Goal: Task Accomplishment & Management: Complete application form

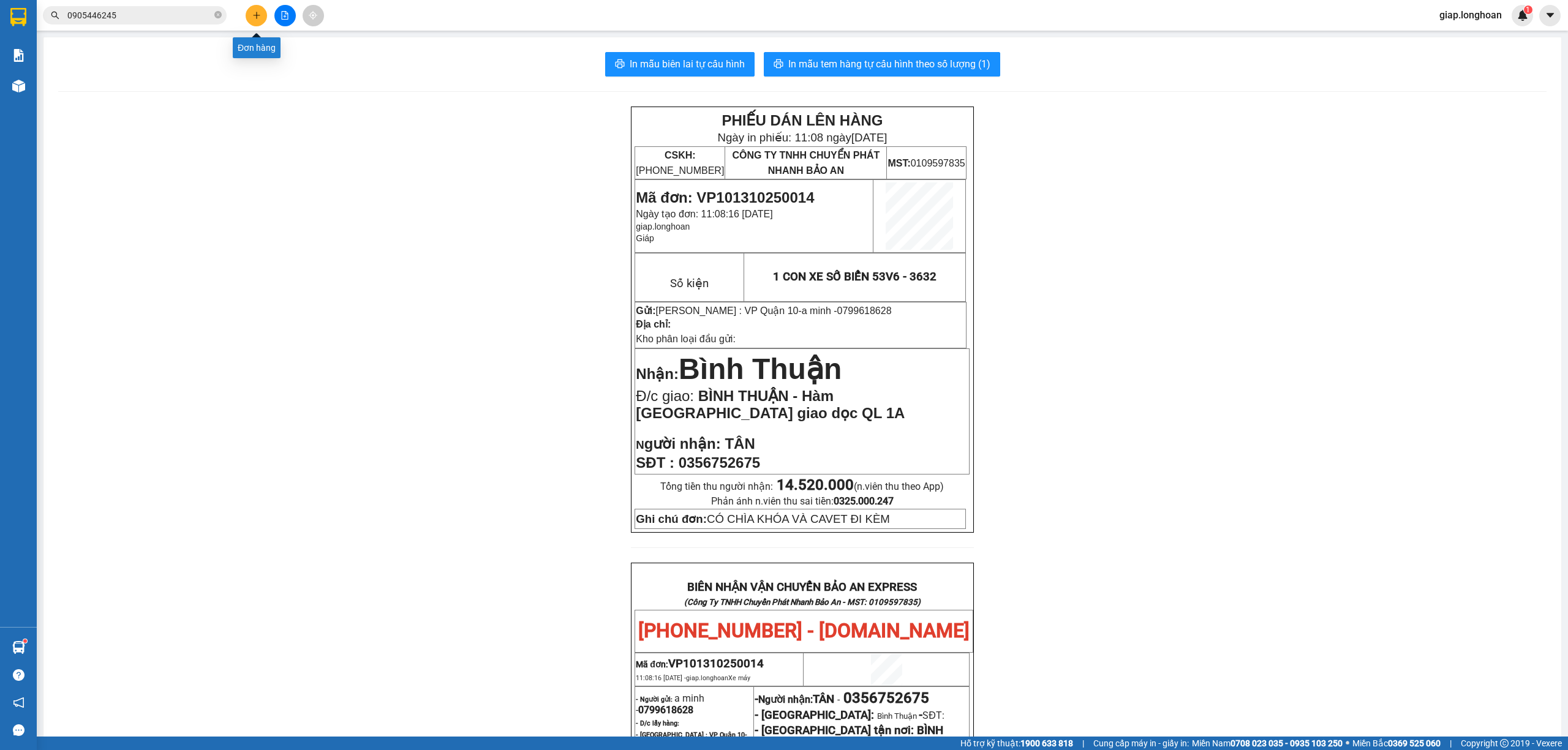
click at [251, 15] on button at bounding box center [256, 15] width 21 height 21
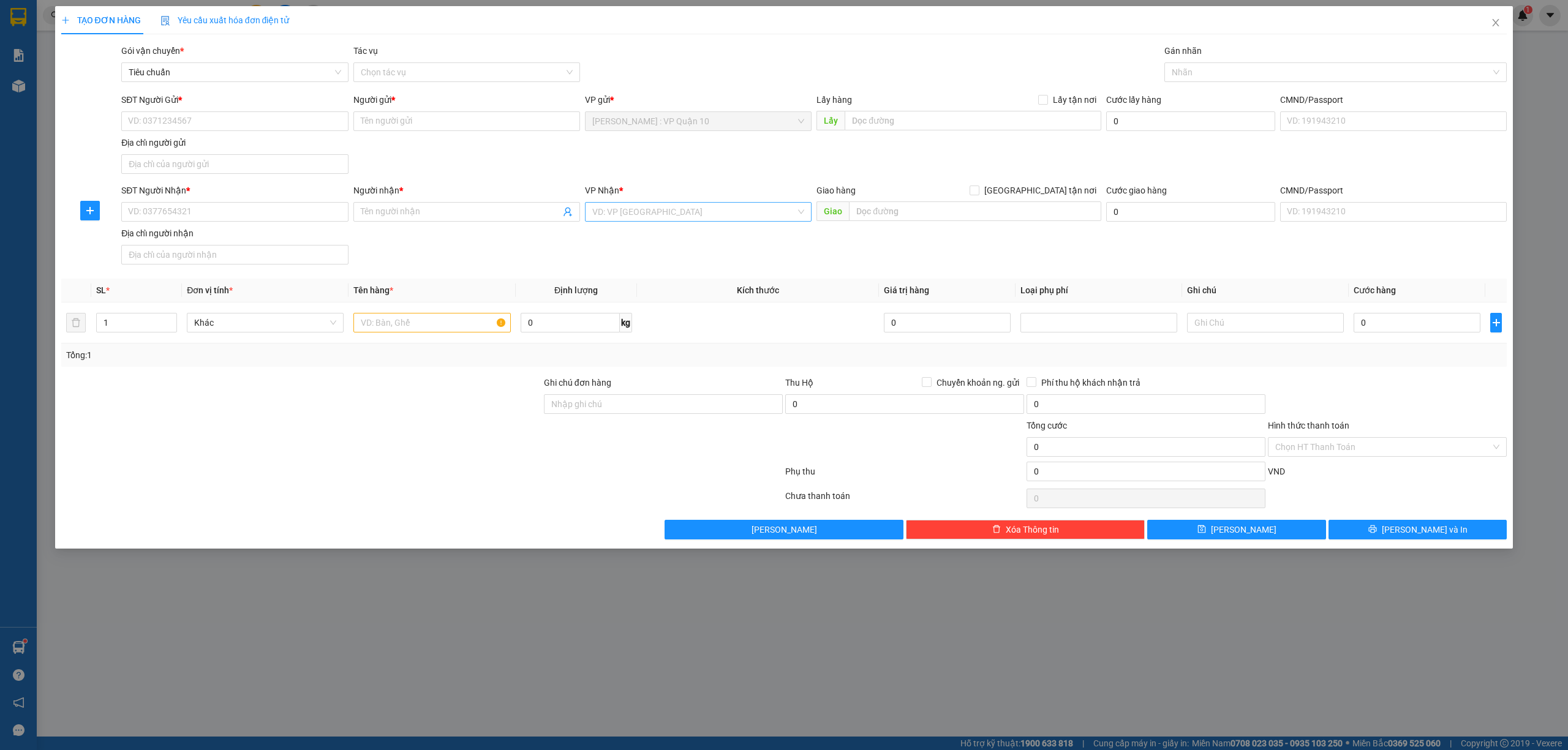
click at [641, 213] on input "search" at bounding box center [694, 212] width 203 height 18
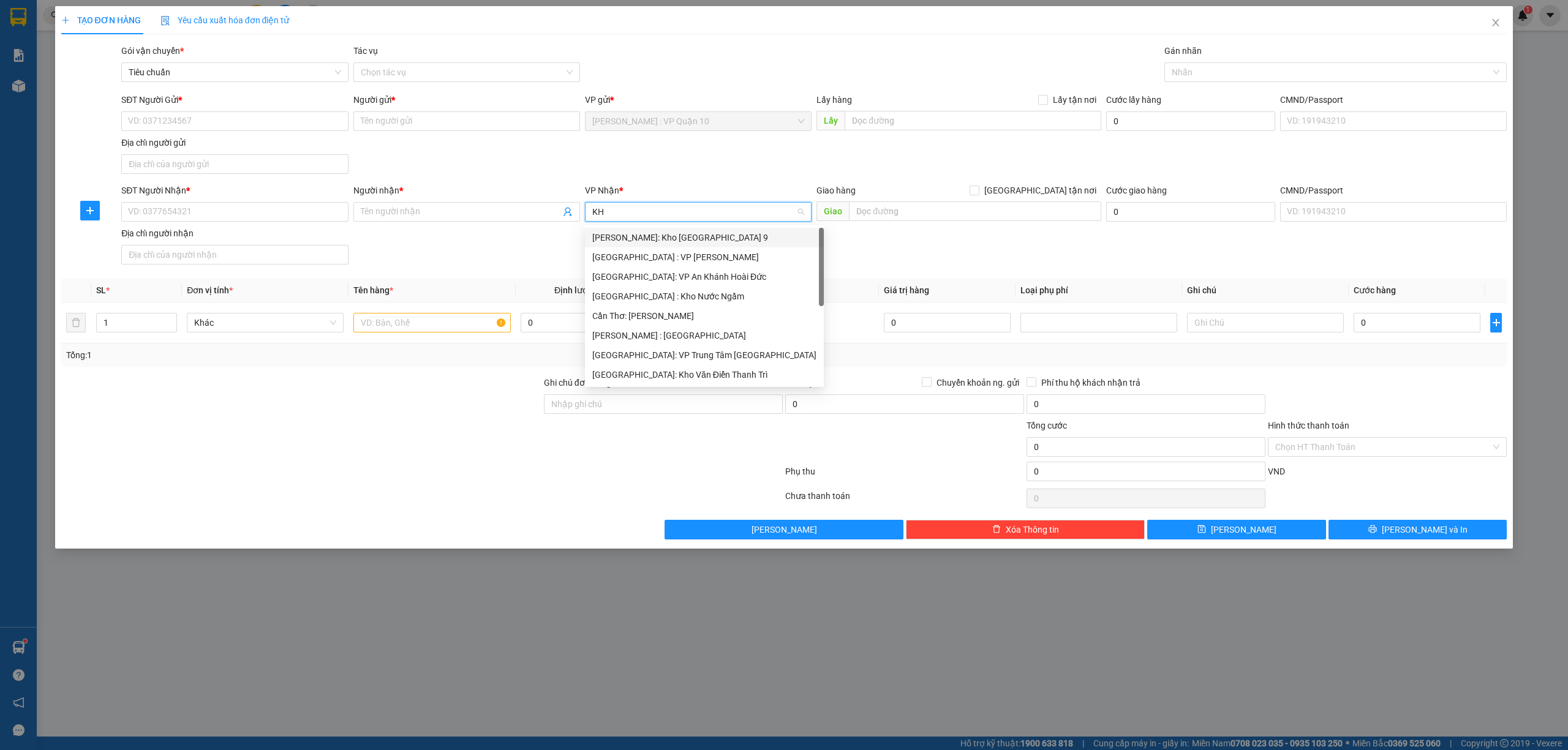
type input "KHO"
click at [684, 281] on div "Cần Thơ: [PERSON_NAME]" at bounding box center [698, 277] width 212 height 13
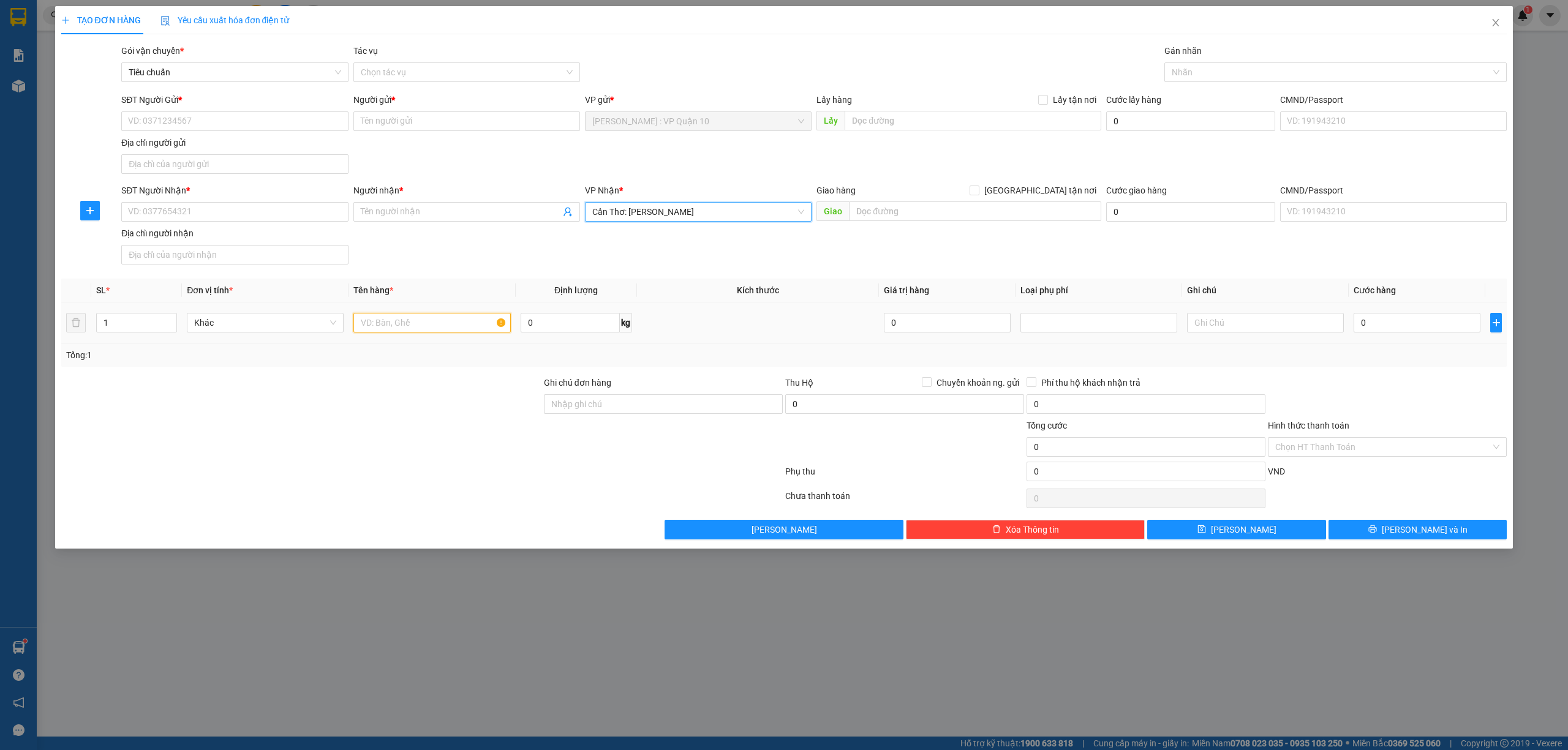
click at [429, 323] on input "text" at bounding box center [432, 323] width 157 height 20
click at [232, 213] on input "SĐT Người Nhận *" at bounding box center [235, 212] width 227 height 20
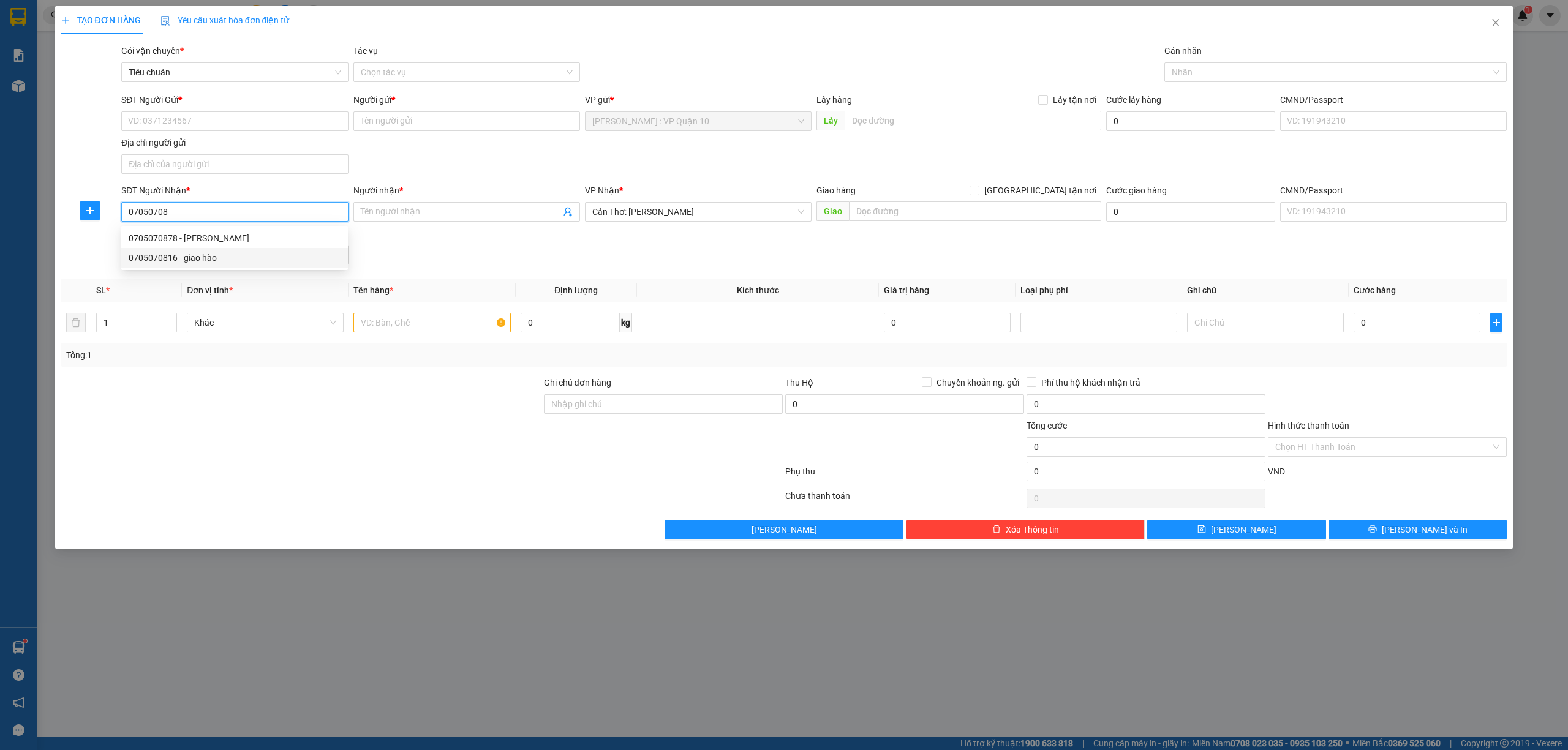
click at [164, 256] on div "0705070816 - giao hào" at bounding box center [234, 258] width 212 height 13
type input "0705070816"
type input "giao hào"
checkbox input "true"
type input "cần thợ - cá cảnh tạo 91b nguyễn văn linh - p, an khánh - ninh kiều - cần thơ"
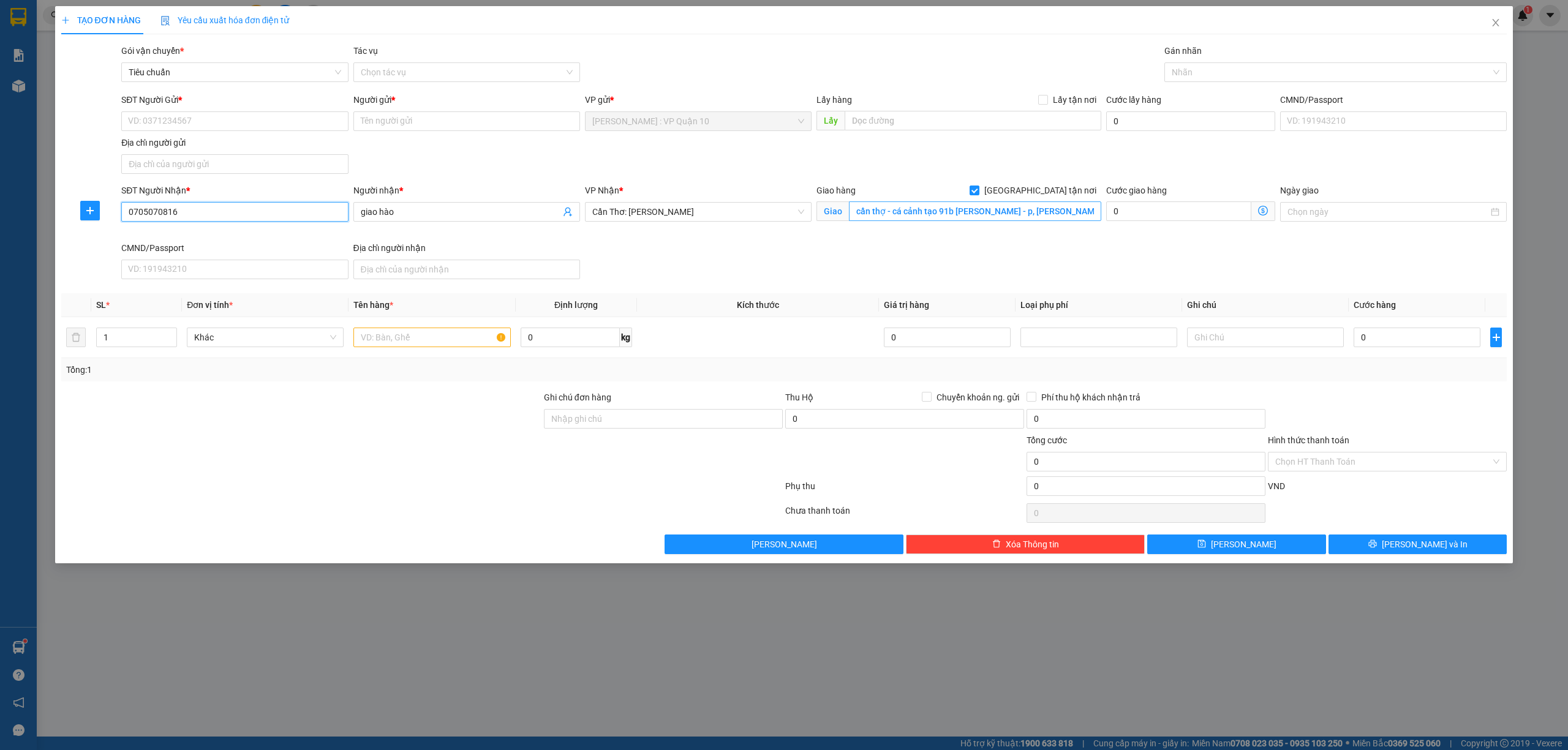
type input "0705070816"
click at [1037, 214] on input "cần thợ - cá cảnh tạo 91b nguyễn văn linh - p, an khánh - ninh kiều - cần thơ" at bounding box center [975, 211] width 252 height 20
click at [1035, 212] on input "cần thợ - cá cảnh tạo 91b nguyễn văn linh - p, an khánh - ninh kiều - cần thơ" at bounding box center [975, 211] width 252 height 20
drag, startPoint x: 995, startPoint y: 214, endPoint x: 1016, endPoint y: 197, distance: 27.0
click at [1012, 198] on div "Giao hàng Giao tận nơi Giao cần thợ - cá cảnh tạo 91b nguyễn văn linh - p, an k…" at bounding box center [959, 205] width 285 height 43
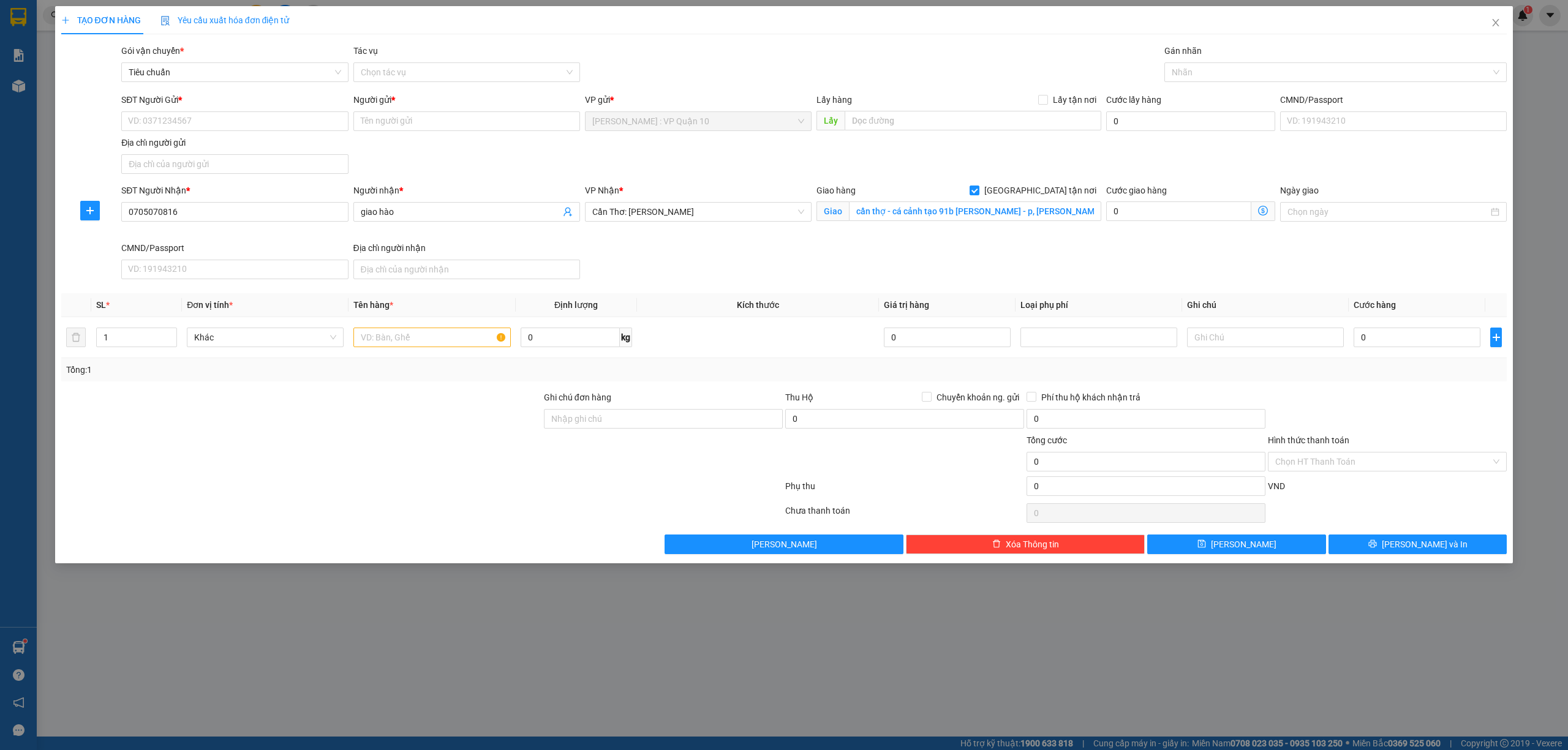
click at [207, 109] on div "SĐT Người Gửi *" at bounding box center [235, 101] width 227 height 18
click at [212, 115] on input "SĐT Người Gửi *" at bounding box center [235, 121] width 227 height 20
click at [236, 143] on div "0938308208 - chị thủy bích" at bounding box center [234, 146] width 212 height 13
type input "0938308208"
type input "chị thủy bích"
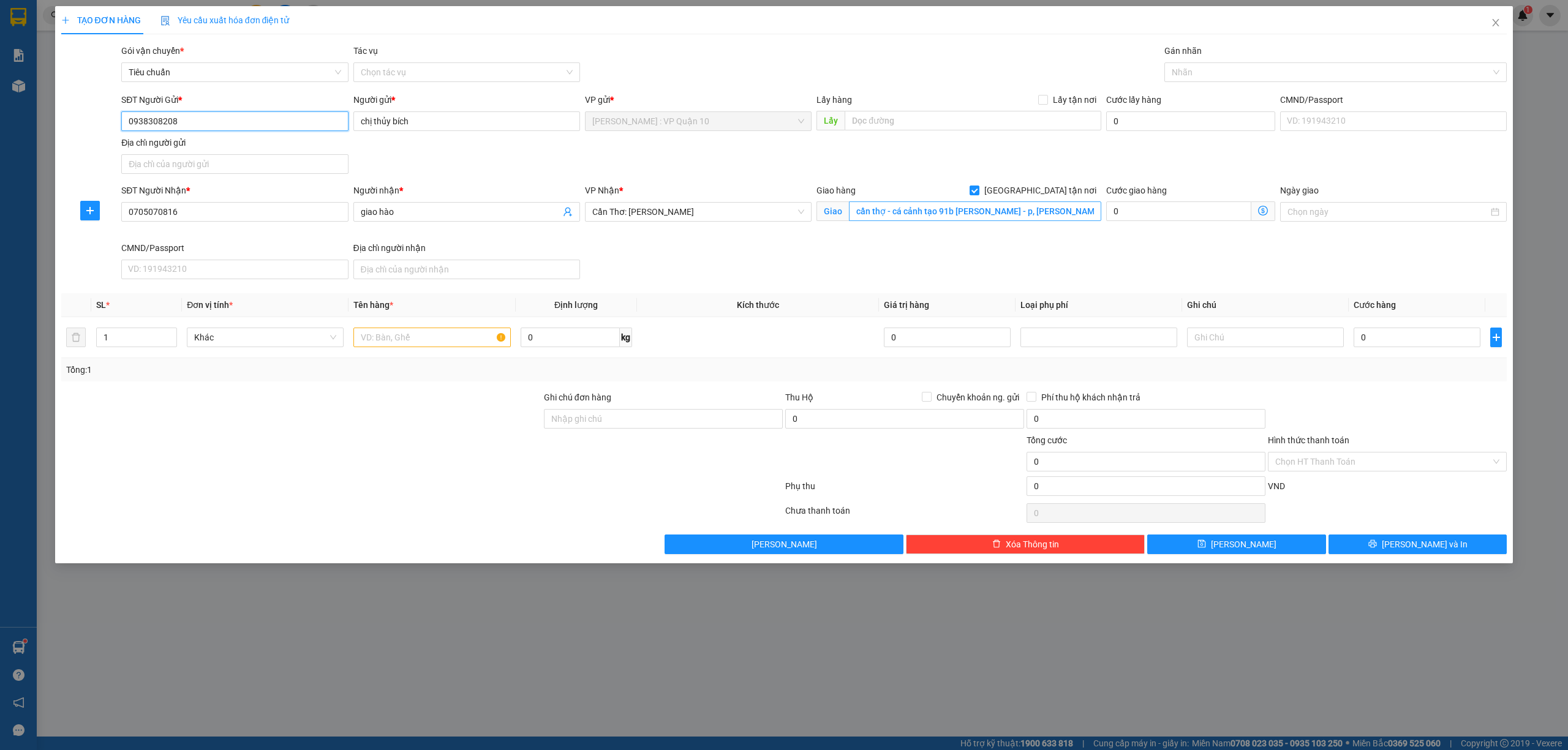
type input "0938308208"
type input "D"
click at [1052, 212] on input "ĐẠI HỌC Y DƯỢC CẦN THƠ 179 NGUYỄN VĂN CỪ AN KHÁNH NINH KIỀU CẦN THƠ" at bounding box center [975, 211] width 252 height 20
click at [960, 212] on input "ĐẠI HỌC Y DƯỢC CẦN THƠ 179 NGUYỄN VĂN CỪ AN KHÁNH NINH KIỀU- CẦN THƠ" at bounding box center [975, 211] width 252 height 20
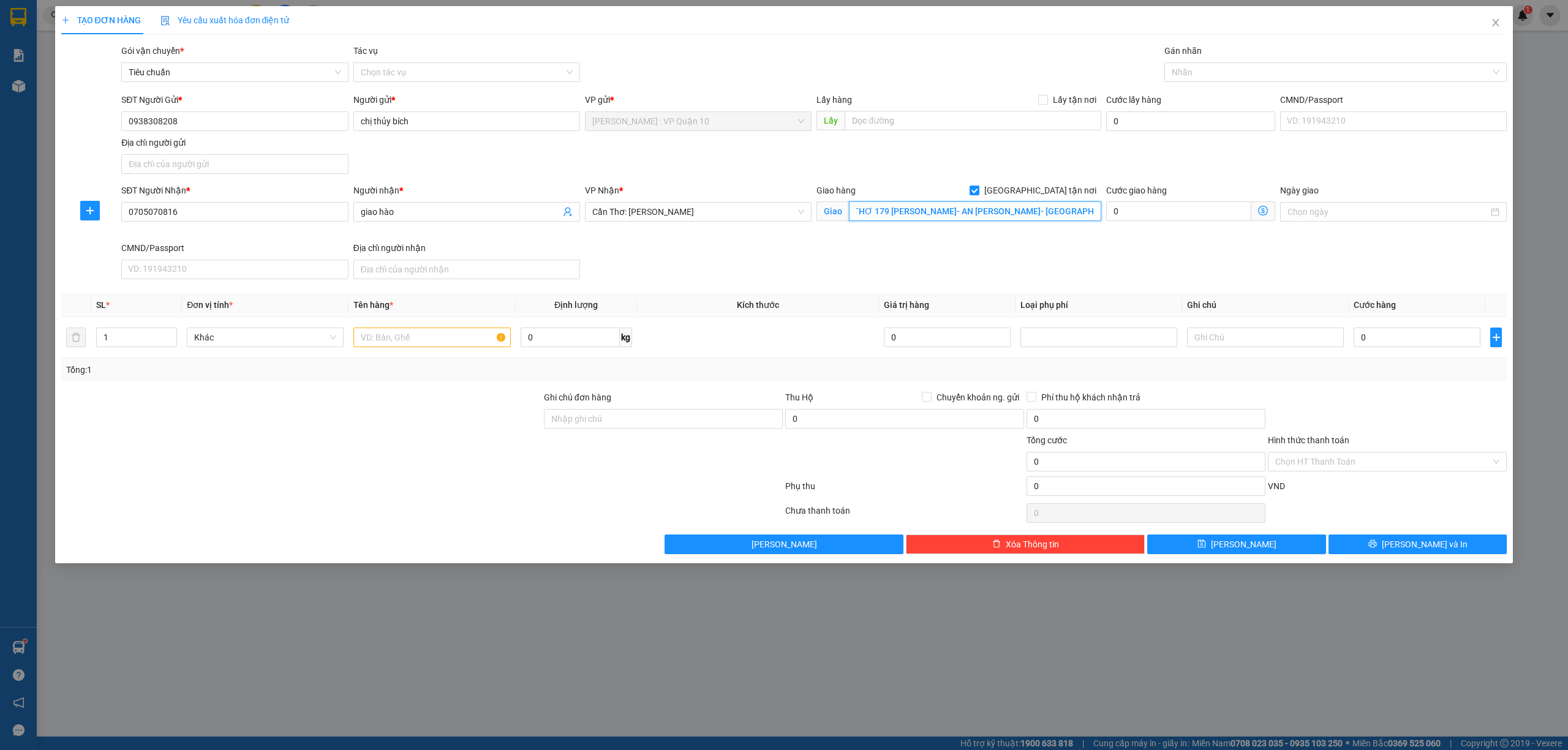
click at [1010, 211] on input "ĐẠI HỌC Y DƯỢC CẦN THƠ 179 NGUYỄN VĂN CỪ- AN KHÁNH NINH KIỀU- CẦN THƠ" at bounding box center [975, 211] width 252 height 20
click at [873, 211] on input "ĐẠI HỌC Y DƯỢC CẦN THƠ 179 NGUYỄN VĂN CỪ- AN KHÁNH- NINH KIỀU- CẦN THƠ" at bounding box center [975, 211] width 252 height 20
type input "ĐẠI HỌC Y DƯỢC CẦN THƠ -179 NGUYỄN VĂN CỪ- AN KHÁNH- NINH KIỀU- CẦN THƠ"
click at [1371, 337] on input "0" at bounding box center [1417, 337] width 127 height 20
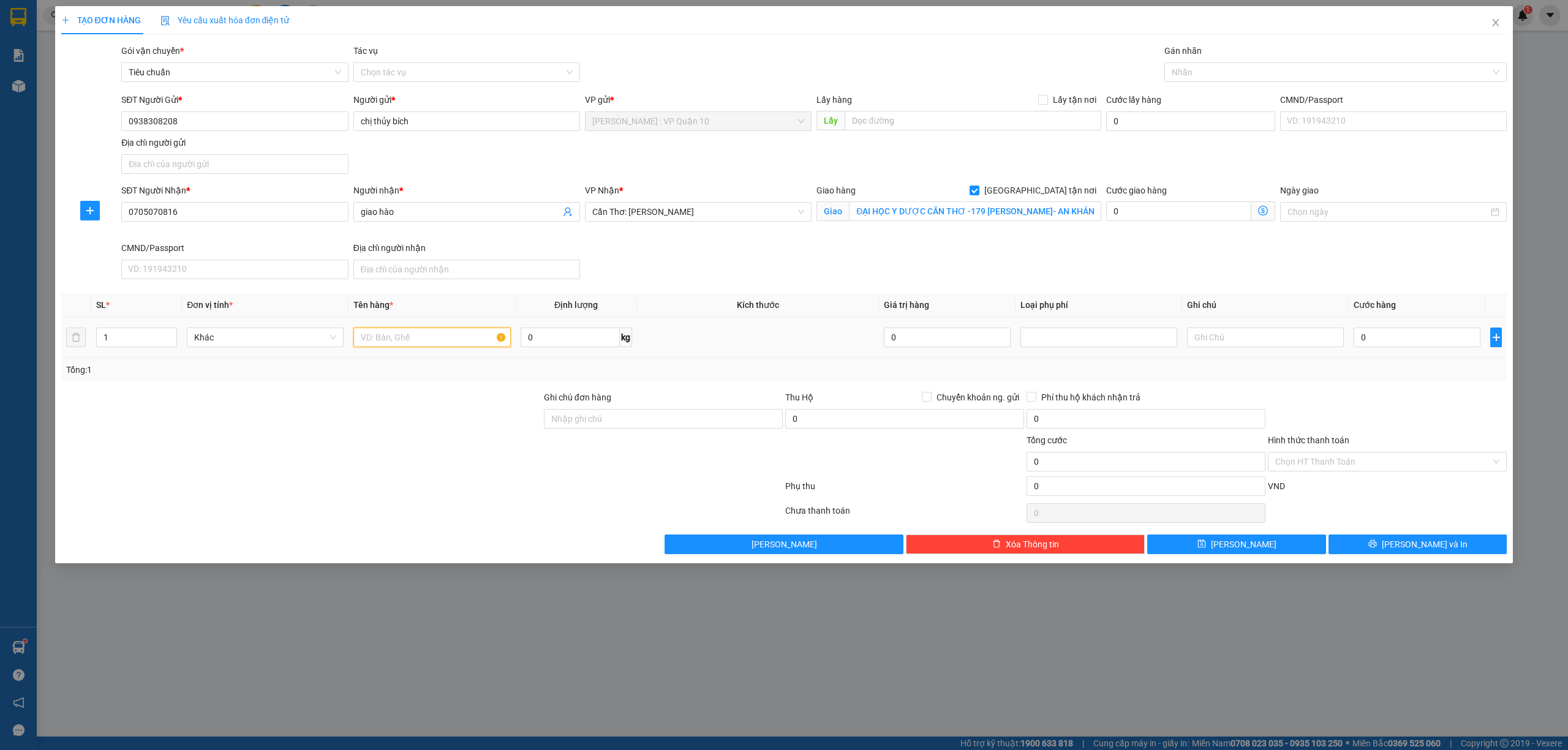
click at [424, 347] on input "text" at bounding box center [432, 337] width 157 height 20
type input "1 CHIẾC XE MÁY GA BIỂN 59TA -221.75"
click at [1403, 341] on input "0" at bounding box center [1417, 337] width 127 height 20
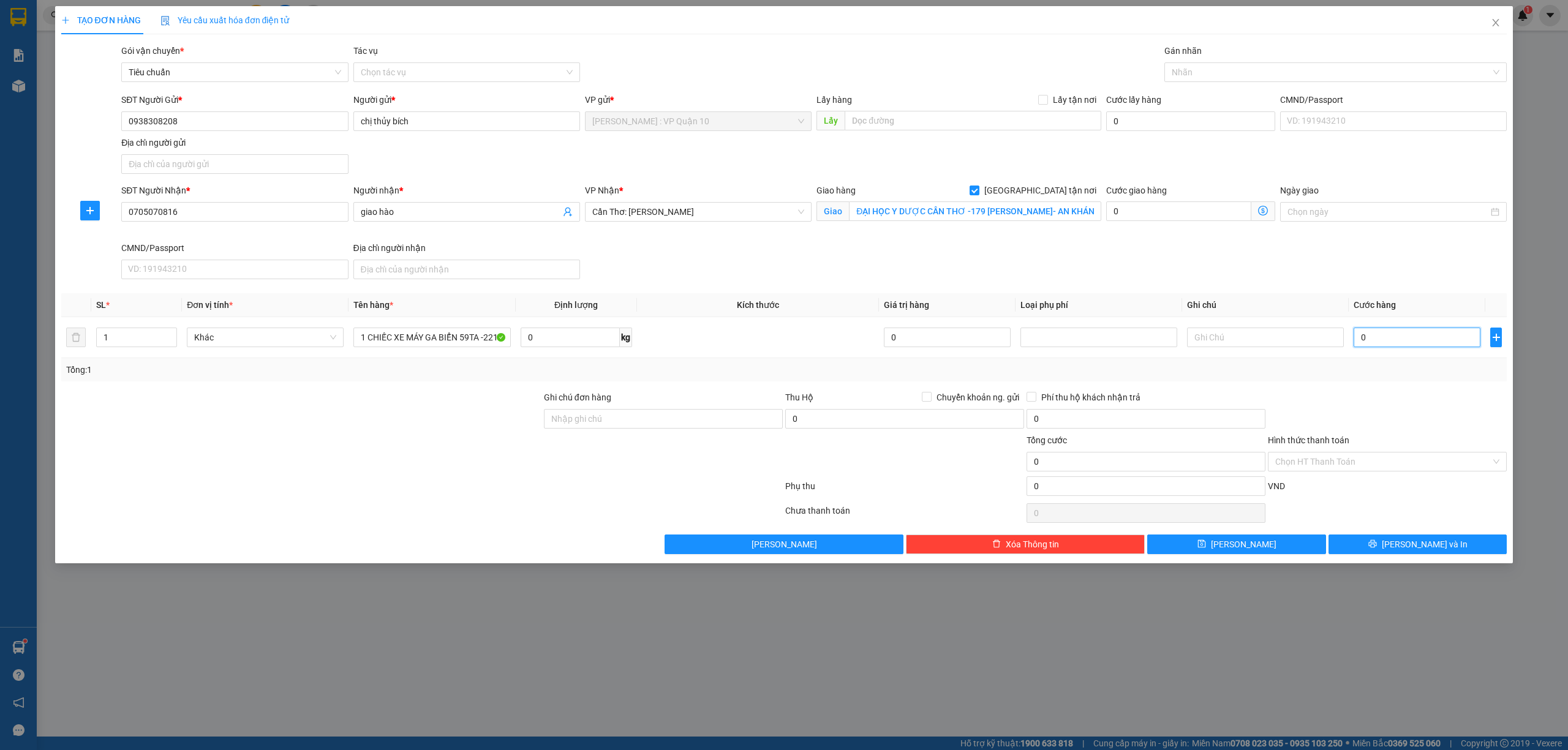
type input "30"
type input "320"
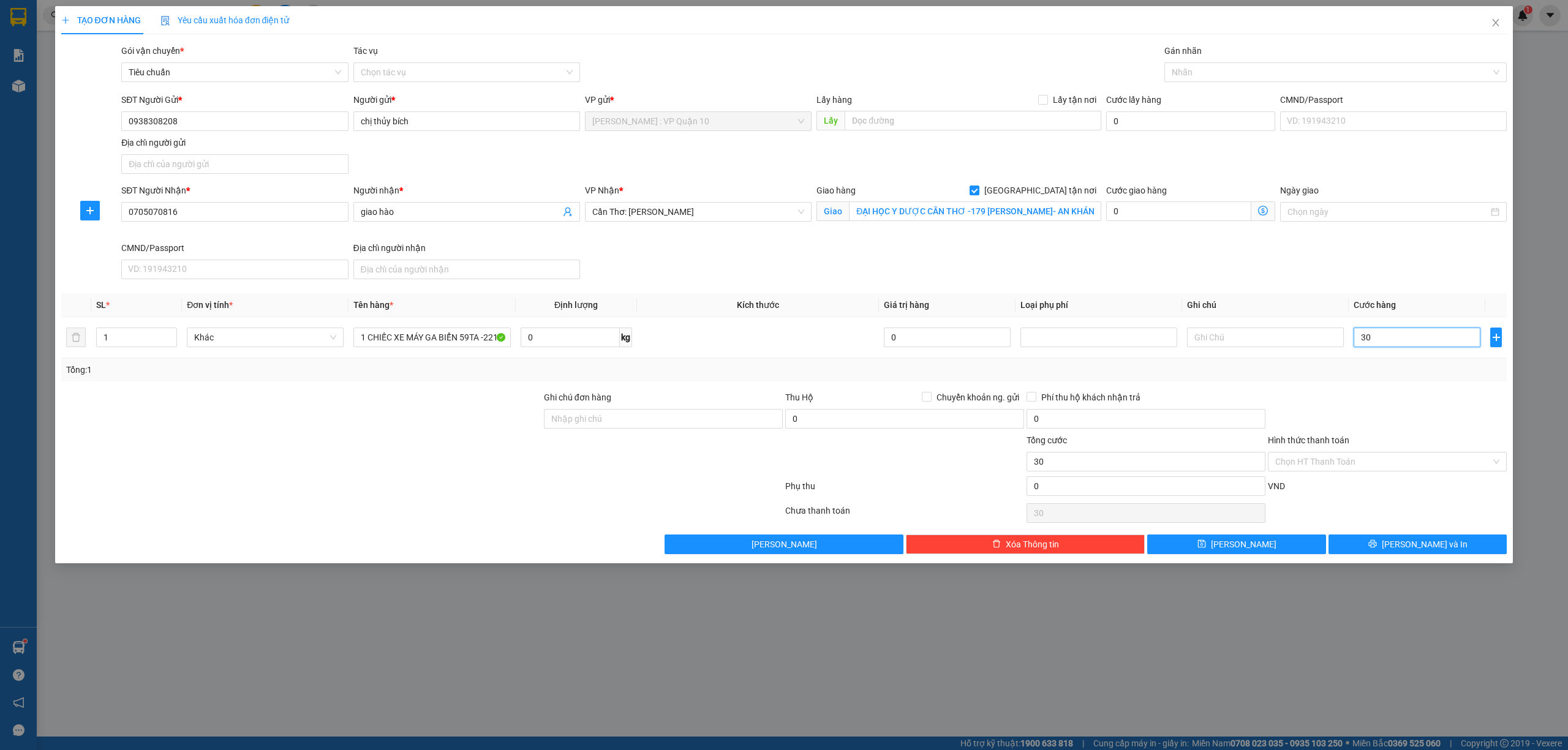
type input "320"
type input "3.200"
type input "32.000"
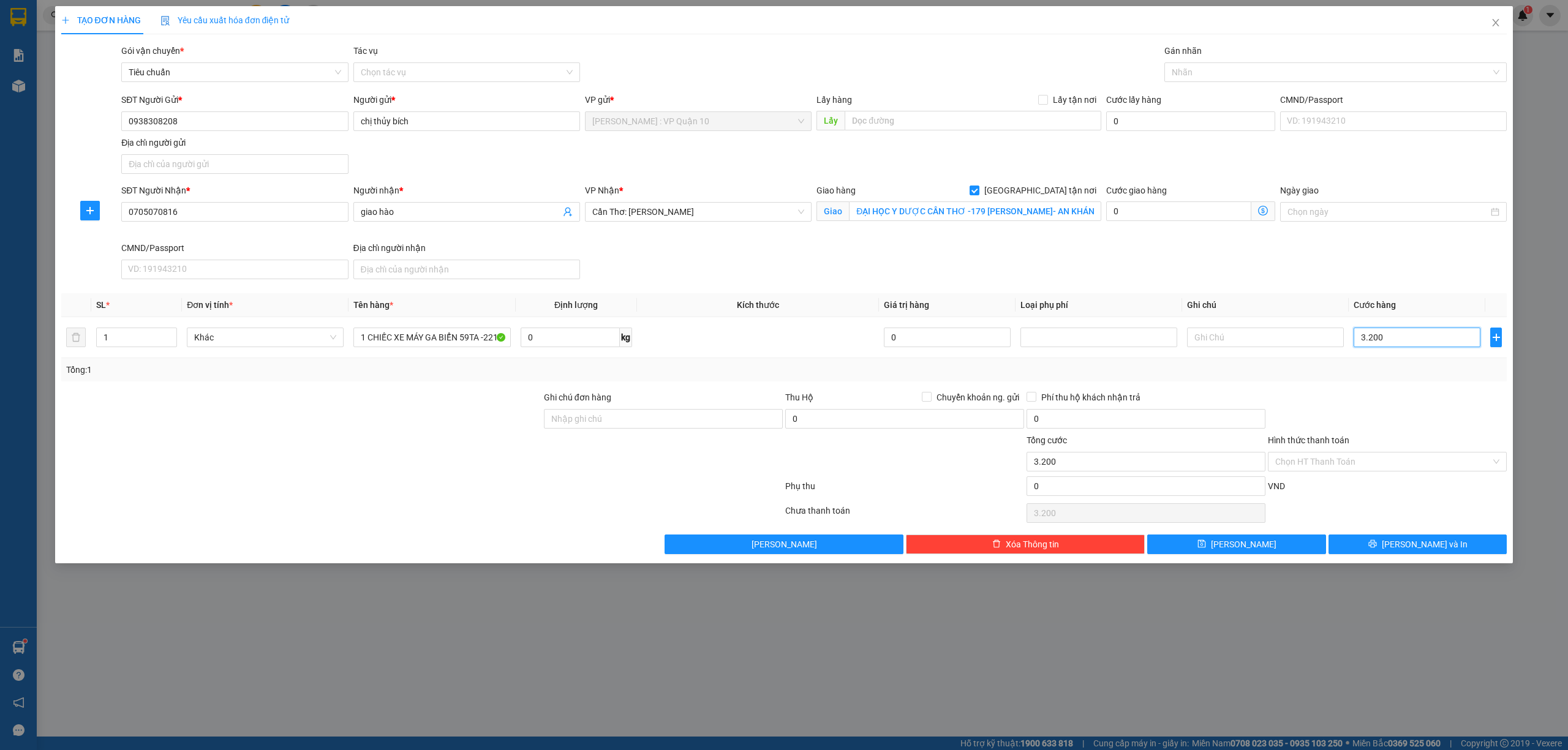
type input "32.000"
type input "320.000"
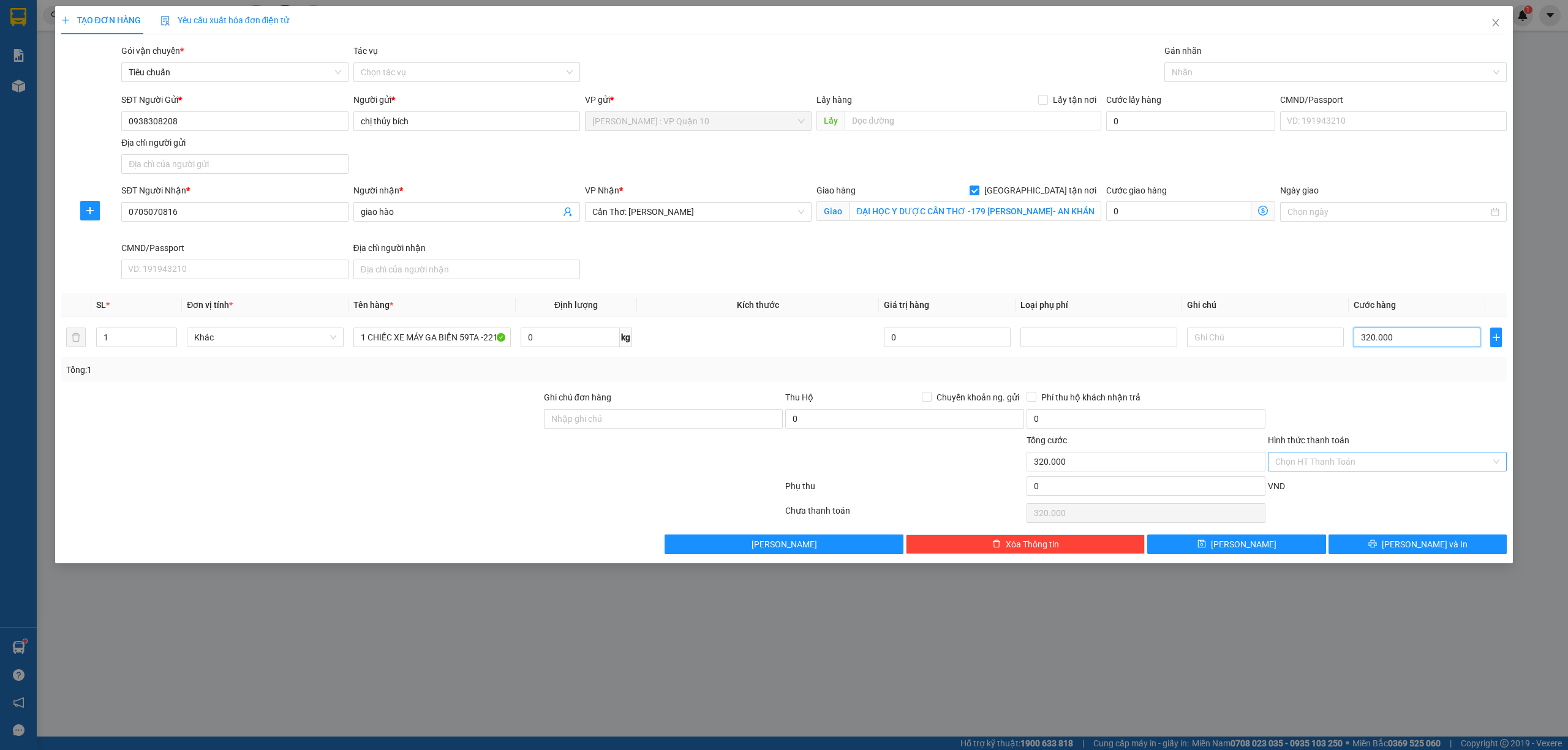
type input "320.000"
click at [1401, 461] on input "Hình thức thanh toán" at bounding box center [1383, 461] width 216 height 18
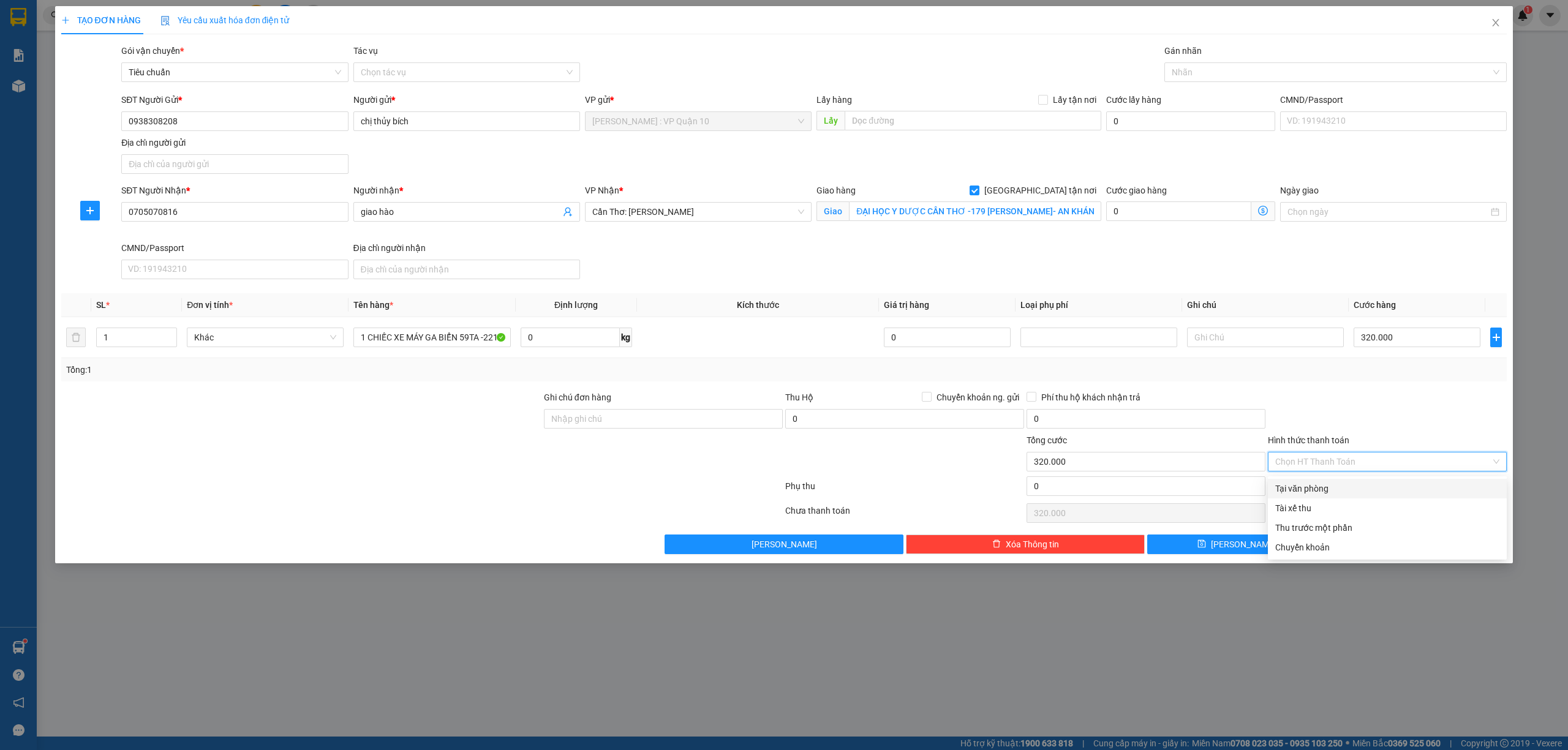
click at [1323, 485] on div "Tại văn phòng" at bounding box center [1387, 488] width 224 height 13
type input "0"
click at [1414, 545] on span "Lưu và In" at bounding box center [1424, 544] width 86 height 13
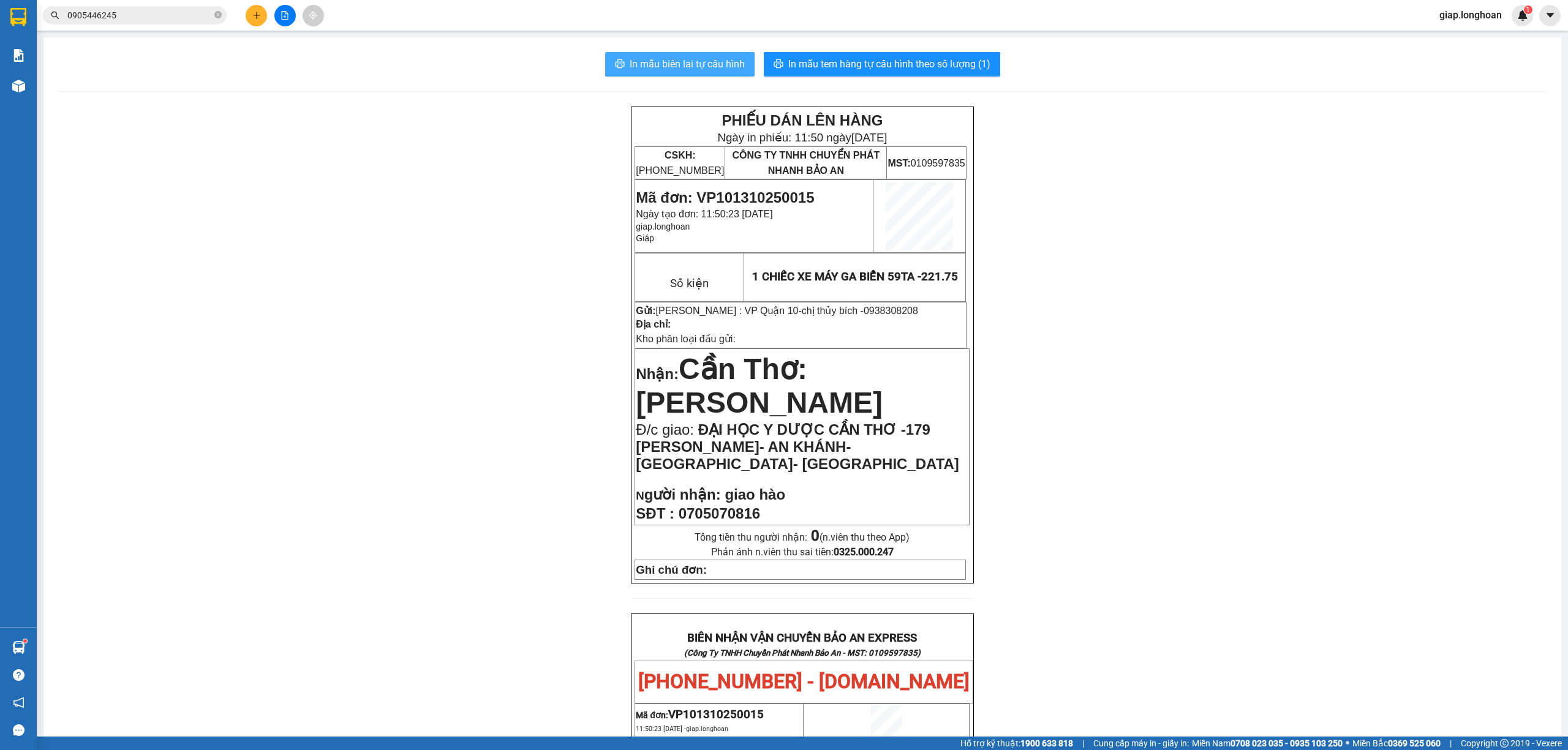
click at [682, 76] on button "In mẫu biên lai tự cấu hình" at bounding box center [680, 64] width 149 height 25
click at [857, 75] on button "In mẫu tem hàng tự cấu hình theo số lượng (1)" at bounding box center [882, 64] width 236 height 25
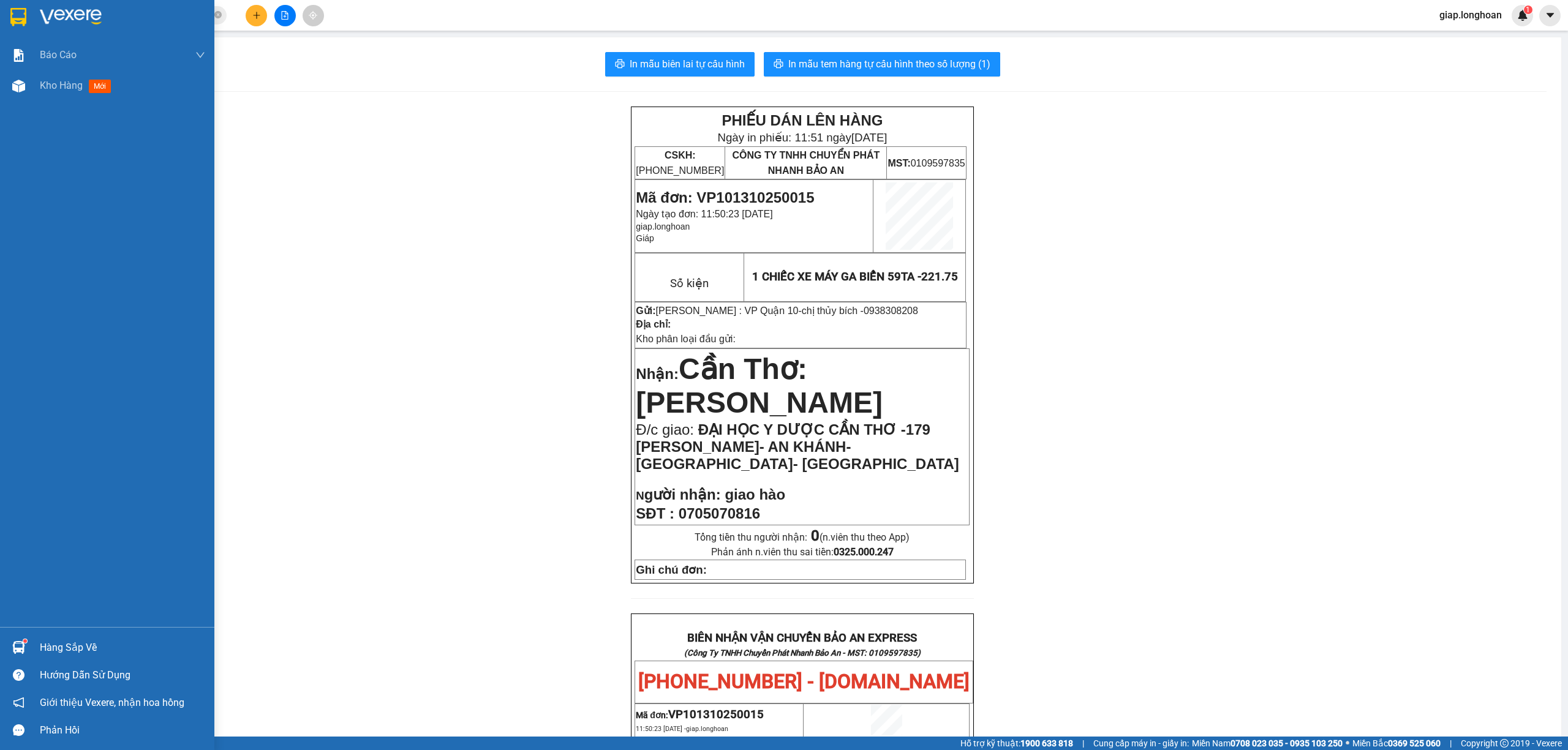
click at [20, 18] on img at bounding box center [18, 17] width 16 height 18
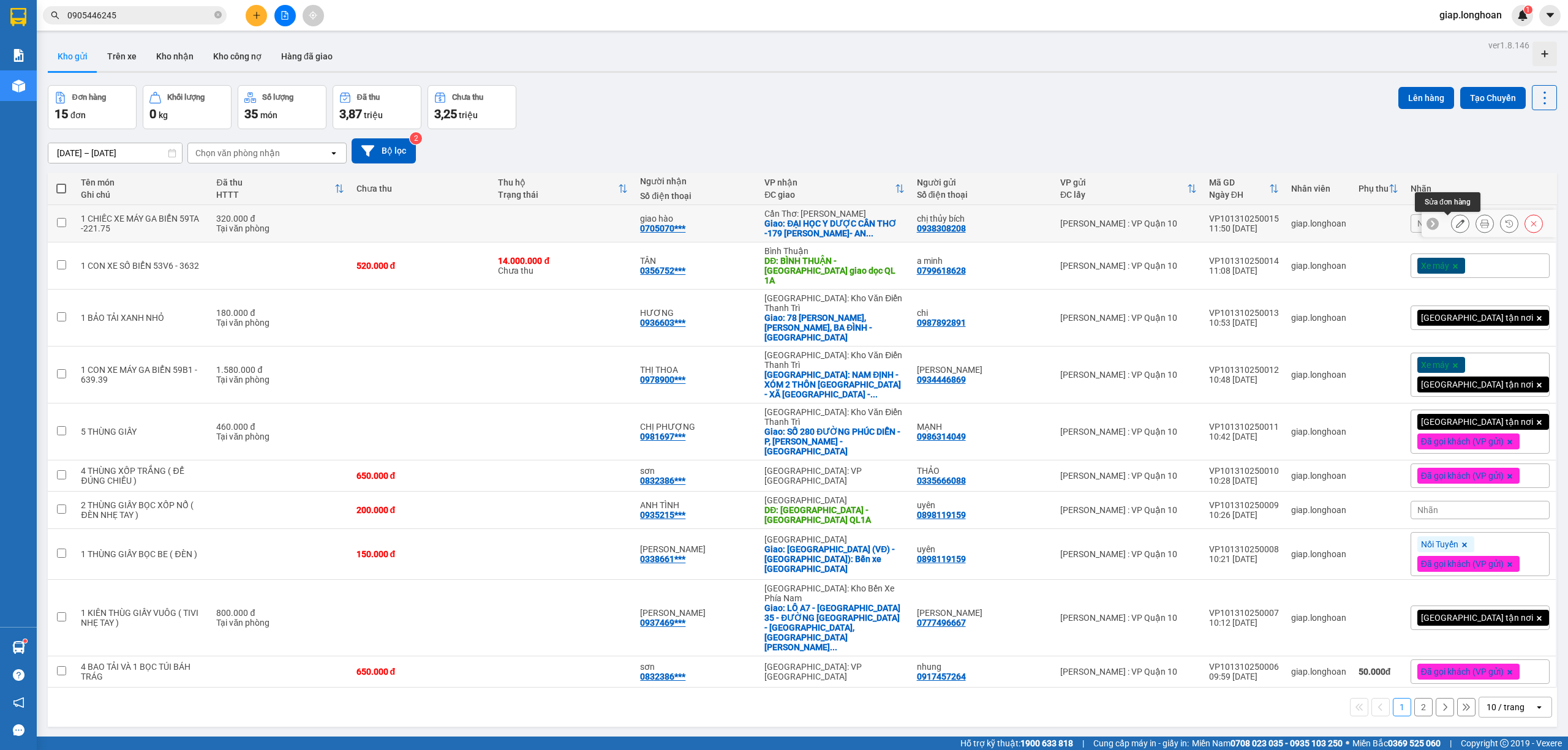
click at [1456, 227] on icon at bounding box center [1460, 224] width 9 height 9
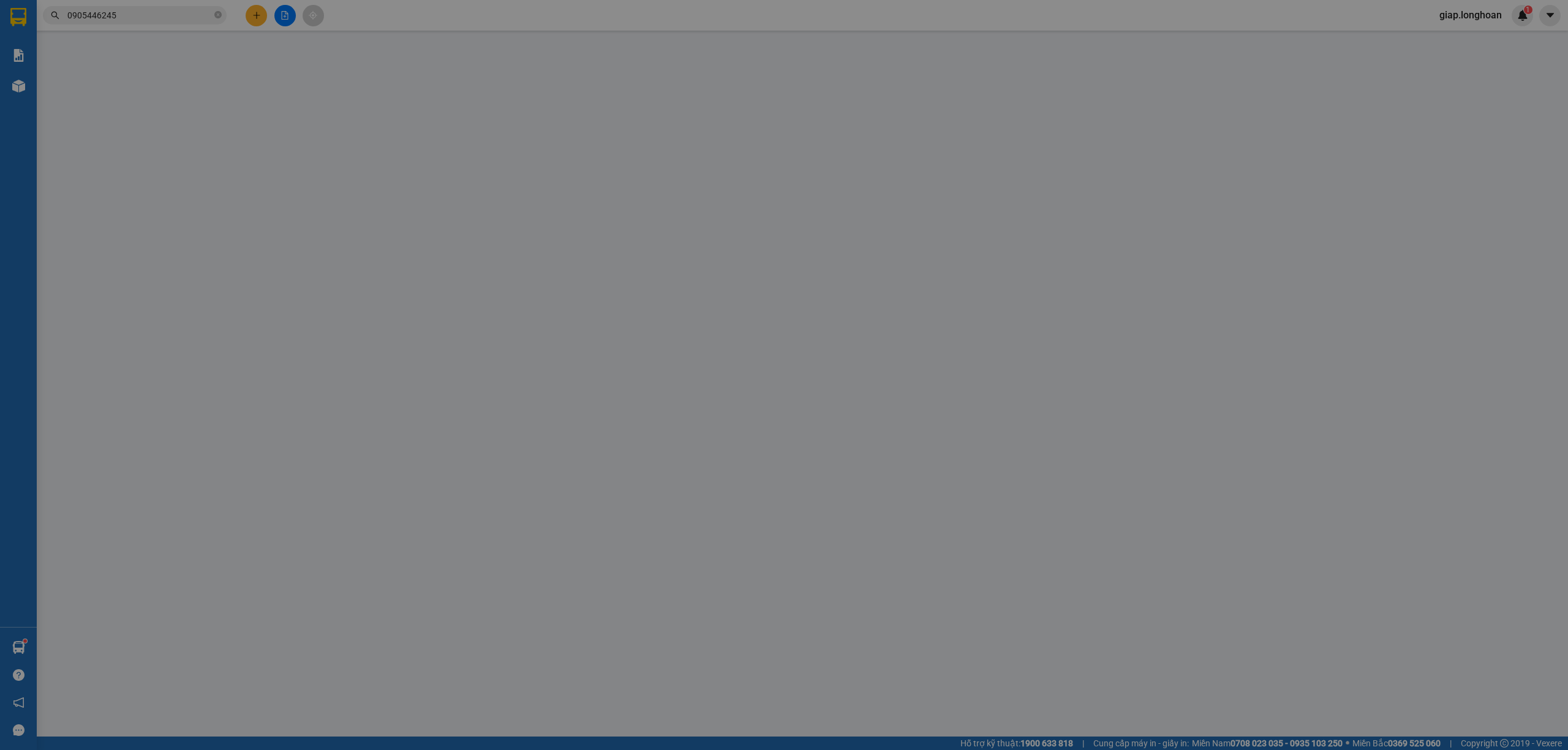
type input "0938308208"
type input "chị thủy bích"
type input "0705070816"
type input "giao hào"
checkbox input "true"
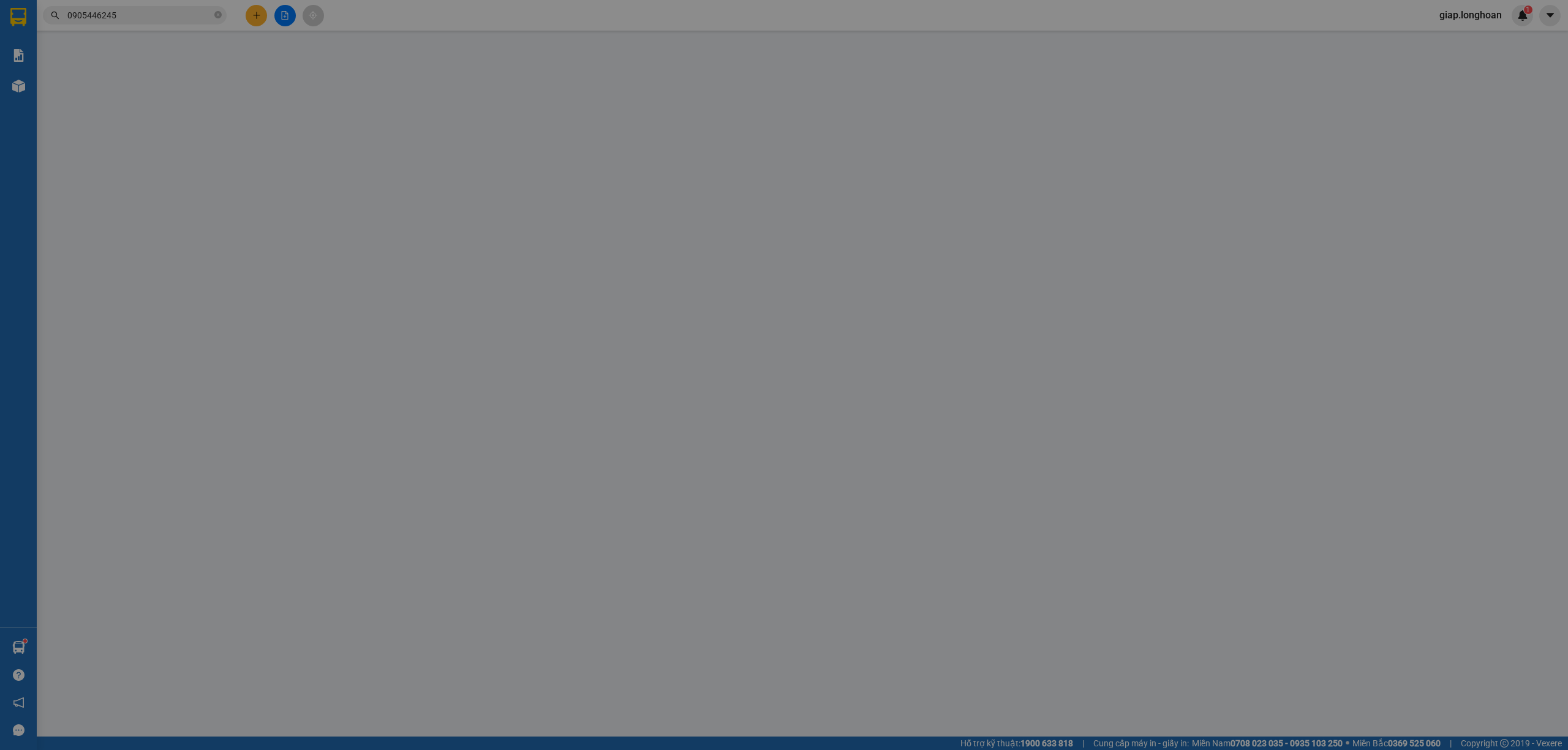
type input "ĐẠI HỌC Y DƯỢC CẦN THƠ -179 NGUYỄN VĂN CỪ- AN KHÁNH- NINH KIỀU- CẦN THƠ"
type input "0"
type input "320.000"
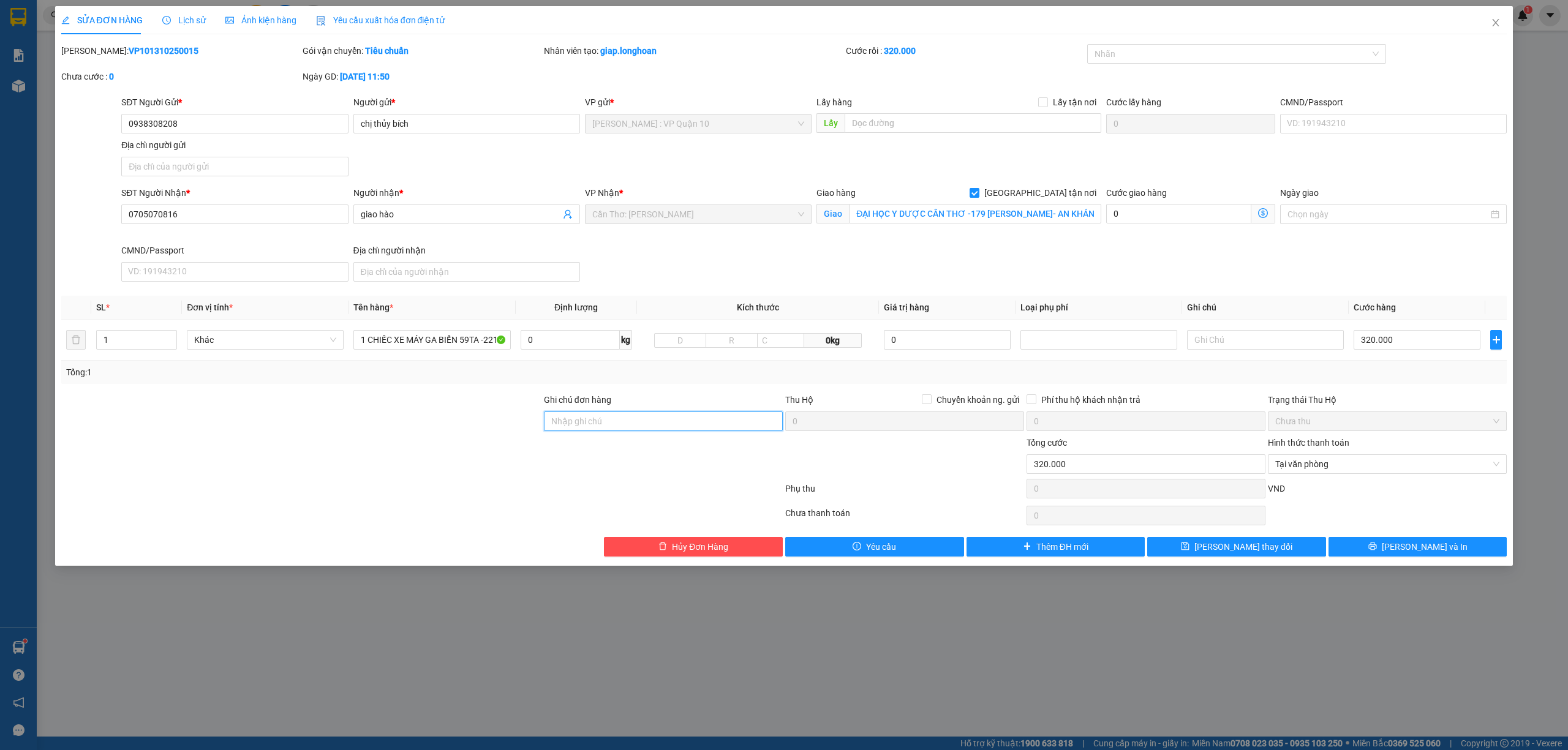
click at [596, 427] on input "Ghi chú đơn hàng" at bounding box center [663, 421] width 239 height 20
click at [1378, 549] on button "Lưu và In" at bounding box center [1418, 546] width 179 height 20
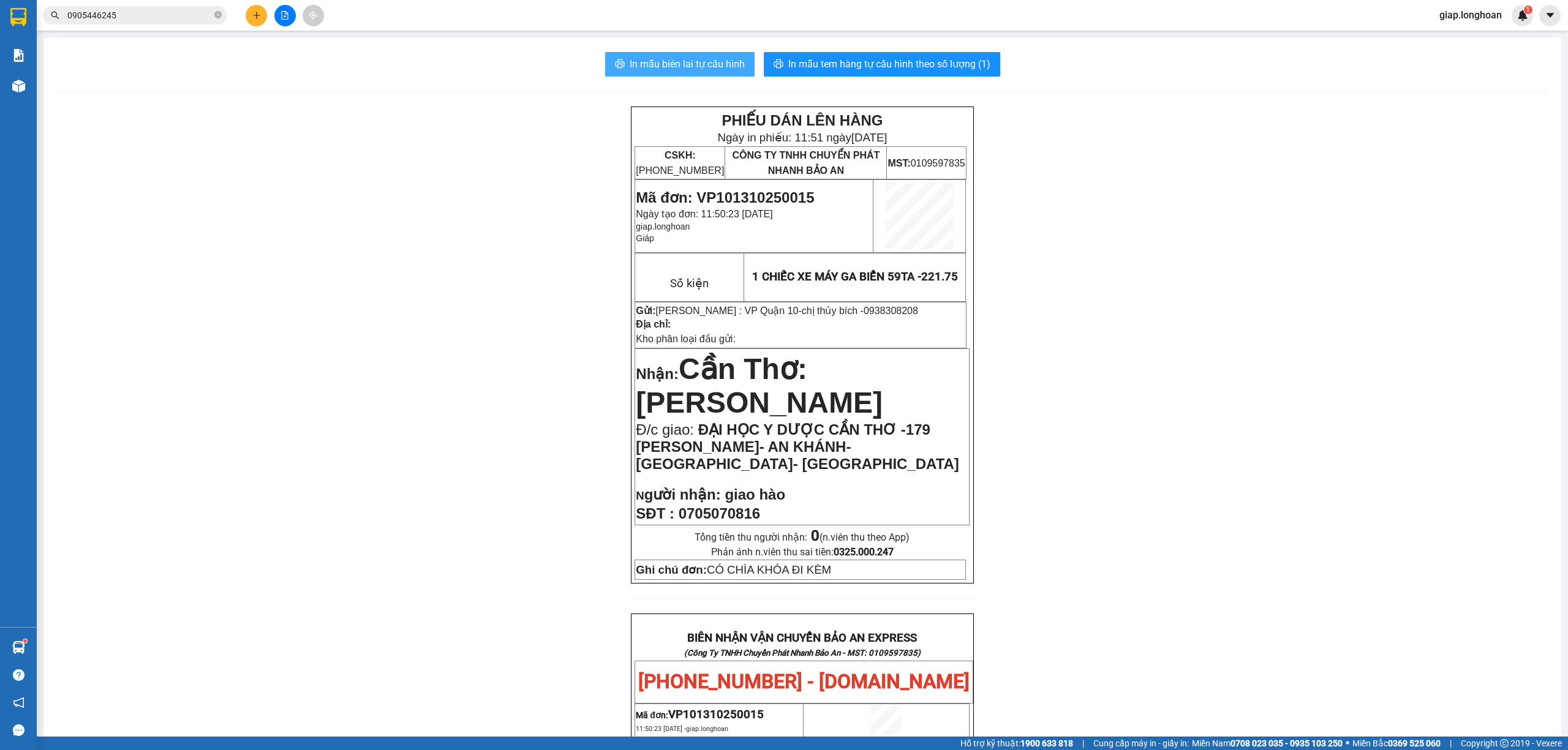
click at [703, 57] on span "In mẫu biên lai tự cấu hình" at bounding box center [687, 63] width 115 height 15
click at [966, 72] on button "In mẫu tem hàng tự cấu hình theo số lượng (1)" at bounding box center [882, 64] width 236 height 25
click at [229, 15] on div "0905446245" at bounding box center [119, 15] width 239 height 18
click at [255, 15] on icon "plus" at bounding box center [256, 15] width 9 height 9
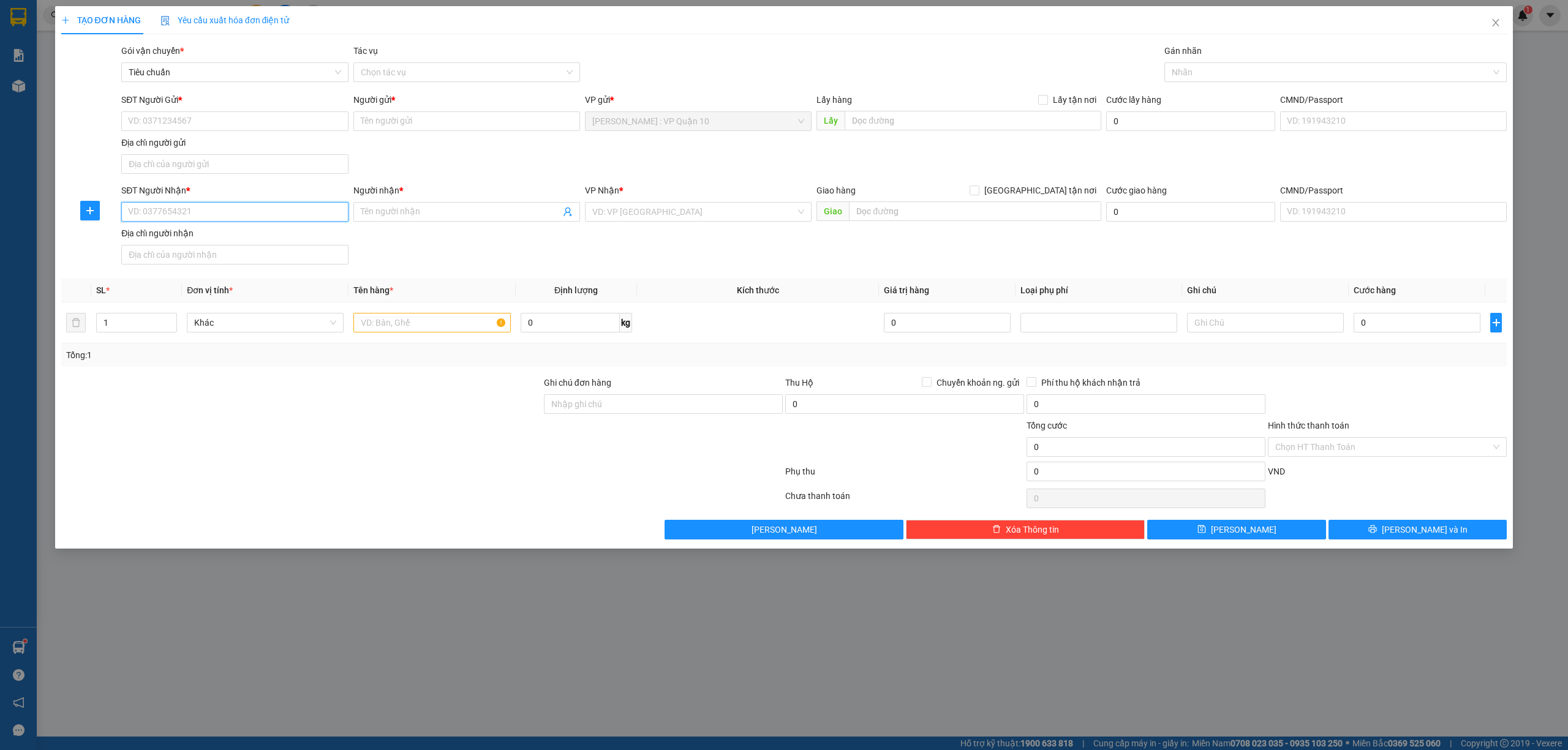
click at [283, 218] on input "SĐT Người Nhận *" at bounding box center [235, 212] width 227 height 20
type input "0975876717"
click at [434, 216] on input "Người nhận *" at bounding box center [461, 212] width 200 height 13
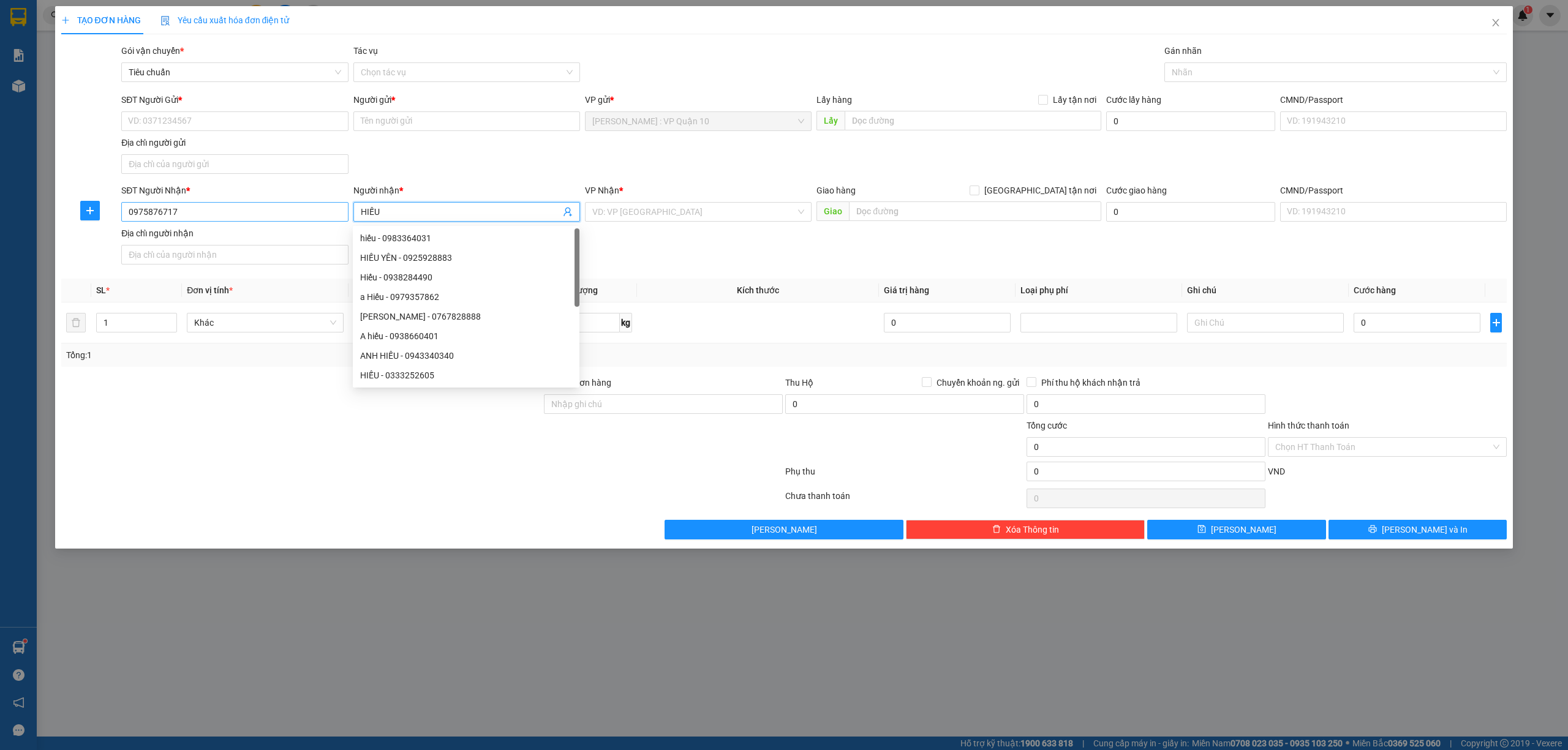
type input "HIẾU"
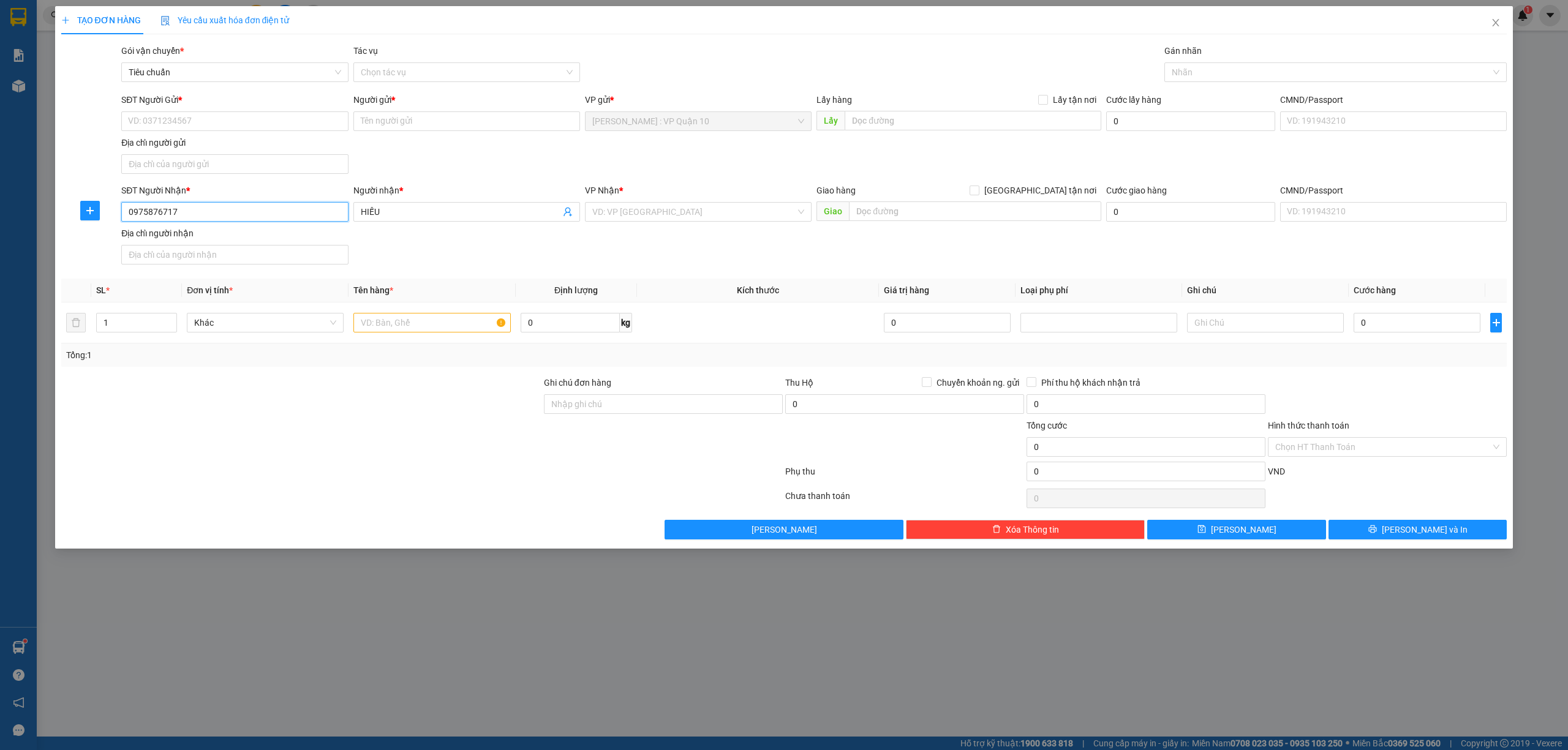
drag, startPoint x: 185, startPoint y: 207, endPoint x: 112, endPoint y: 211, distance: 73.1
click at [113, 212] on div "SĐT Người Nhận * 0975876717 0975876717 Người nhận * HIẾU VP Nhận * VD: VP Sài G…" at bounding box center [784, 227] width 1449 height 86
click at [197, 120] on input "SĐT Người Gửi *" at bounding box center [235, 121] width 227 height 20
type input "0908934935"
click at [211, 140] on div "0908934935 - A Hơn" at bounding box center [234, 146] width 212 height 13
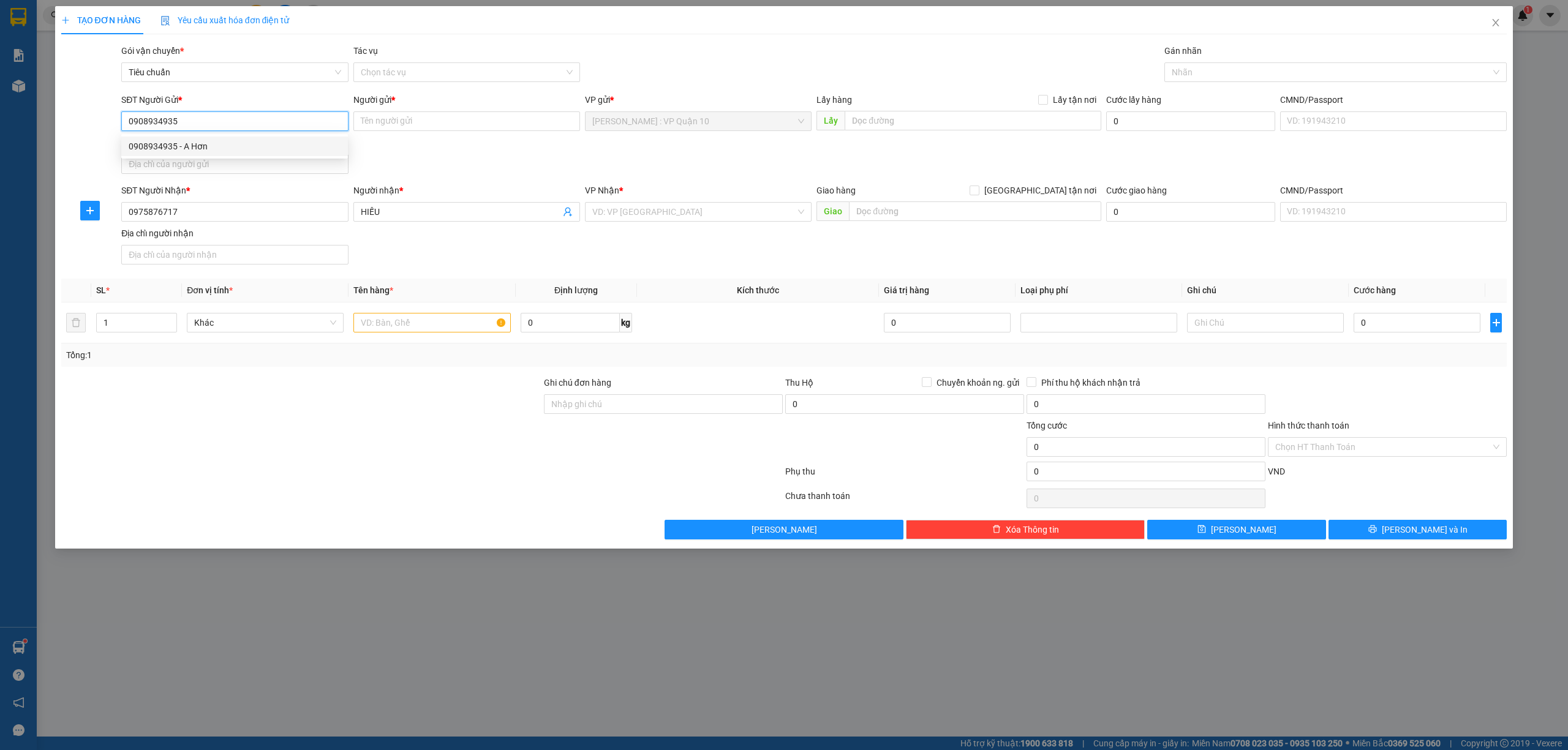
type input "A Hơn"
checkbox input "true"
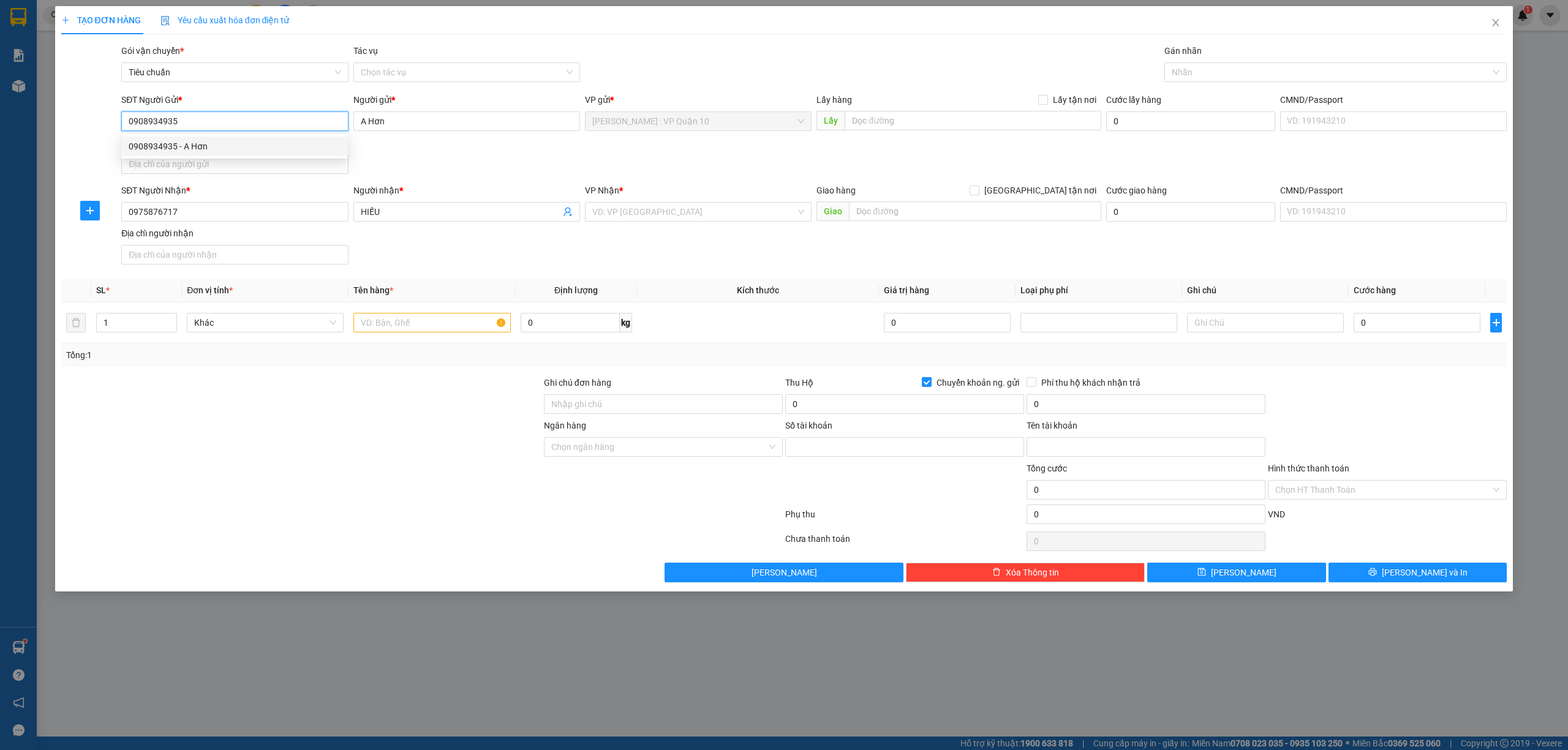
type input "0271000752752"
type input "mai hoàng hơn"
type input "0908934935"
drag, startPoint x: 604, startPoint y: 209, endPoint x: 591, endPoint y: 206, distance: 13.3
click at [601, 209] on input "search" at bounding box center [694, 212] width 203 height 18
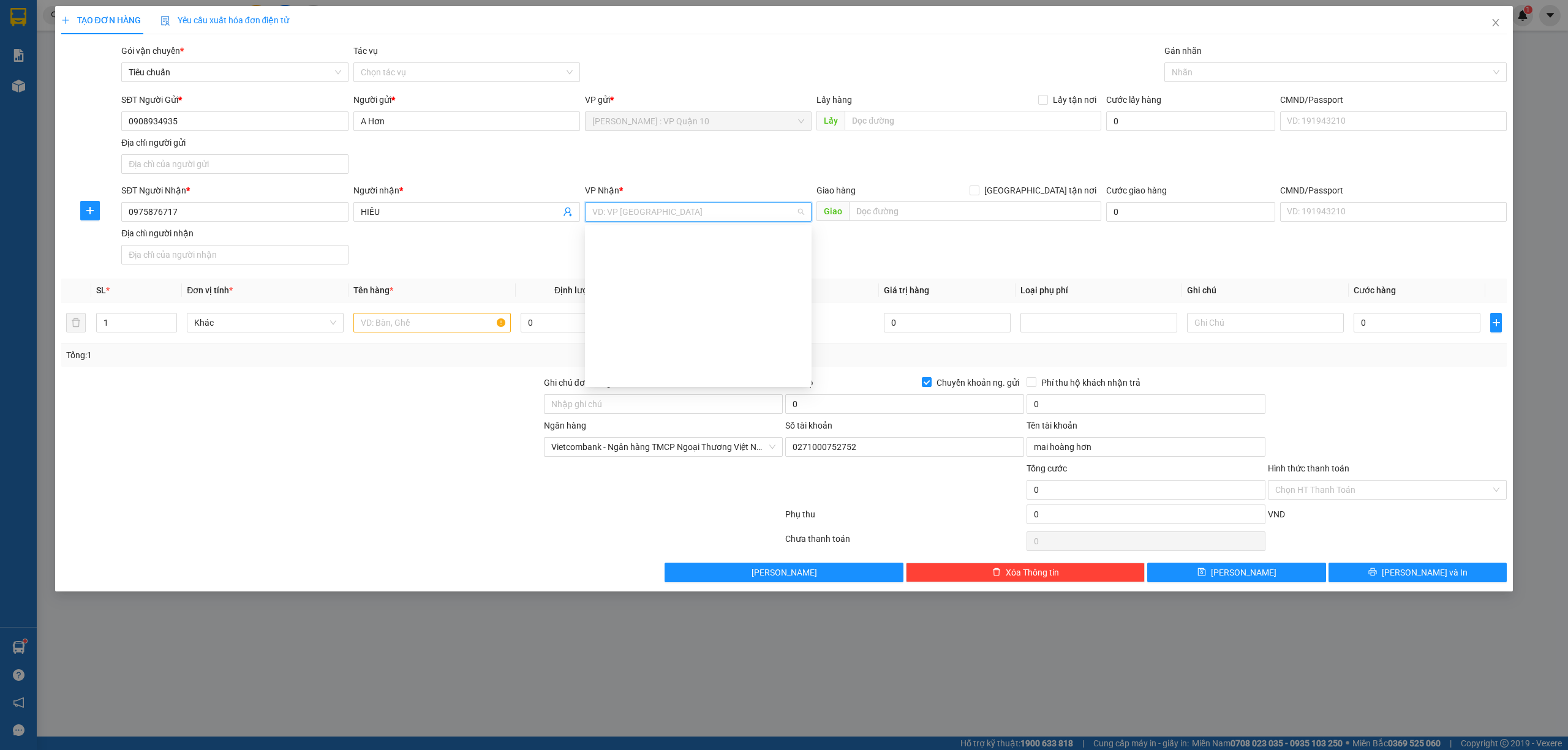
click at [445, 323] on input "text" at bounding box center [432, 323] width 157 height 20
type input "1 THÙNG XỐP ( XIN NHẸ TAY)"
click at [922, 214] on input "text" at bounding box center [975, 211] width 252 height 20
type input "D"
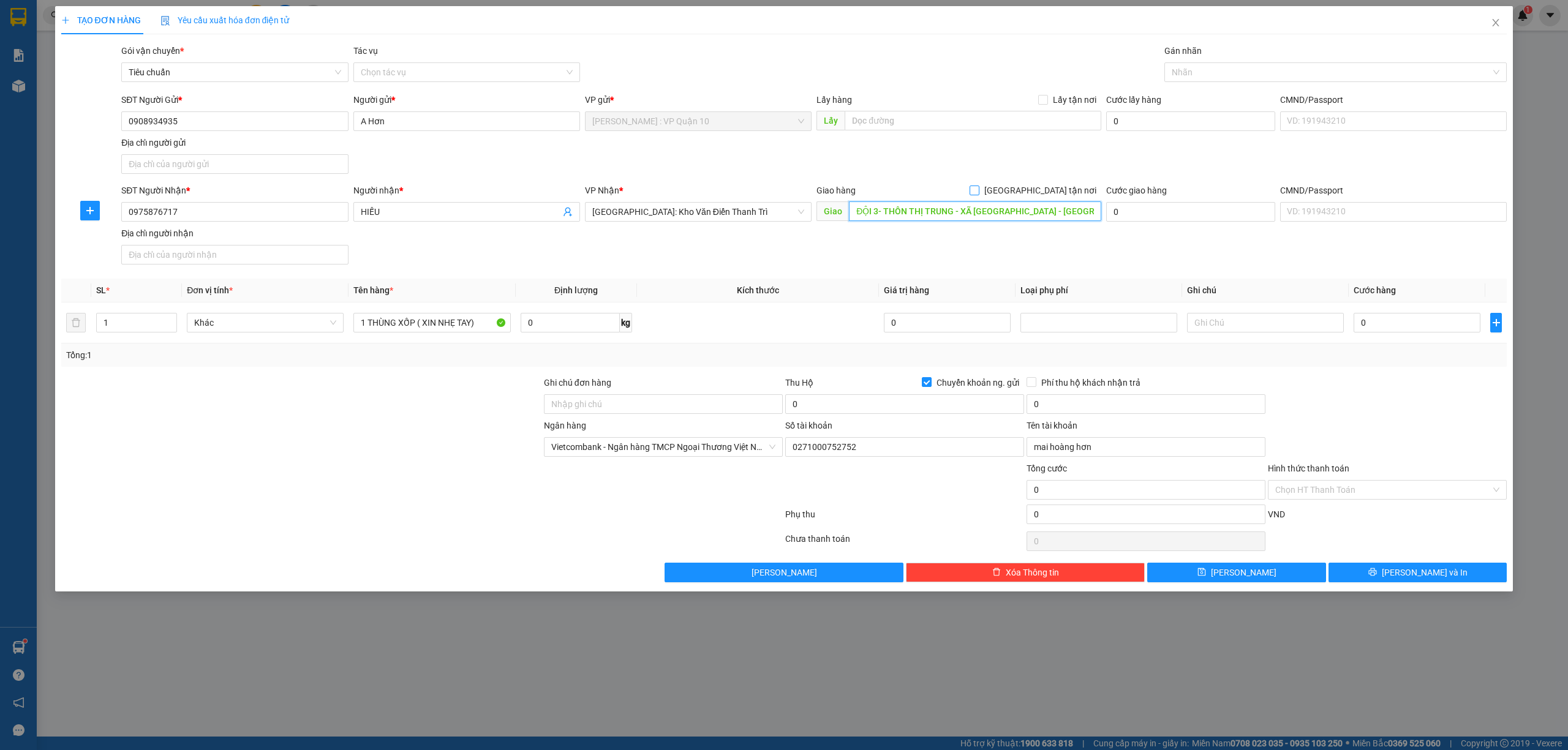
type input "ĐỘI 3- THÔN THỊ TRUNG - XÃ ĐINH DÙ - VĂN LÂM - HƯNG YÊN"
click at [1040, 189] on form "SĐT Người Gửi * 0908934935 Người gửi * A Hơn VP gửi * Hồ Chí Minh : VP Quận 10 …" at bounding box center [784, 181] width 1447 height 176
click at [978, 189] on input "Giao tận nơi" at bounding box center [974, 189] width 9 height 9
checkbox input "true"
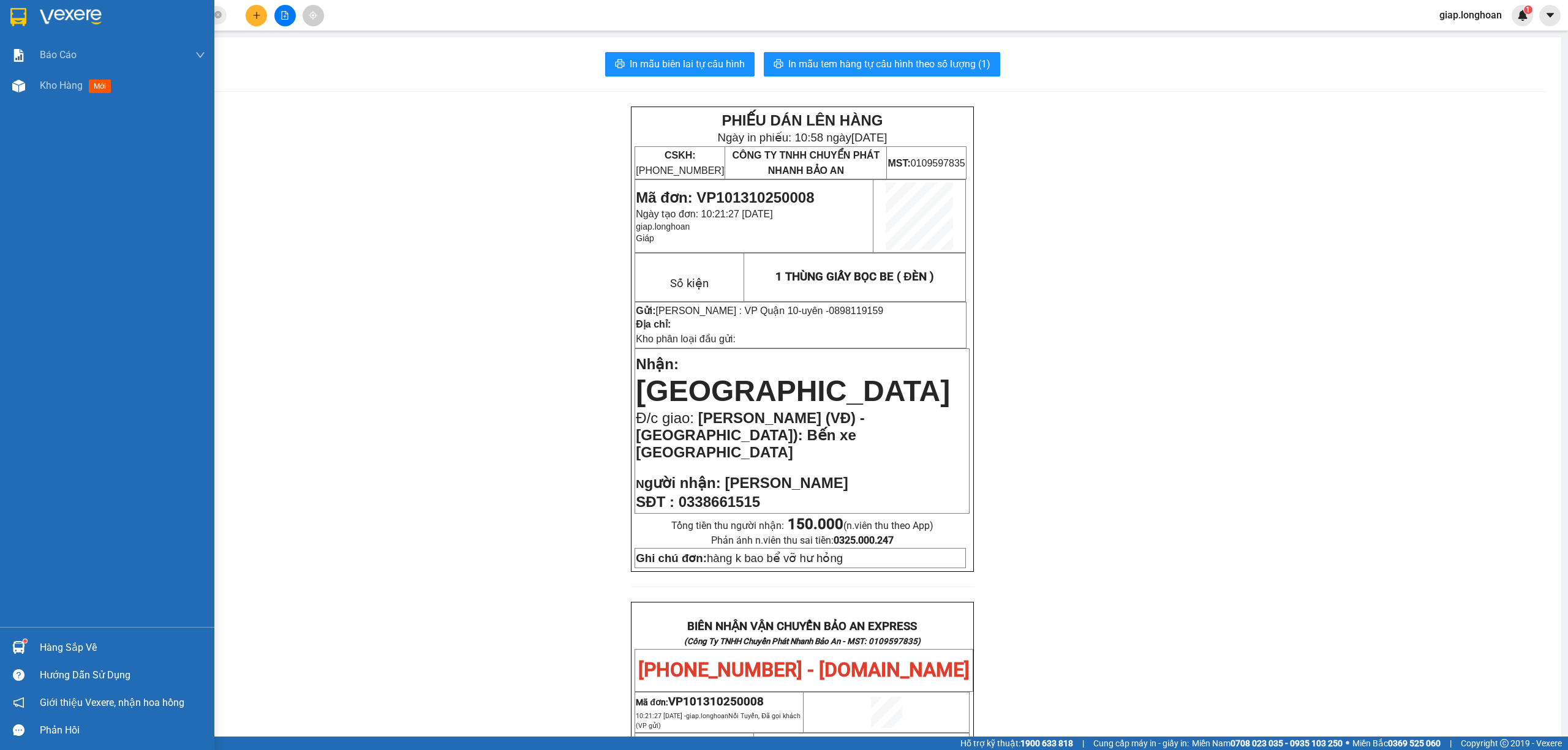
click at [54, 17] on img at bounding box center [71, 17] width 62 height 18
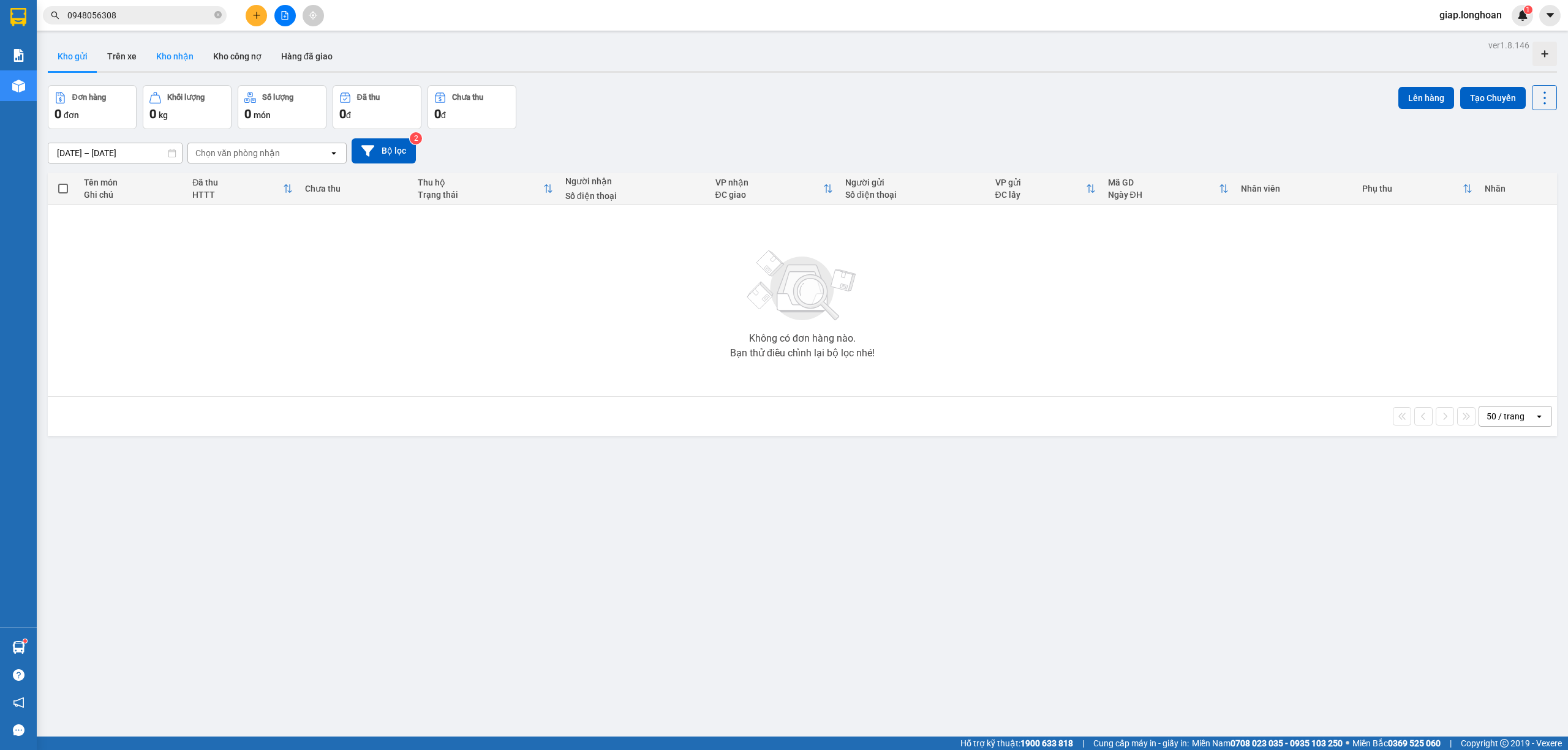
click at [167, 62] on button "Kho nhận" at bounding box center [175, 56] width 57 height 29
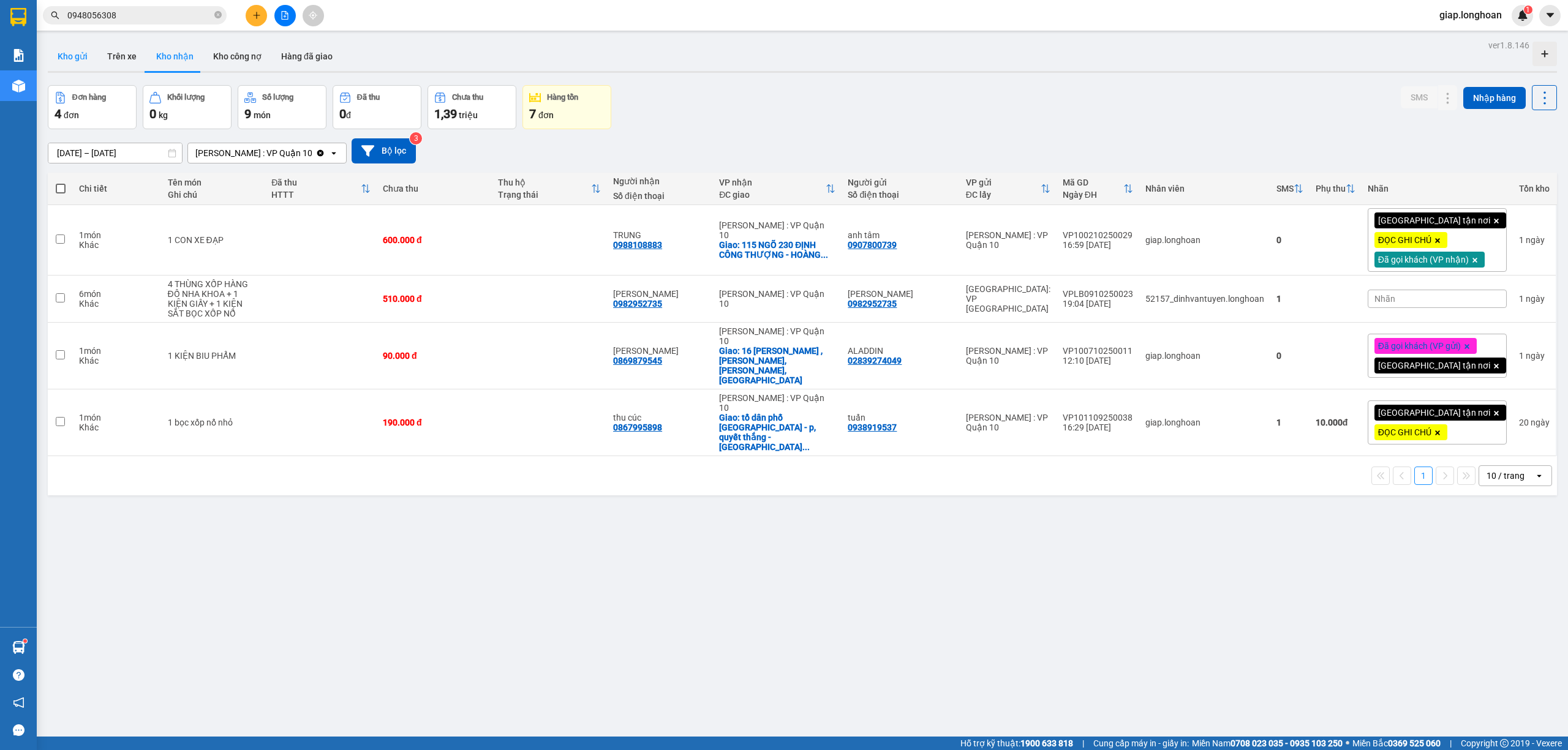
click at [71, 59] on button "Kho gửi" at bounding box center [72, 56] width 50 height 29
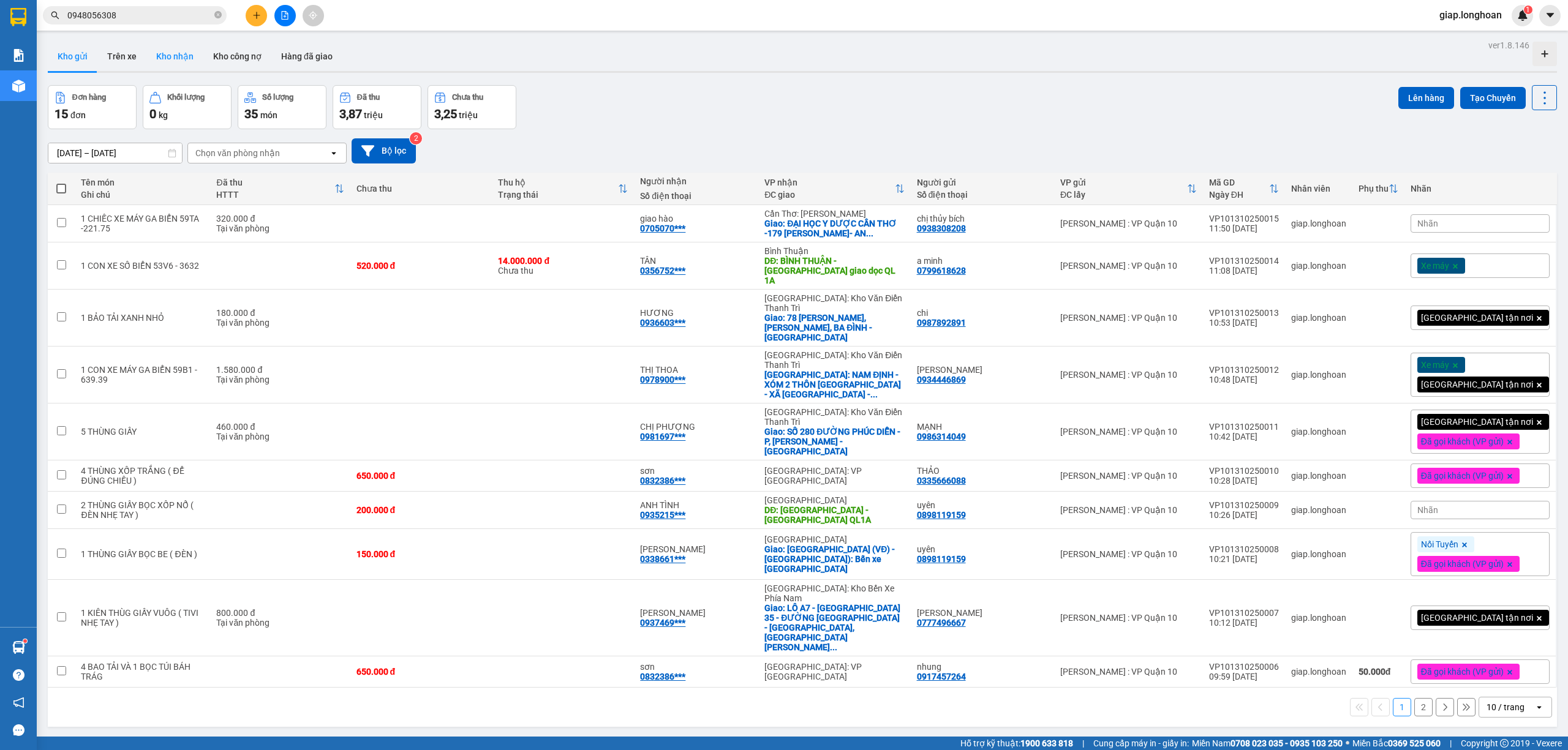
click at [177, 45] on button "Kho nhận" at bounding box center [175, 56] width 57 height 29
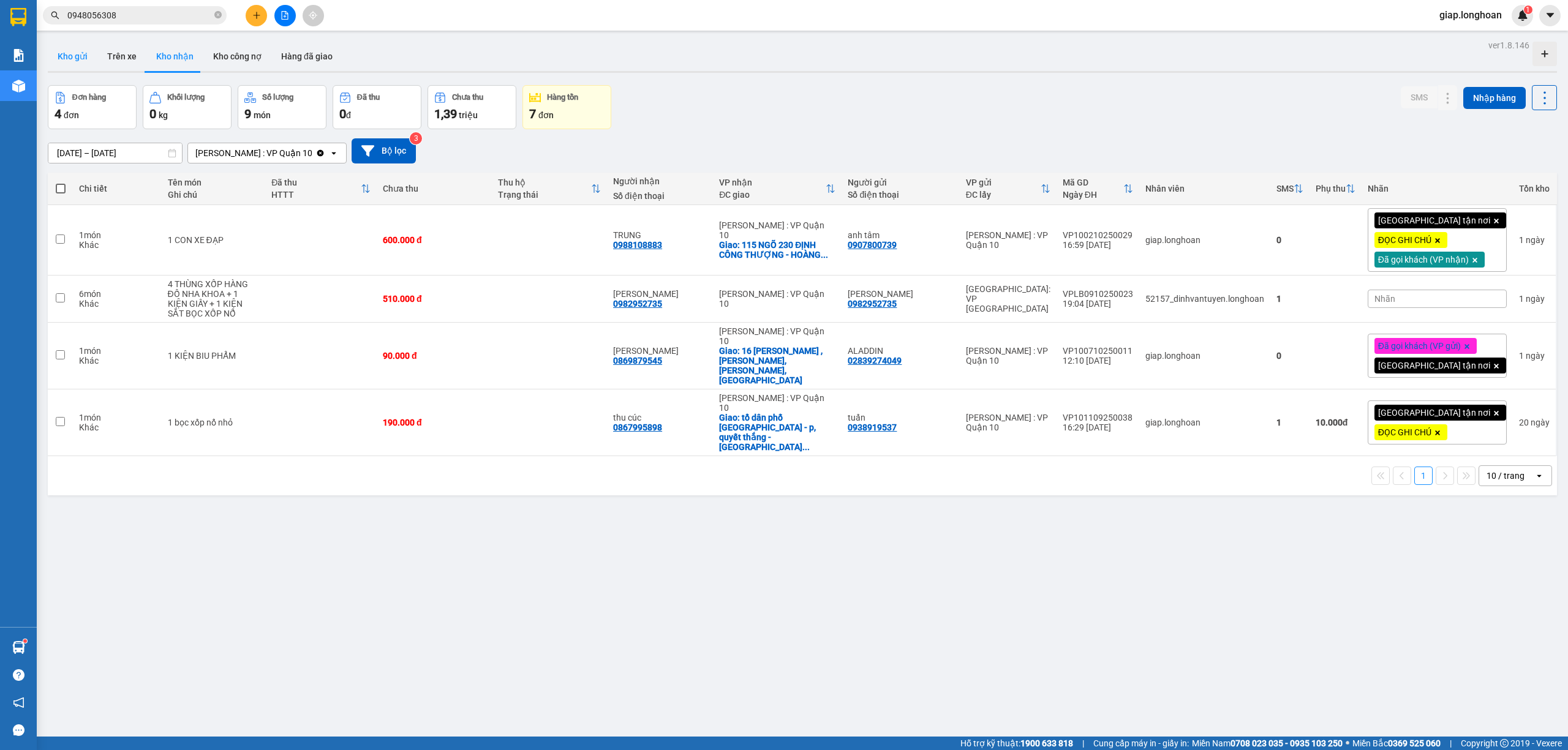
click at [74, 55] on button "Kho gửi" at bounding box center [72, 56] width 50 height 29
click at [251, 13] on button at bounding box center [256, 15] width 21 height 21
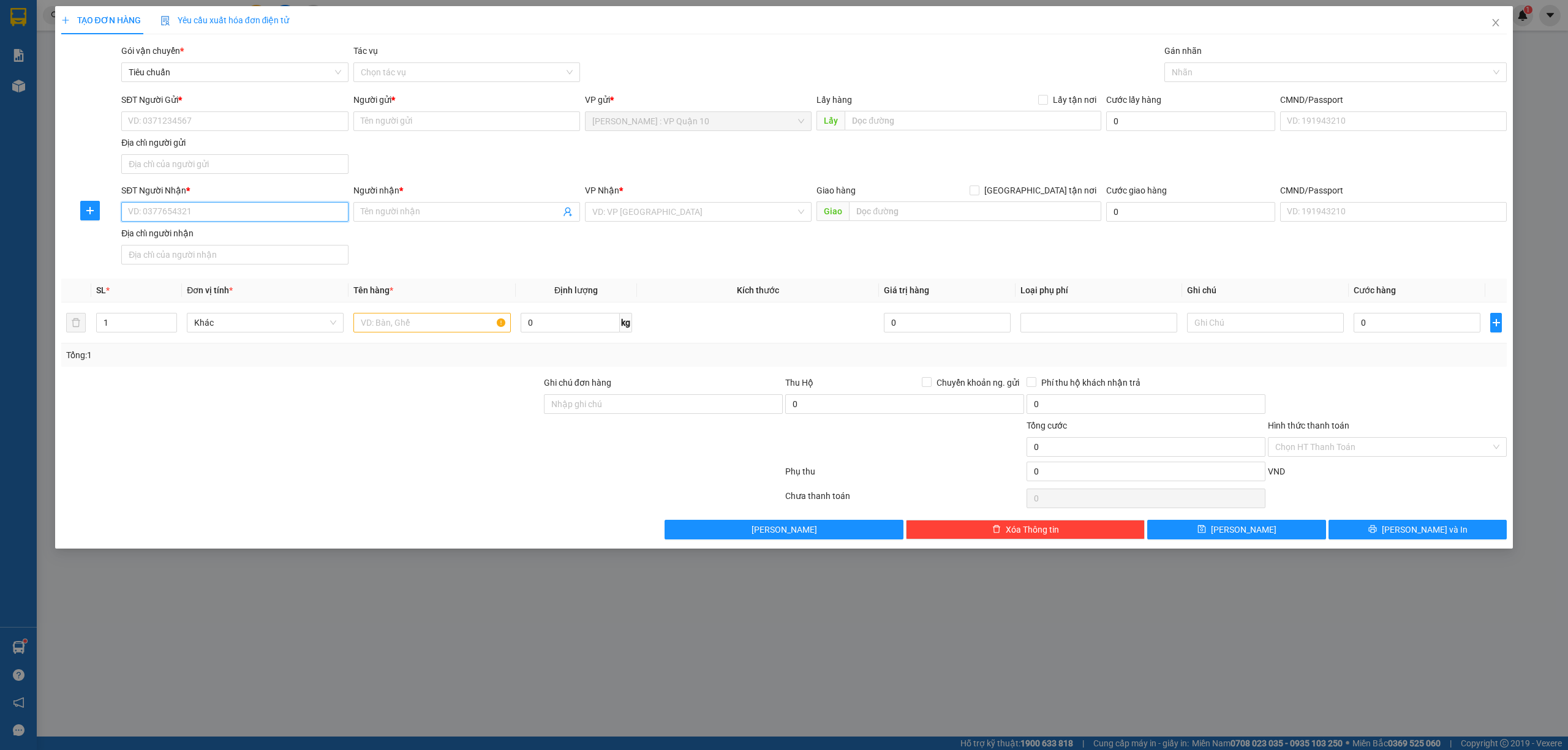
click at [182, 218] on input "SĐT Người Nhận *" at bounding box center [235, 212] width 227 height 20
type input "0975876717"
click at [378, 209] on input "Người nhận *" at bounding box center [461, 212] width 200 height 13
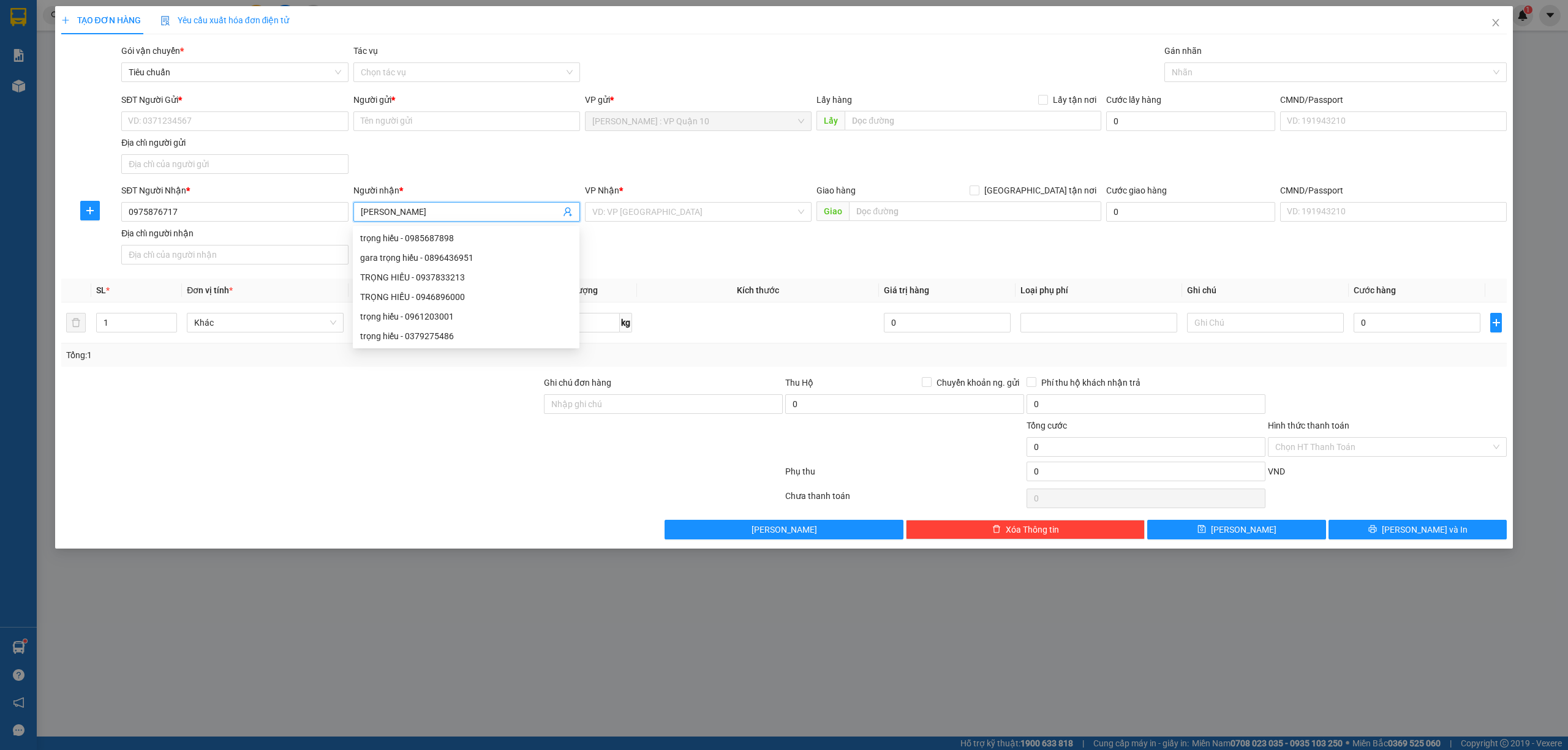
type input "TRỌNG HIẾU"
drag, startPoint x: 273, startPoint y: 432, endPoint x: 284, endPoint y: 419, distance: 17.0
click at [273, 432] on div at bounding box center [301, 440] width 483 height 43
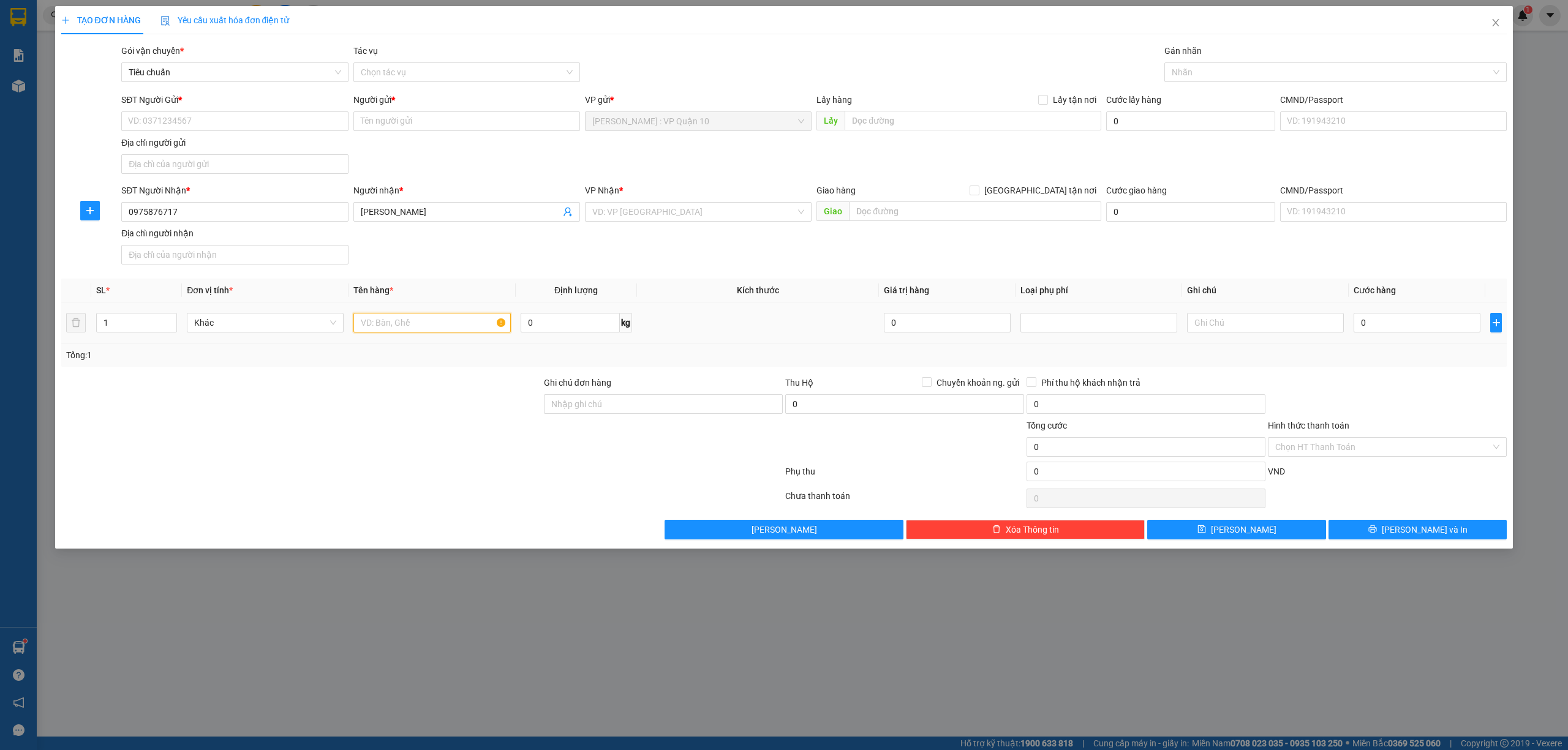
click at [381, 323] on input "text" at bounding box center [432, 323] width 157 height 20
click at [144, 123] on input "SĐT Người Gửi *" at bounding box center [235, 121] width 227 height 20
click at [155, 143] on div "0908934935 - A Hơn" at bounding box center [234, 146] width 212 height 13
type input "0908934935"
type input "A Hơn"
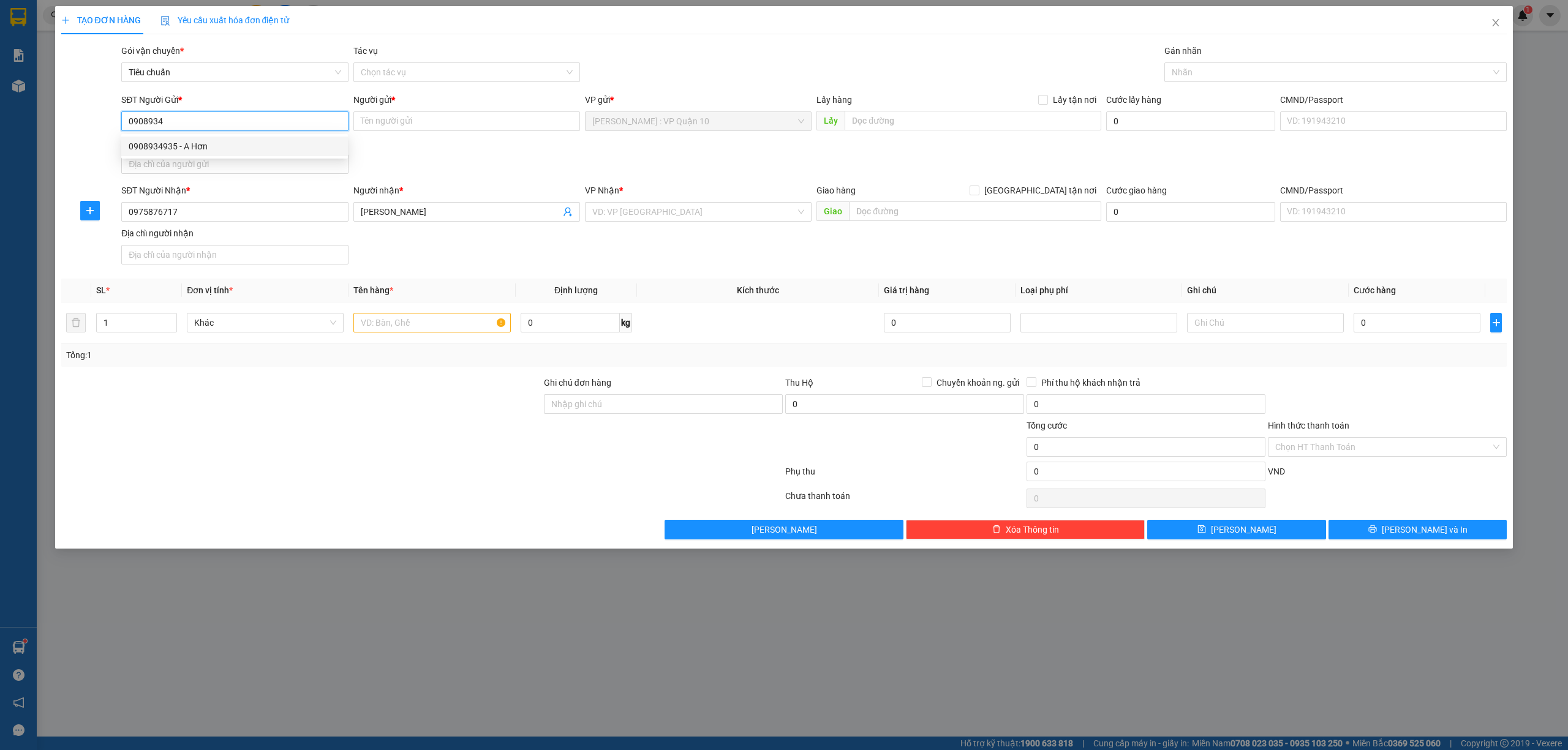
checkbox input "true"
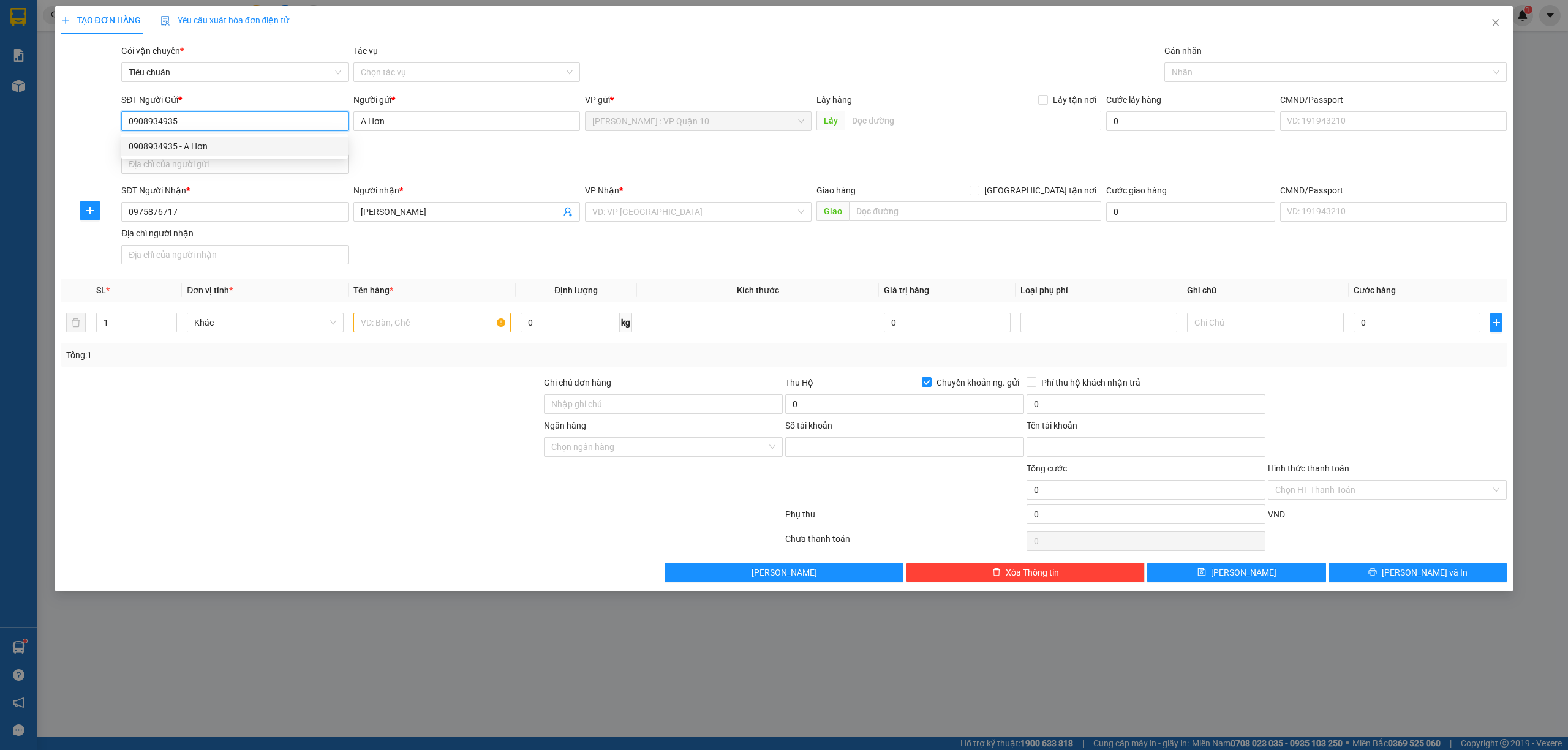
type input "0271000752752"
type input "mai hoàng hơn"
type input "0908934935"
click at [410, 328] on input "text" at bounding box center [432, 323] width 157 height 20
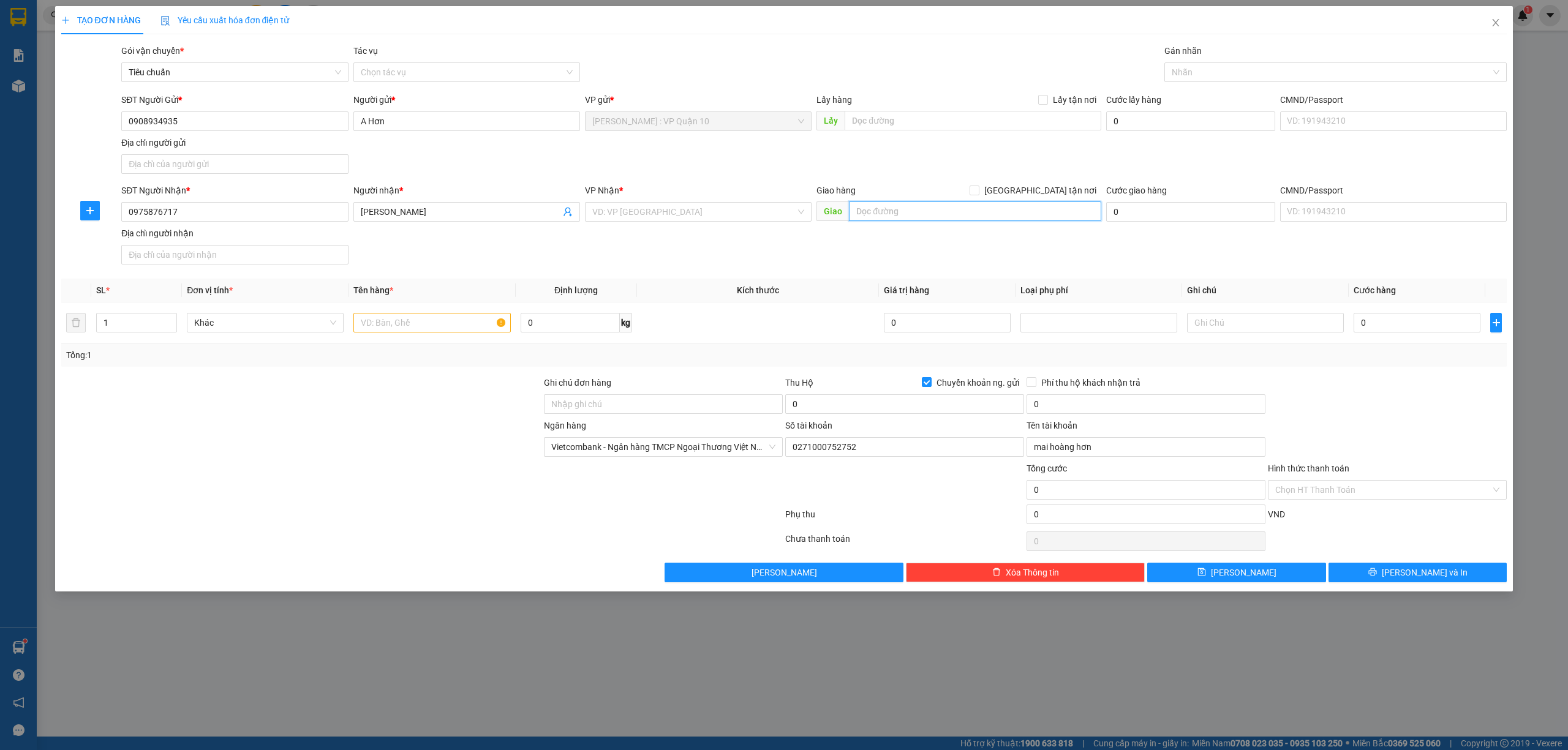
click at [880, 204] on input "text" at bounding box center [975, 211] width 252 height 20
type input "D"
type input "ĐỘI 3 - THÔN THỊ TRUNG - XÃ ĐÌNH DÙ - VĂN LÂM - HƯNG YÊN"
click at [978, 191] on input "Giao tận nơi" at bounding box center [974, 189] width 9 height 9
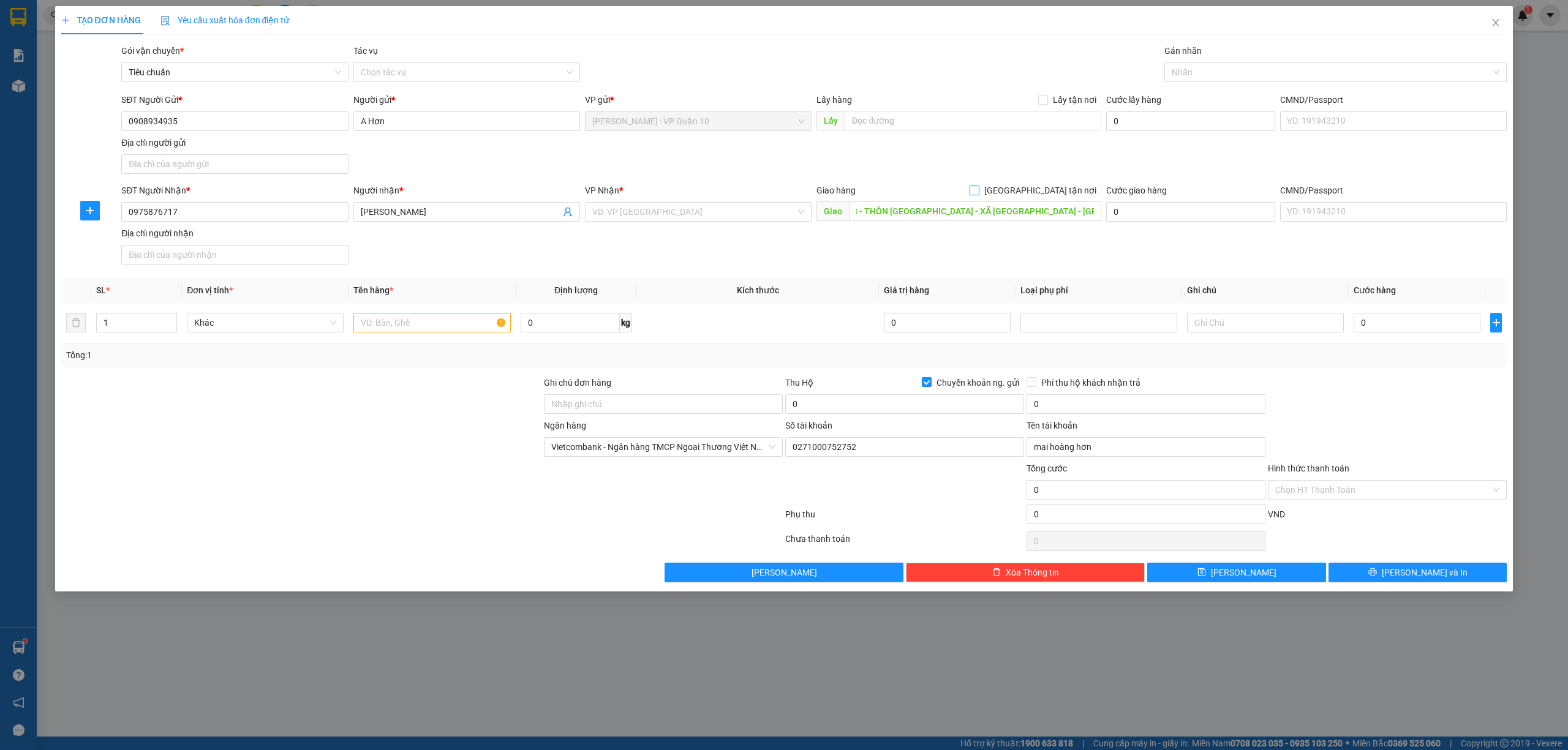
checkbox input "true"
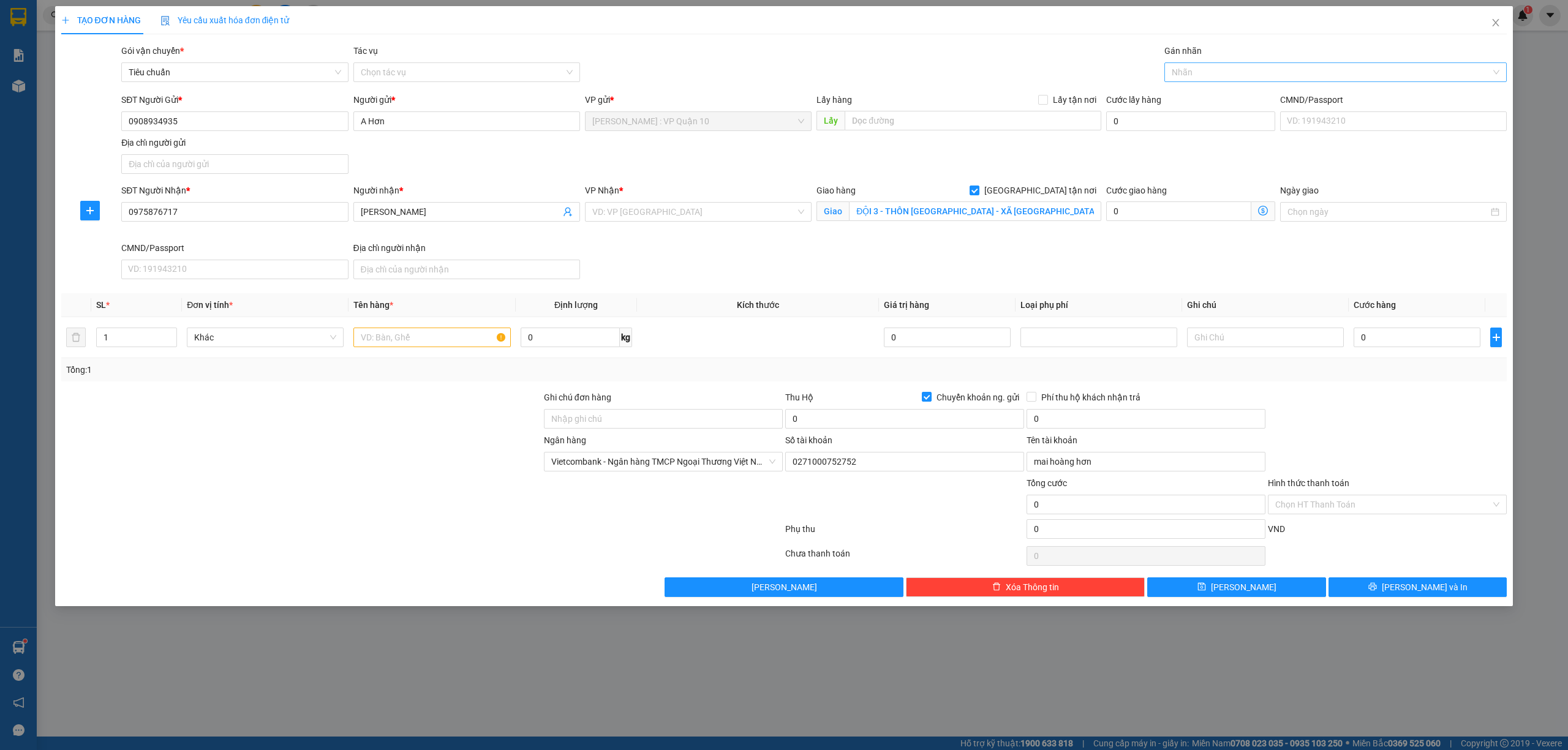
click at [1190, 69] on div at bounding box center [1329, 72] width 324 height 15
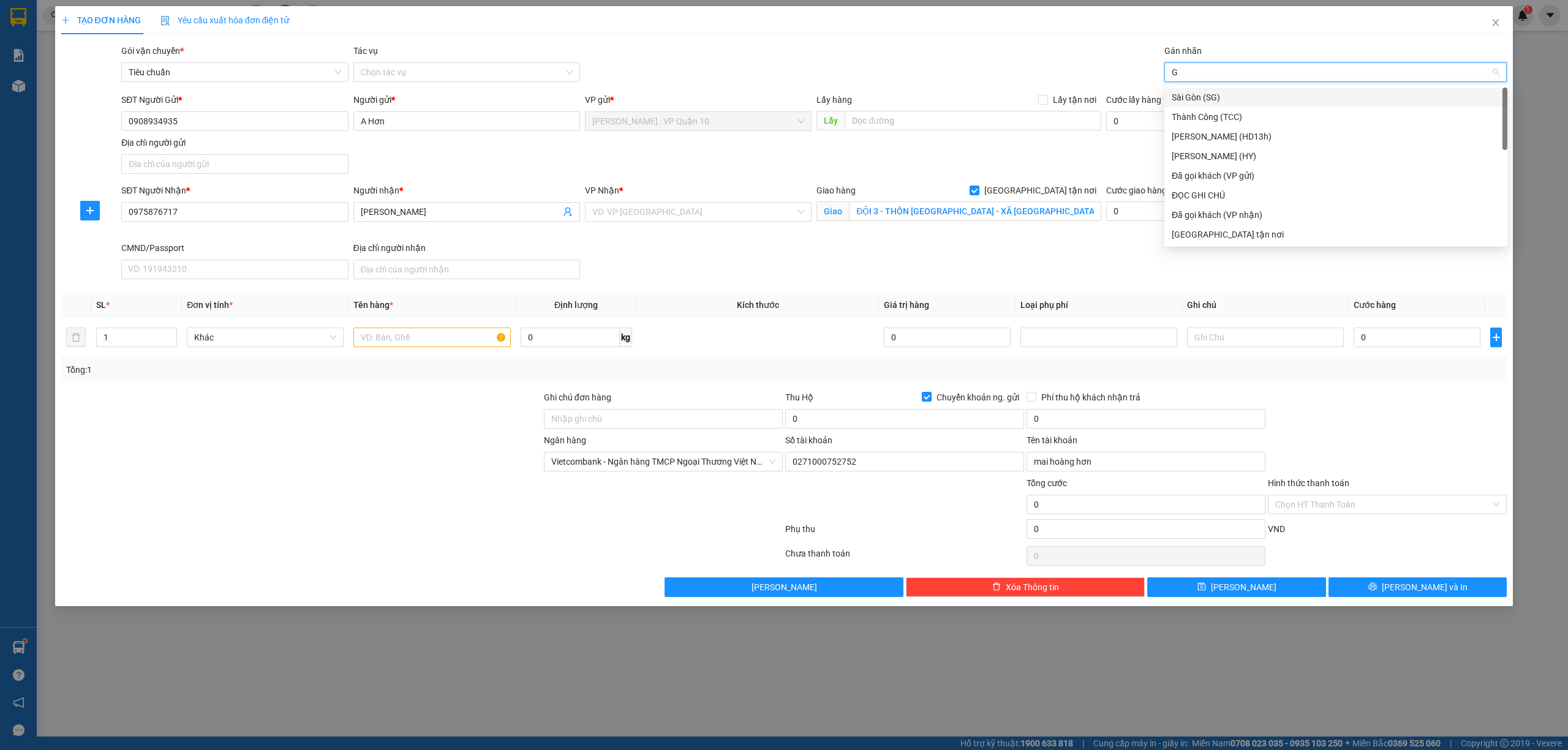
type input "GI"
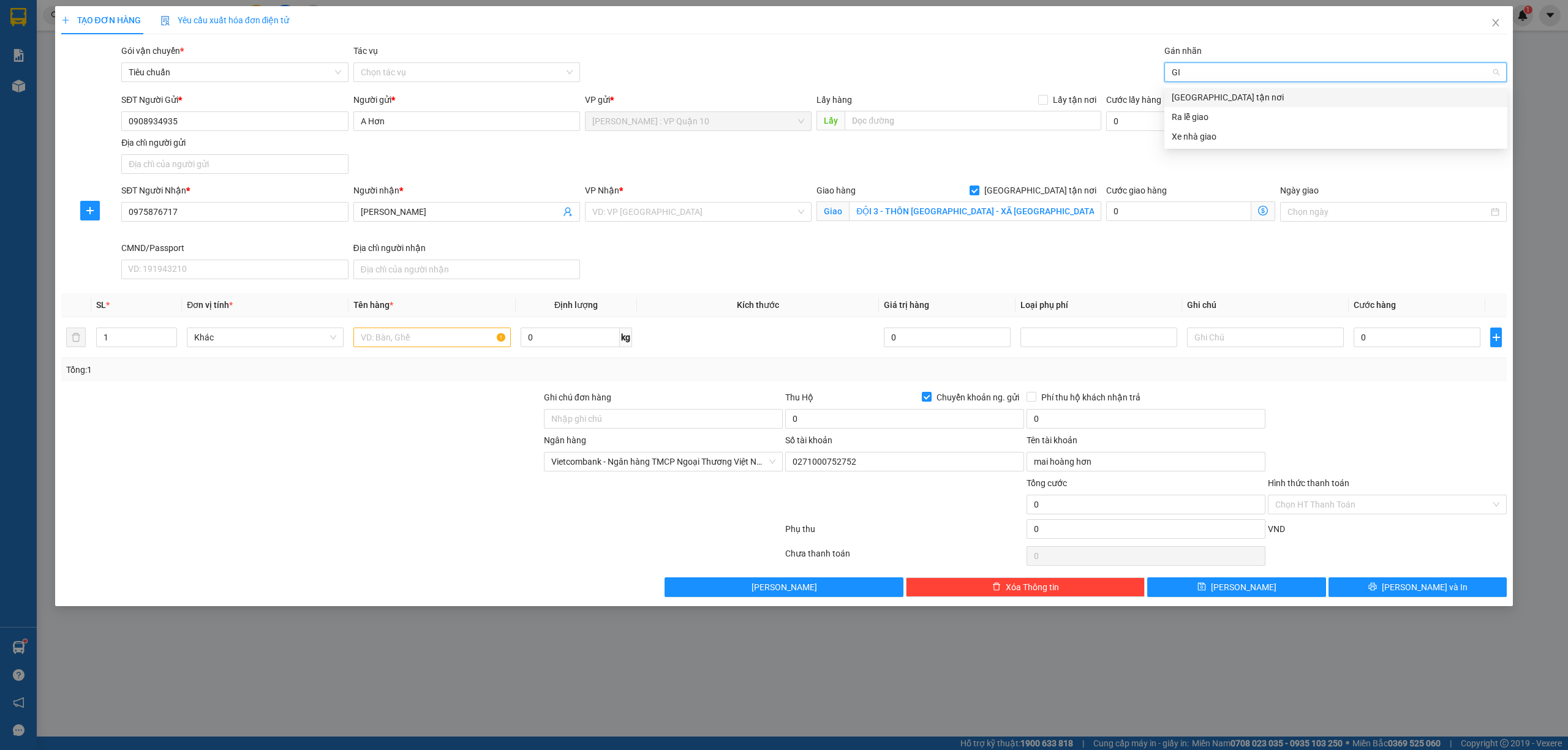
click at [1190, 90] on div "Giao tận nơi" at bounding box center [1336, 97] width 343 height 20
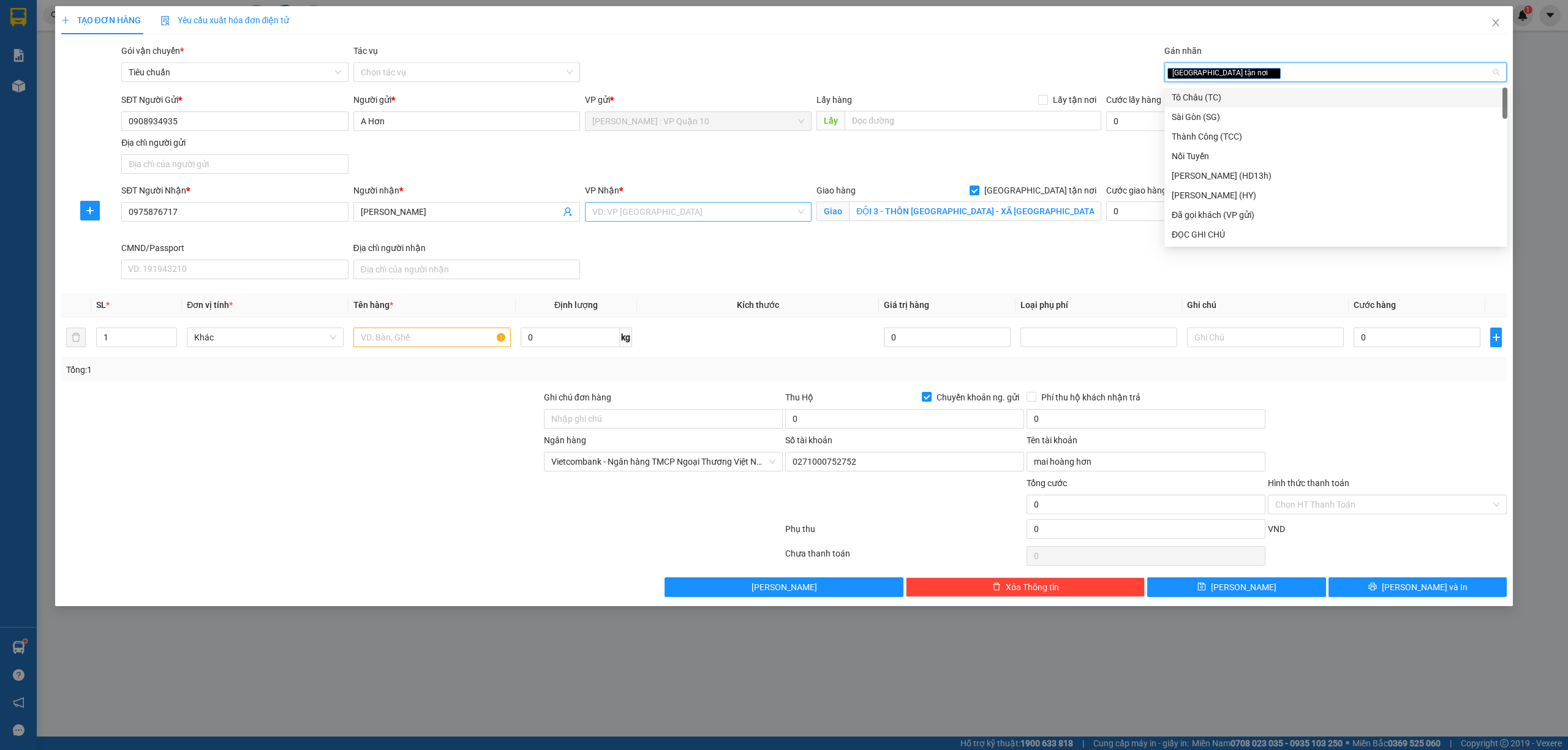
click at [659, 216] on input "search" at bounding box center [694, 212] width 203 height 18
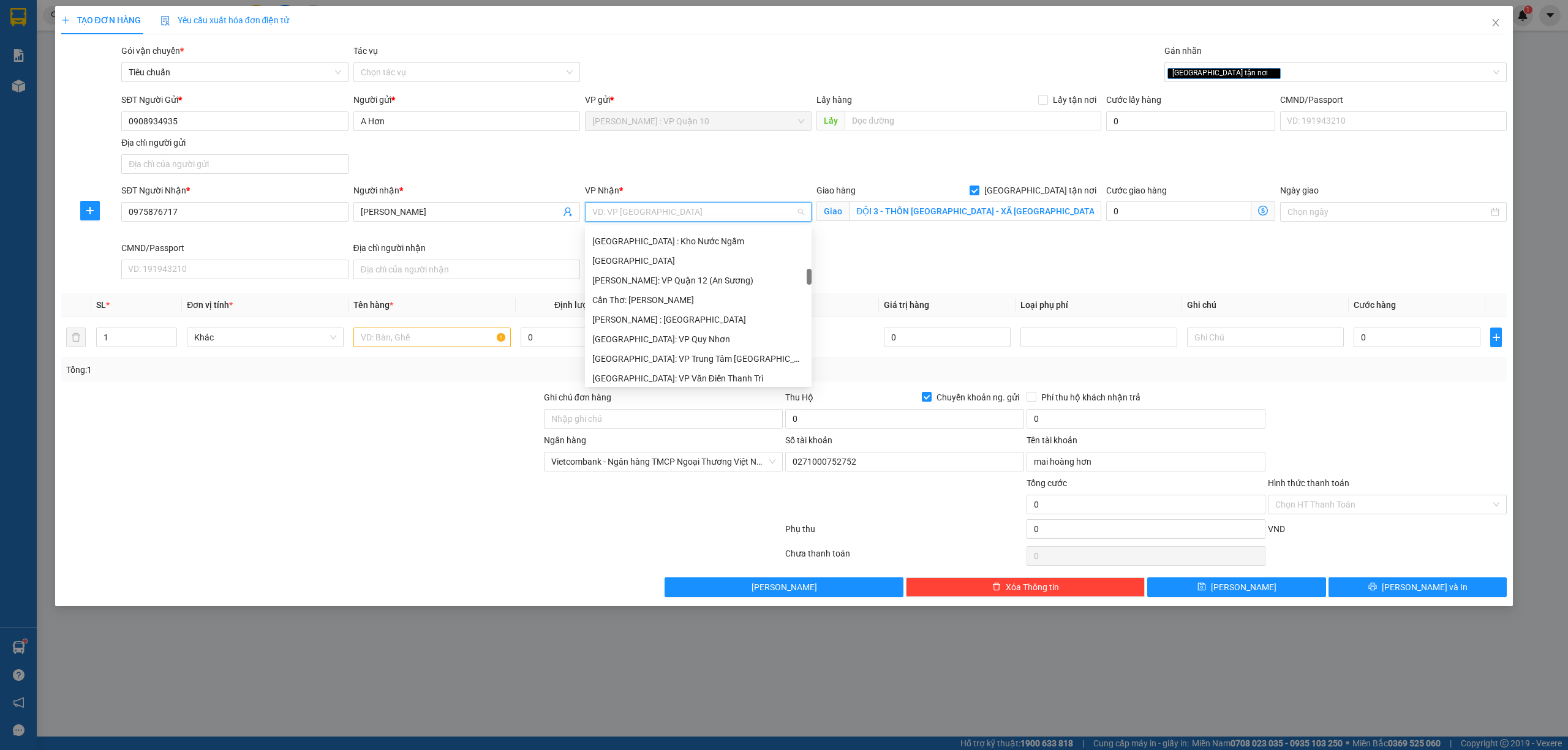
scroll to position [490, 0]
drag, startPoint x: 663, startPoint y: 316, endPoint x: 610, endPoint y: 355, distance: 65.8
click at [662, 316] on div "Hà Nội: Kho Văn Điển Thanh Trì" at bounding box center [698, 316] width 212 height 13
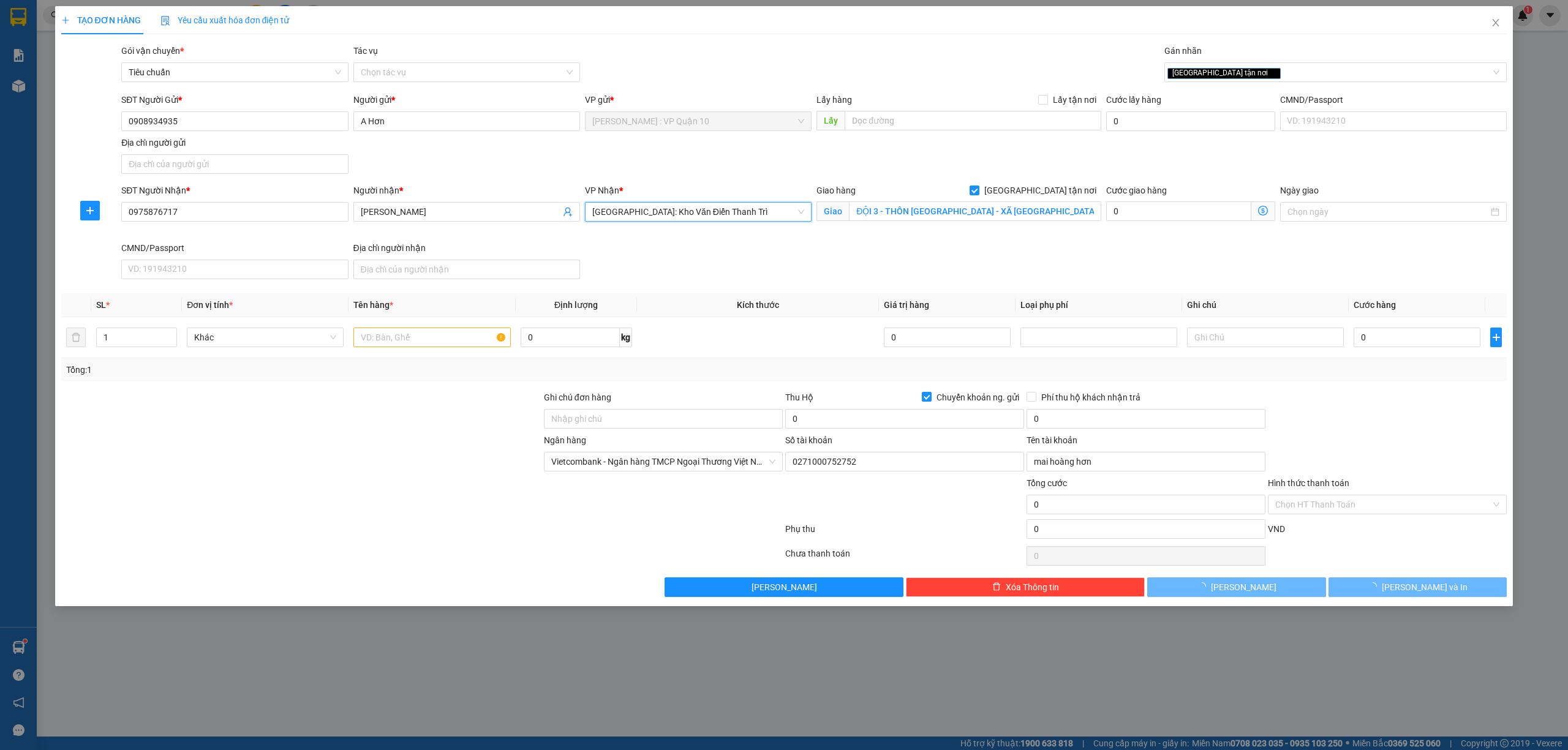
drag, startPoint x: 303, startPoint y: 537, endPoint x: 302, endPoint y: 527, distance: 10.0
click at [302, 534] on div at bounding box center [422, 531] width 724 height 25
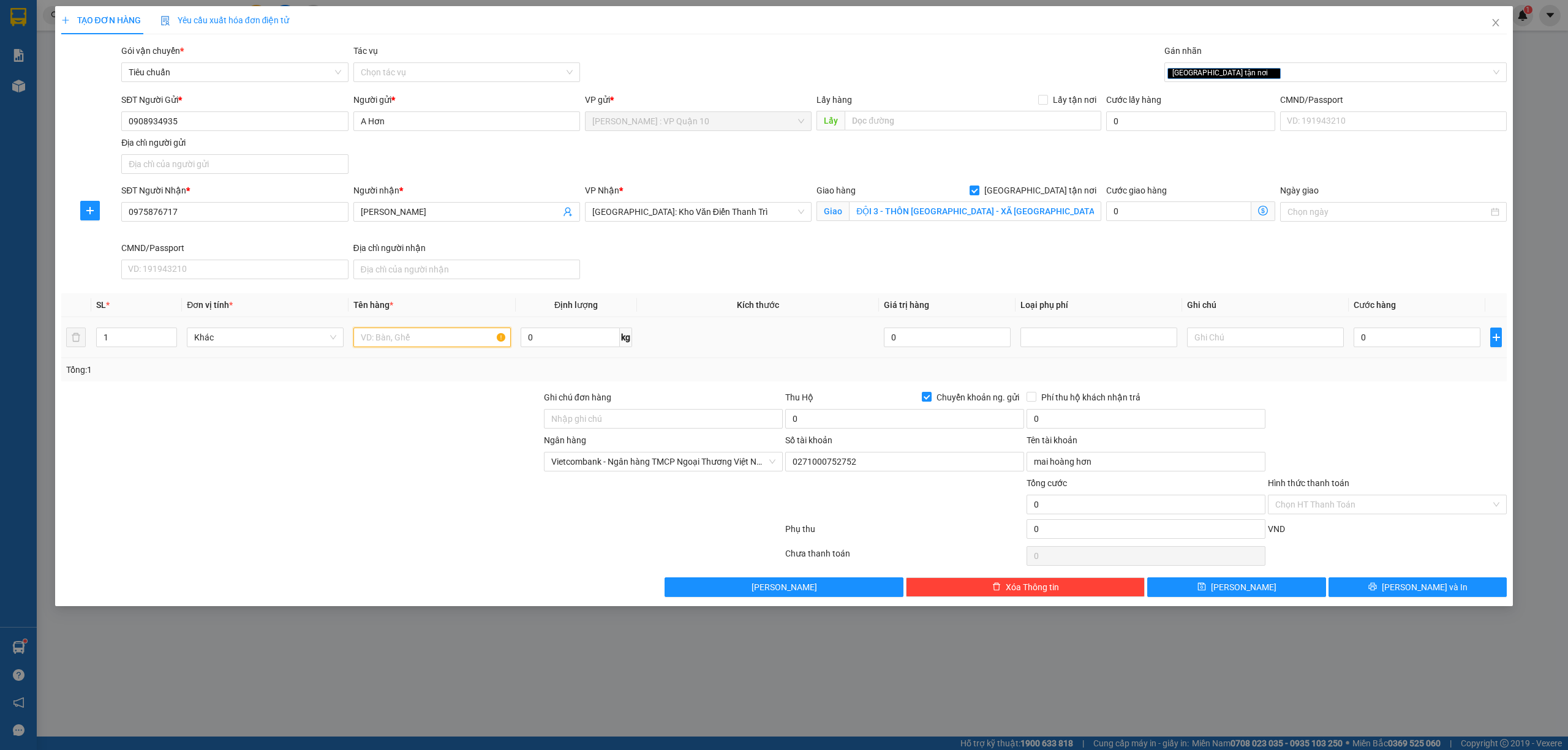
click at [385, 340] on input "text" at bounding box center [432, 337] width 157 height 20
type input "1 THÙNG XỐP ( SỨ )"
click at [621, 415] on input "Ghi chú đơn hàng" at bounding box center [663, 419] width 239 height 20
type input "hàng k bao bể vỡ hư hỏng"
click at [871, 424] on input "0" at bounding box center [904, 419] width 239 height 20
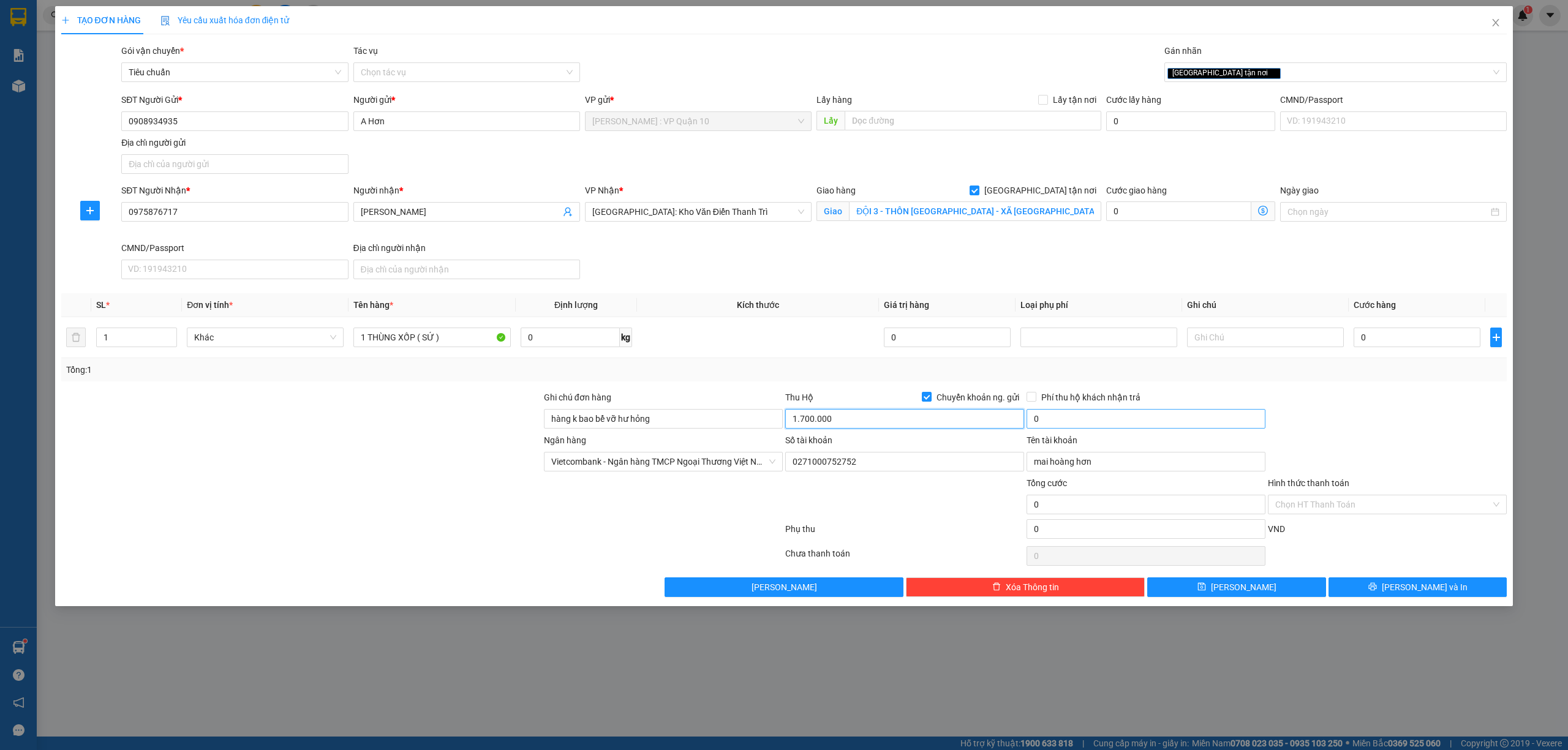
type input "1.700.000"
click at [1073, 419] on input "0" at bounding box center [1145, 419] width 239 height 20
type input "10.000"
click at [1401, 432] on div at bounding box center [1387, 412] width 241 height 43
drag, startPoint x: 1401, startPoint y: 335, endPoint x: 1390, endPoint y: 334, distance: 11.0
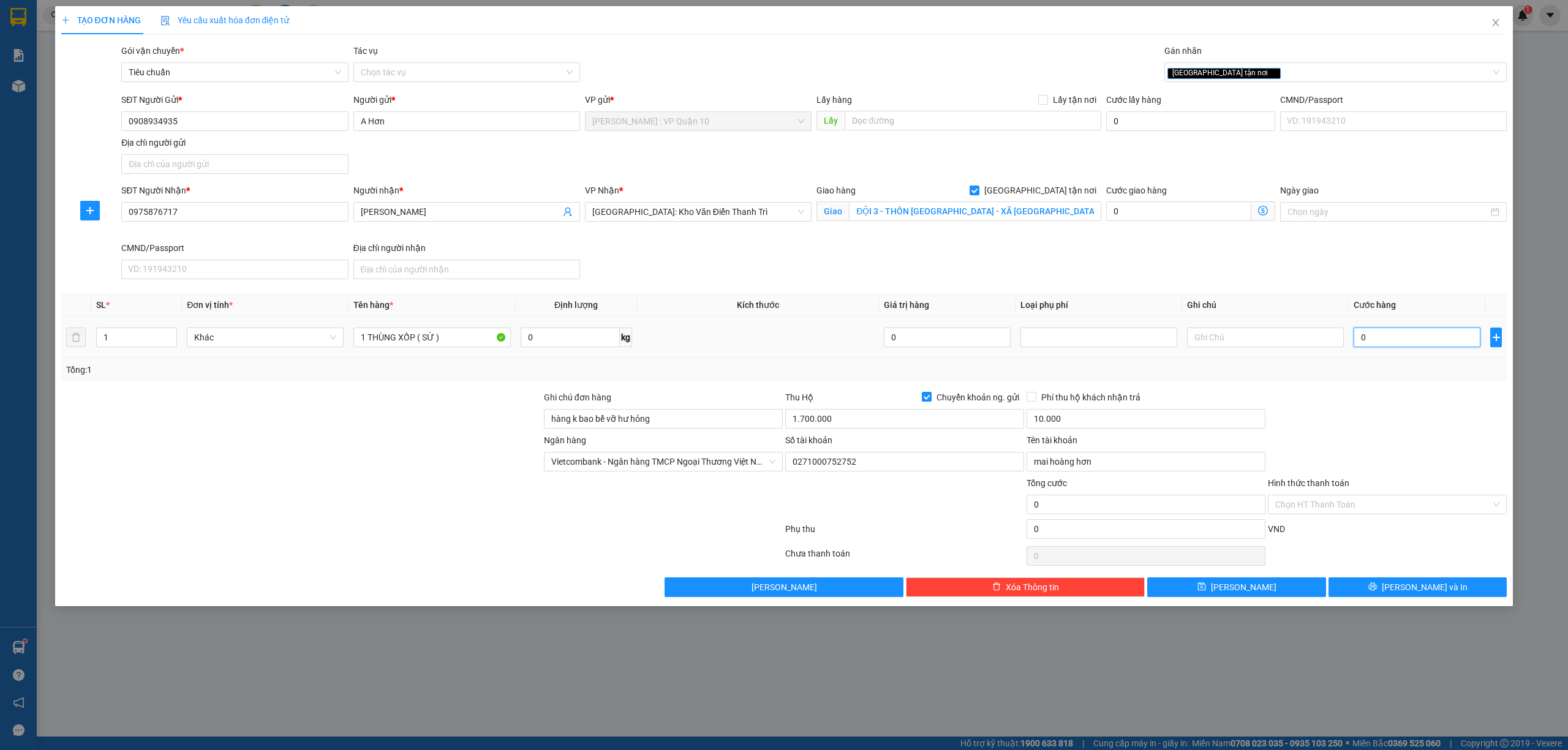
click at [1401, 335] on input "0" at bounding box center [1417, 337] width 127 height 20
type input "40"
type input "480"
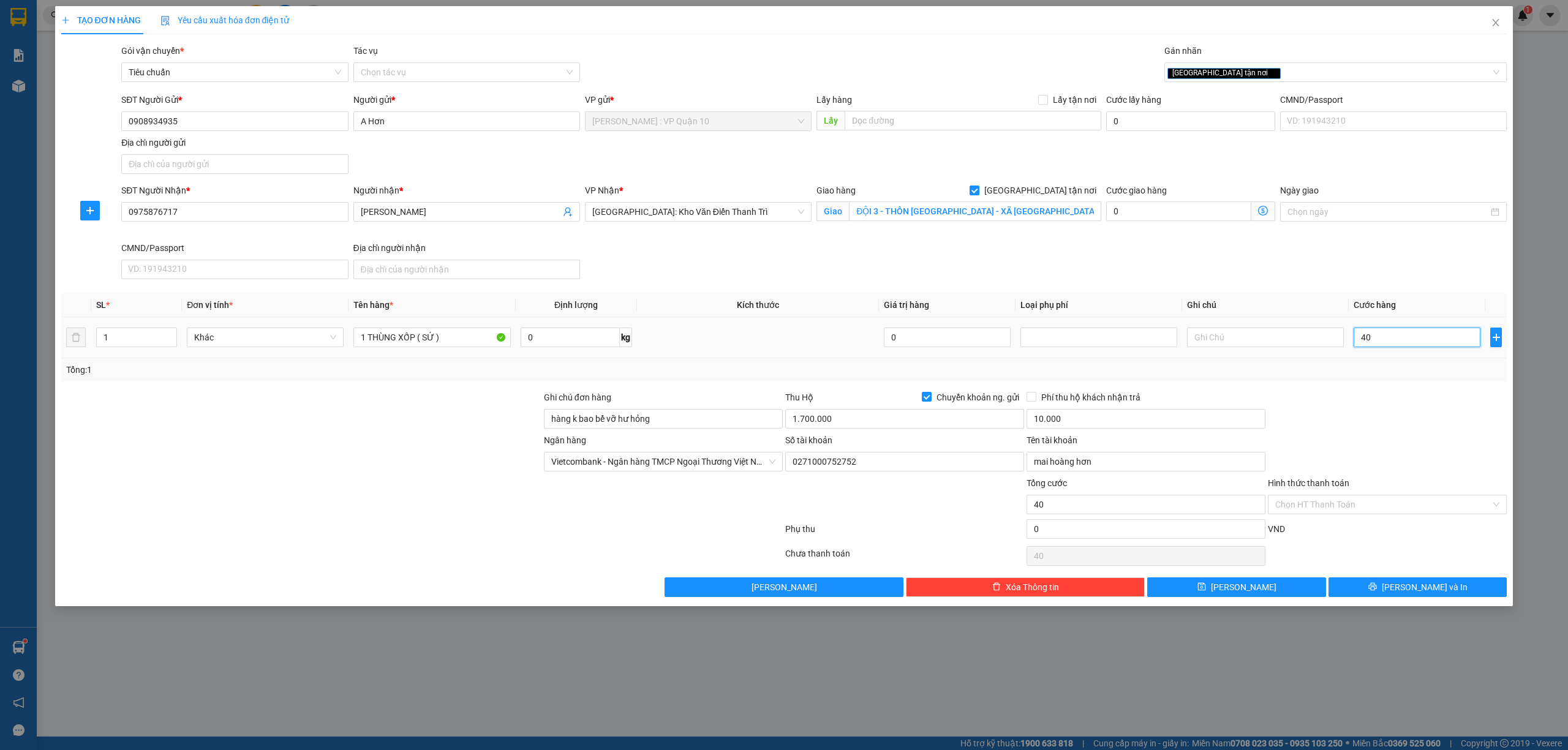
type input "480"
type input "4.800"
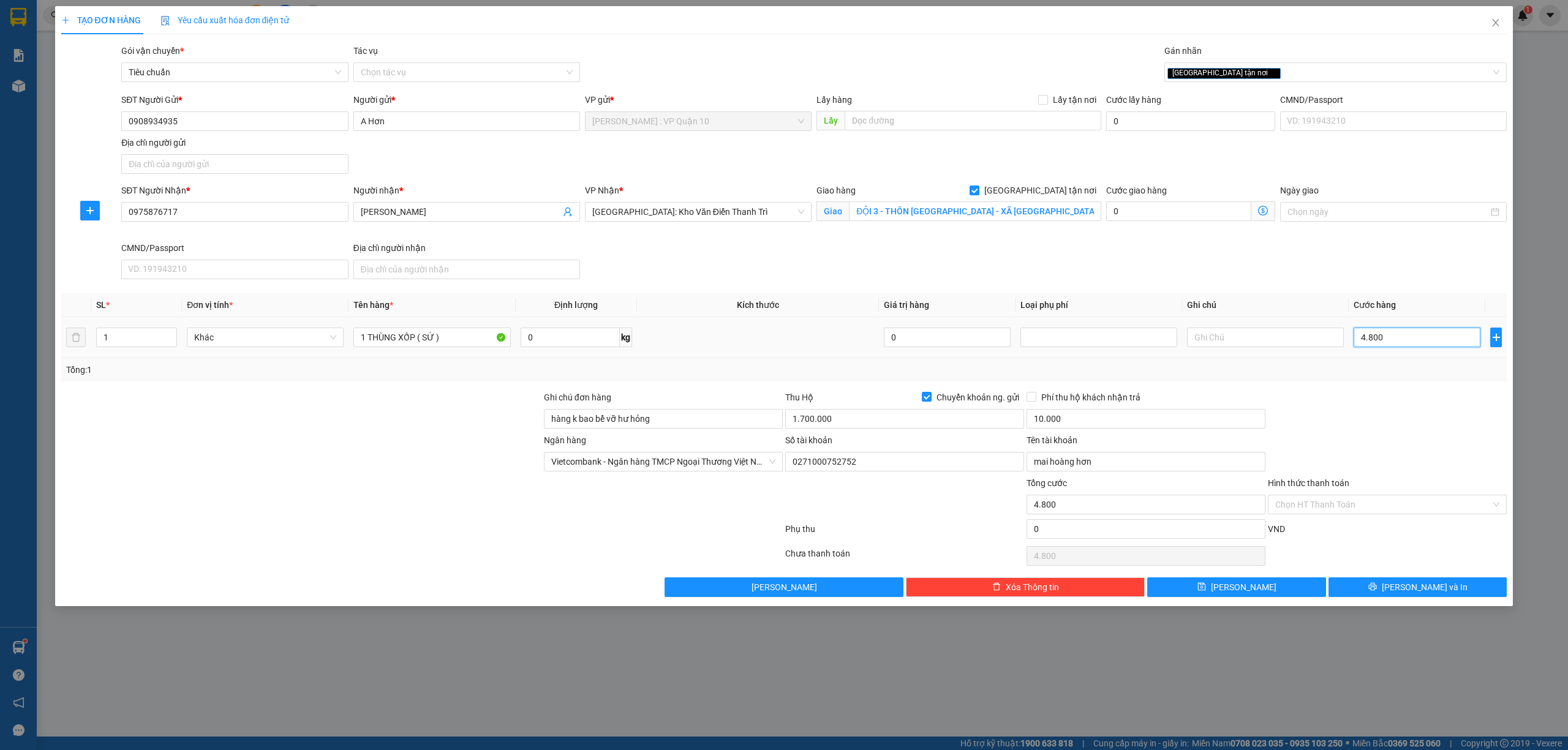
type input "48.000"
type input "480.000"
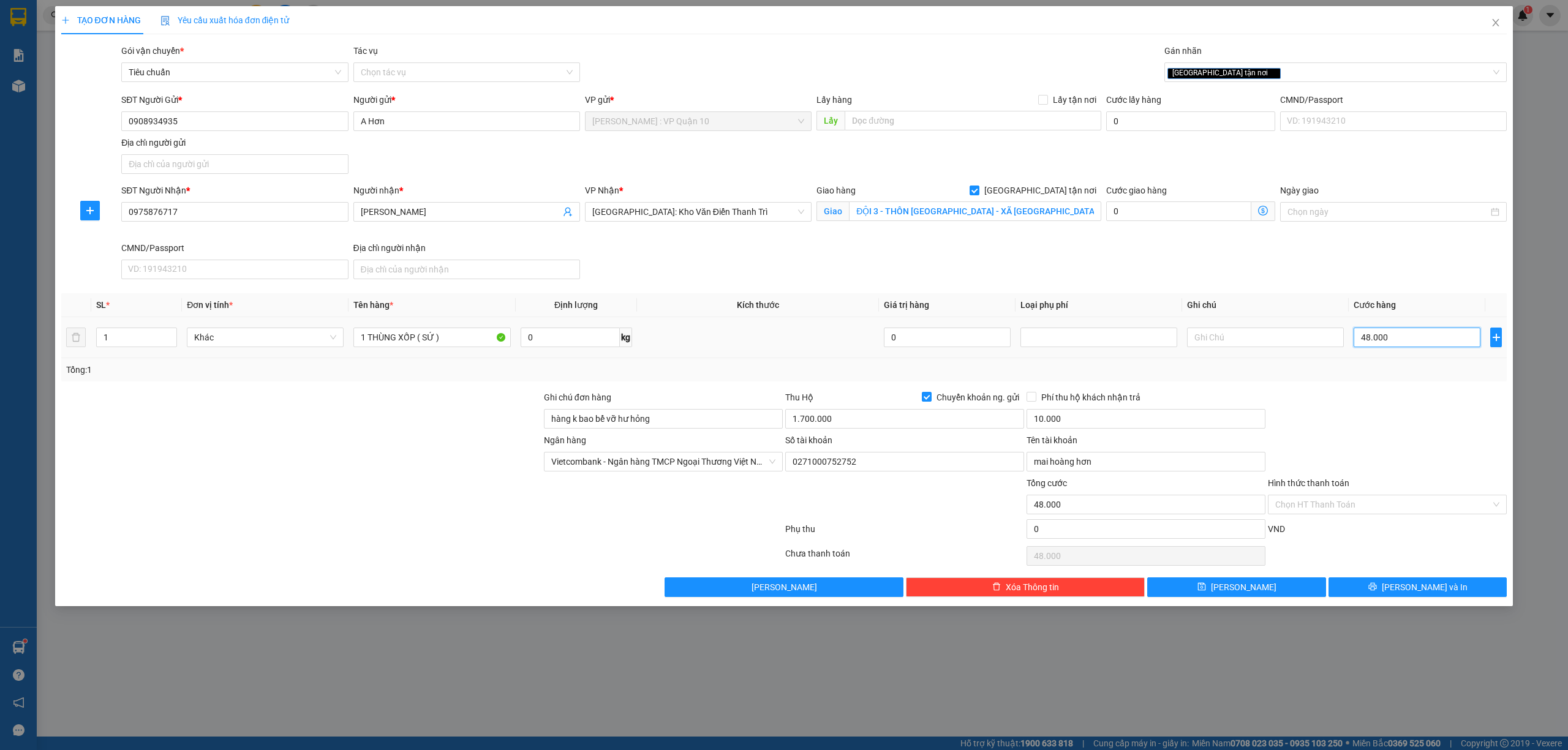
type input "480.000"
click at [856, 427] on input "1.700.000" at bounding box center [904, 419] width 239 height 20
type input "1.220.000"
click at [1373, 585] on button "Lưu và In" at bounding box center [1418, 587] width 179 height 20
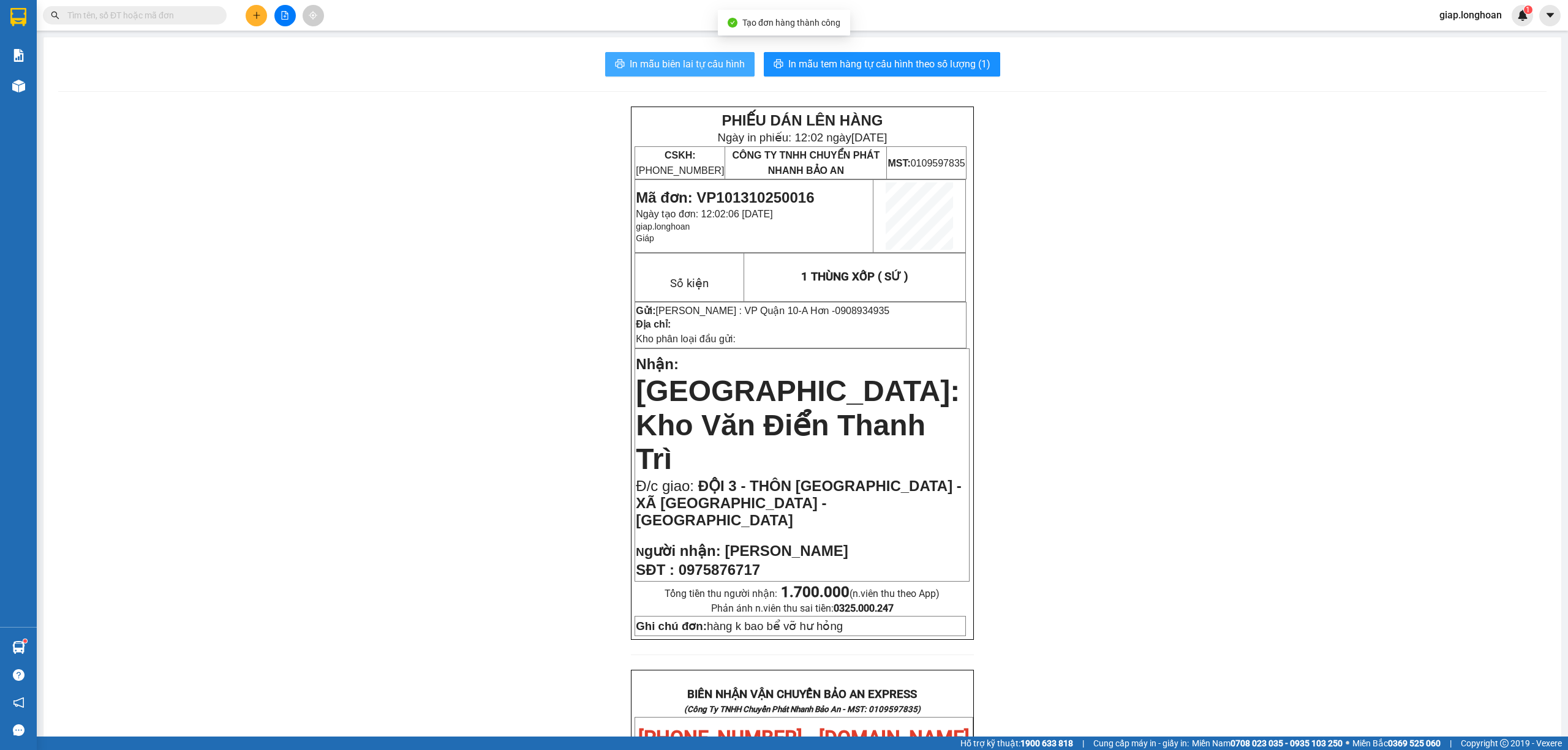
click at [700, 64] on span "In mẫu biên lai tự cấu hình" at bounding box center [687, 63] width 115 height 15
click at [884, 59] on span "In mẫu tem hàng tự cấu hình theo số lượng (1)" at bounding box center [889, 63] width 202 height 15
click at [255, 16] on icon "plus" at bounding box center [256, 15] width 9 height 9
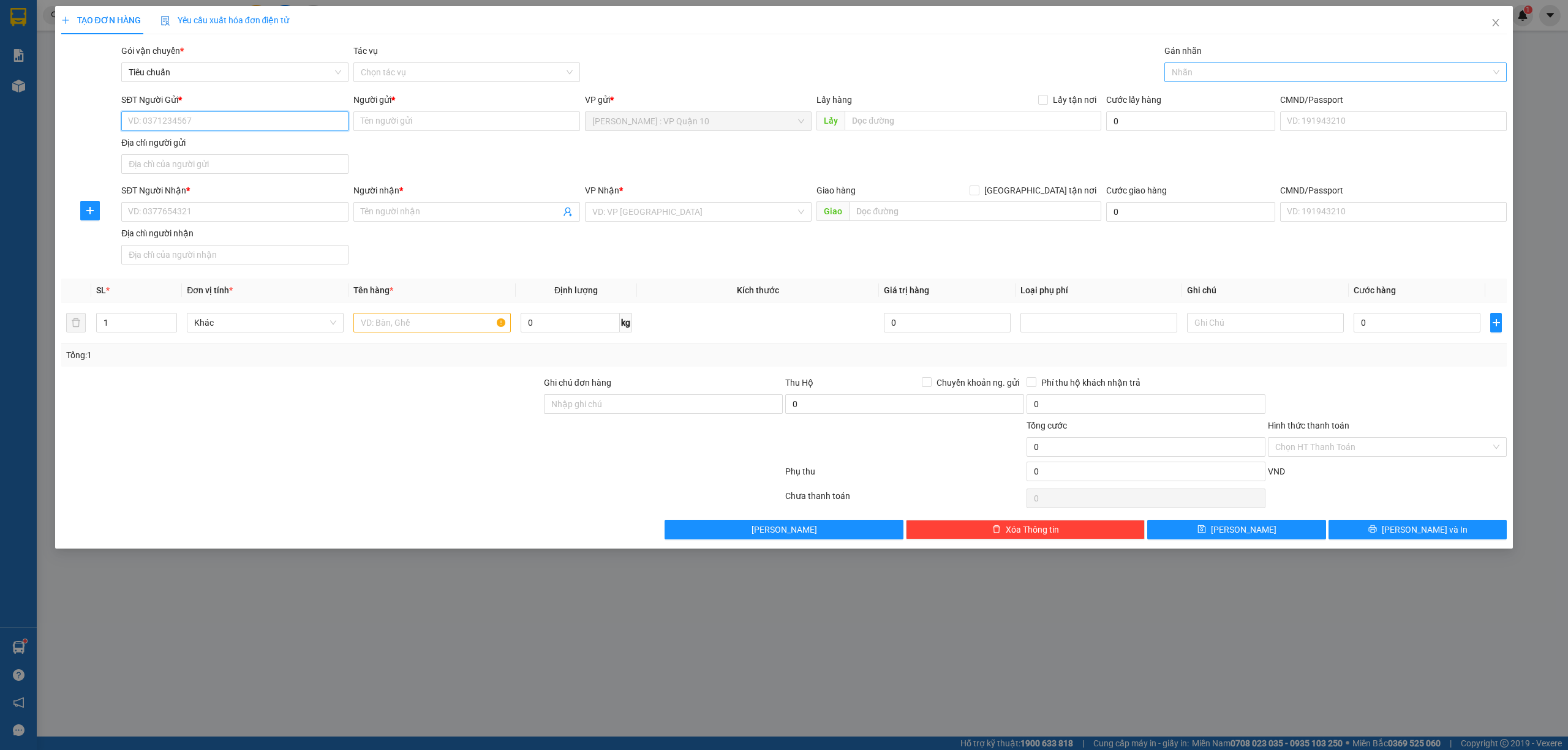
click at [1192, 77] on div at bounding box center [1329, 72] width 324 height 15
type input "XE"
click at [1207, 113] on div "Xe điện" at bounding box center [1336, 117] width 328 height 13
click at [640, 214] on input "search" at bounding box center [694, 212] width 203 height 18
type input "HUẾ"
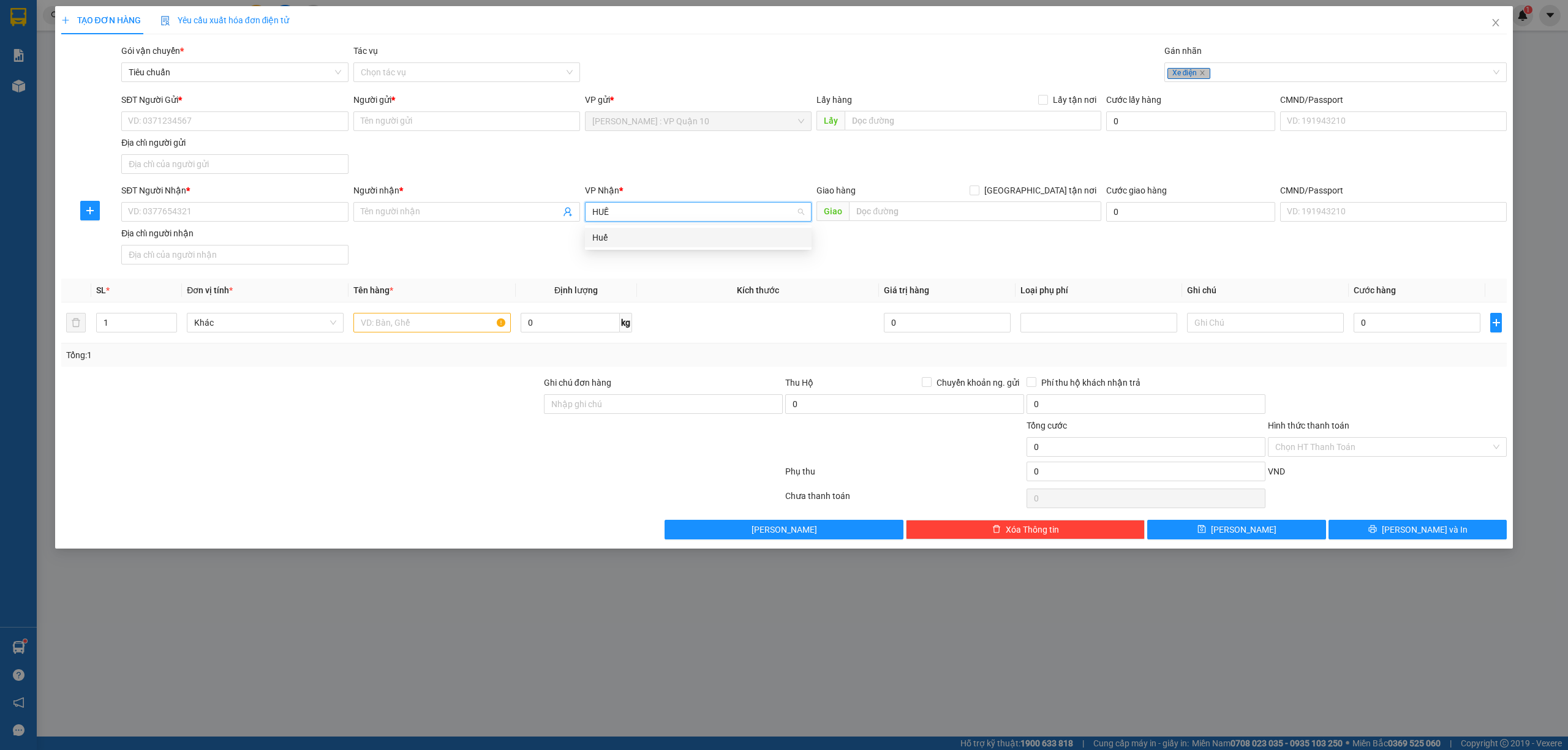
click at [601, 235] on div "Huế" at bounding box center [698, 237] width 212 height 13
click at [388, 327] on input "text" at bounding box center [432, 323] width 157 height 20
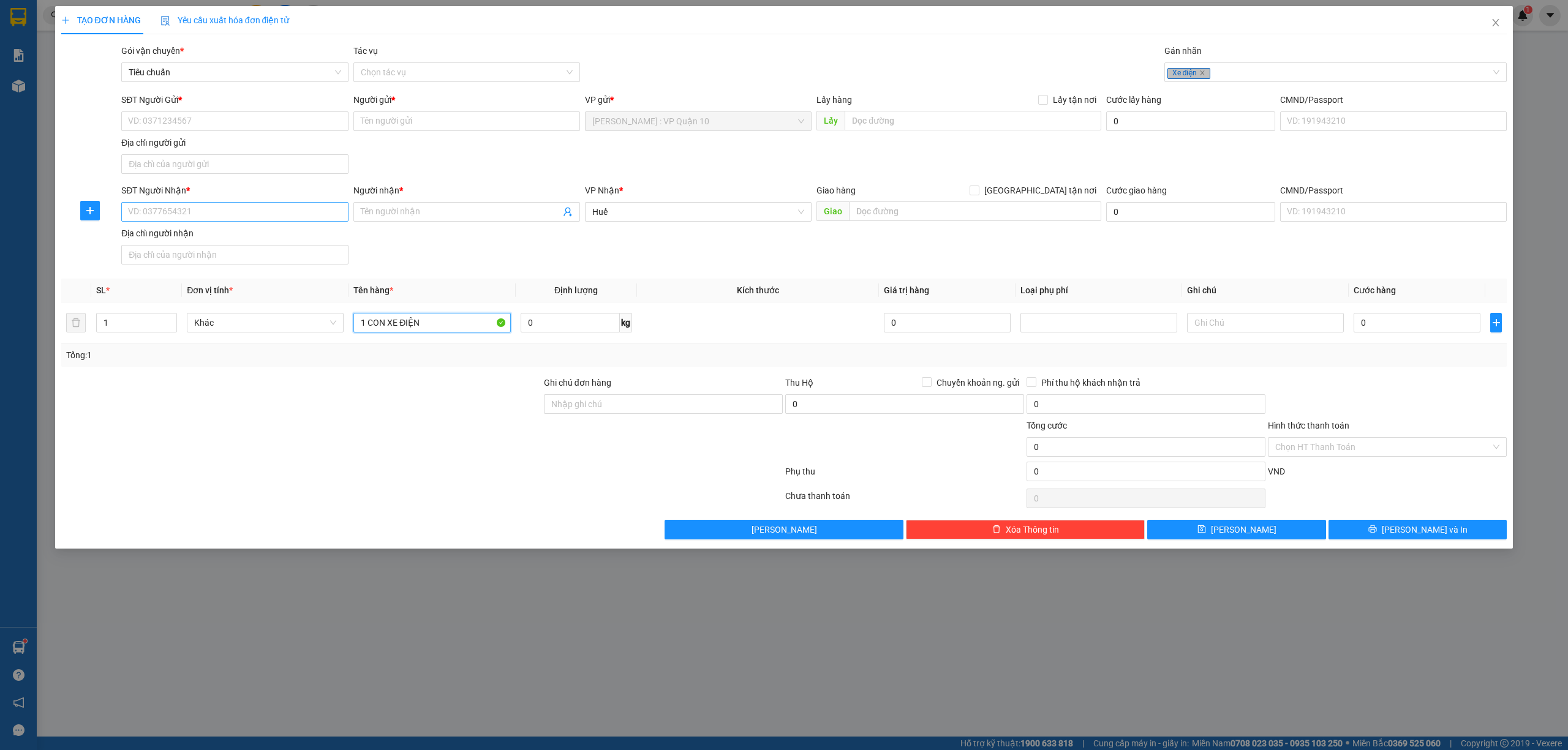
type input "1 CON XE ĐIỆN"
click at [148, 211] on input "SĐT Người Nhận *" at bounding box center [235, 212] width 227 height 20
type input "0827217782"
click at [429, 219] on input "Người nhận *" at bounding box center [461, 212] width 200 height 13
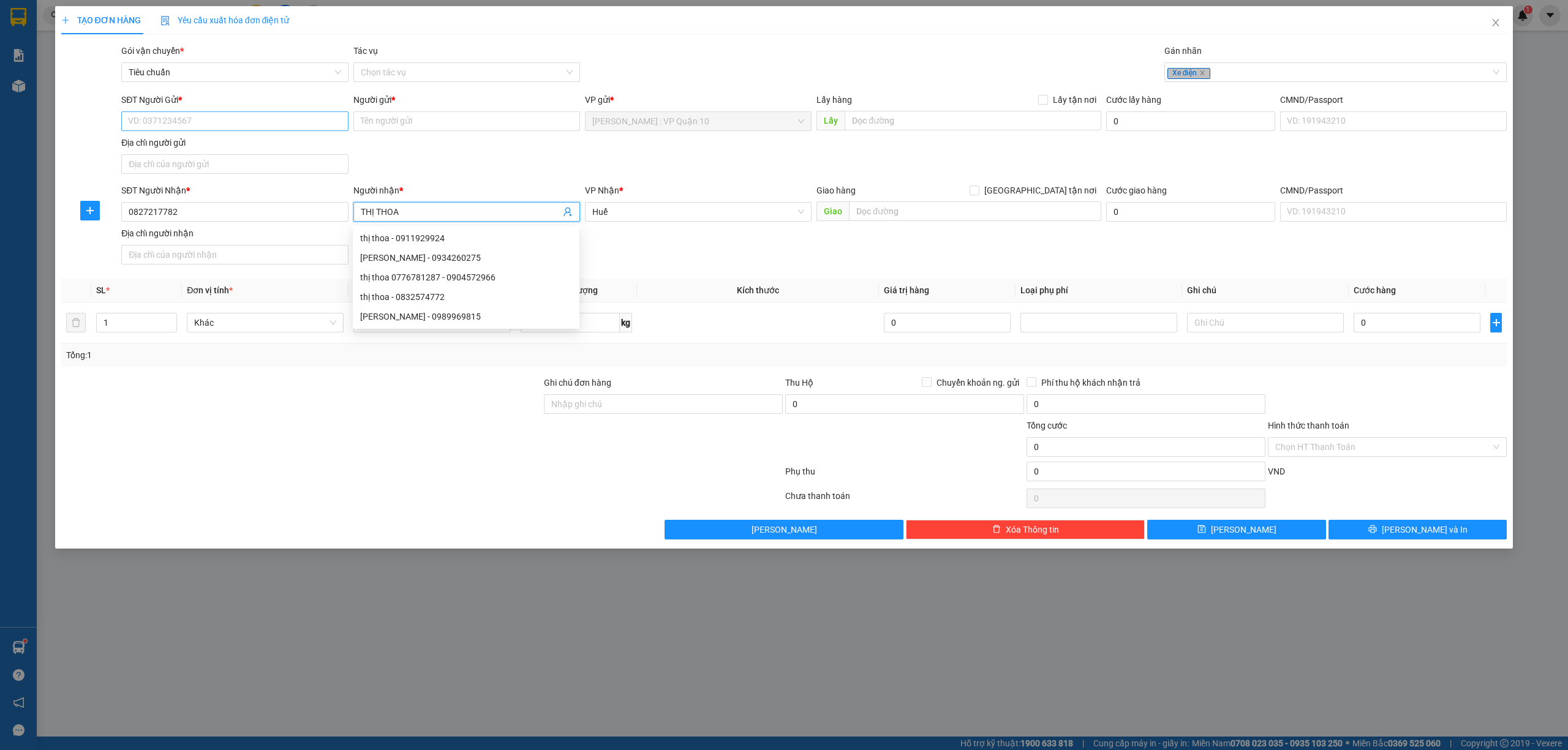
type input "THỊ THOA"
click at [228, 122] on input "SĐT Người Gửi *" at bounding box center [235, 121] width 227 height 20
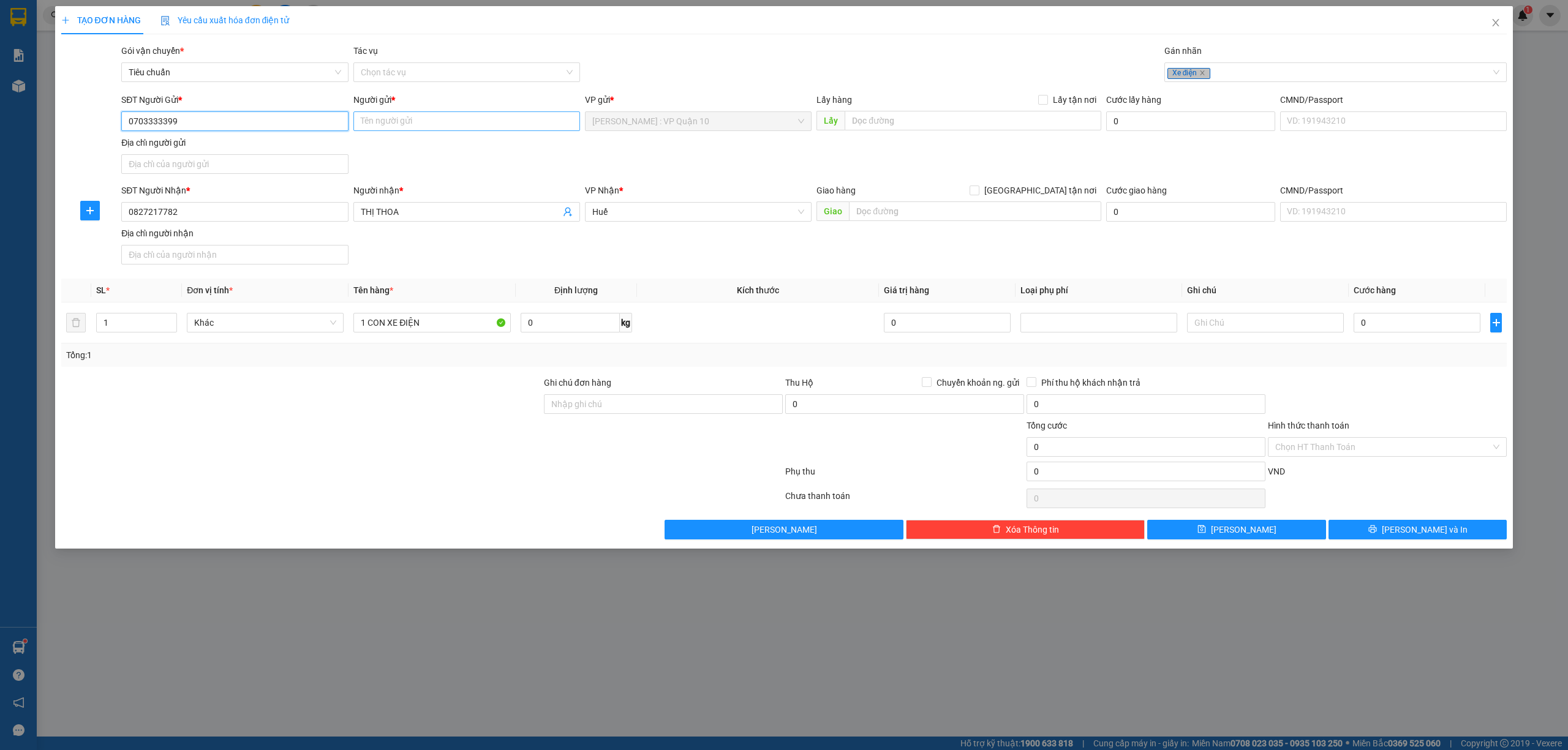
type input "0703333399"
click at [398, 115] on input "Người gửi *" at bounding box center [467, 121] width 227 height 20
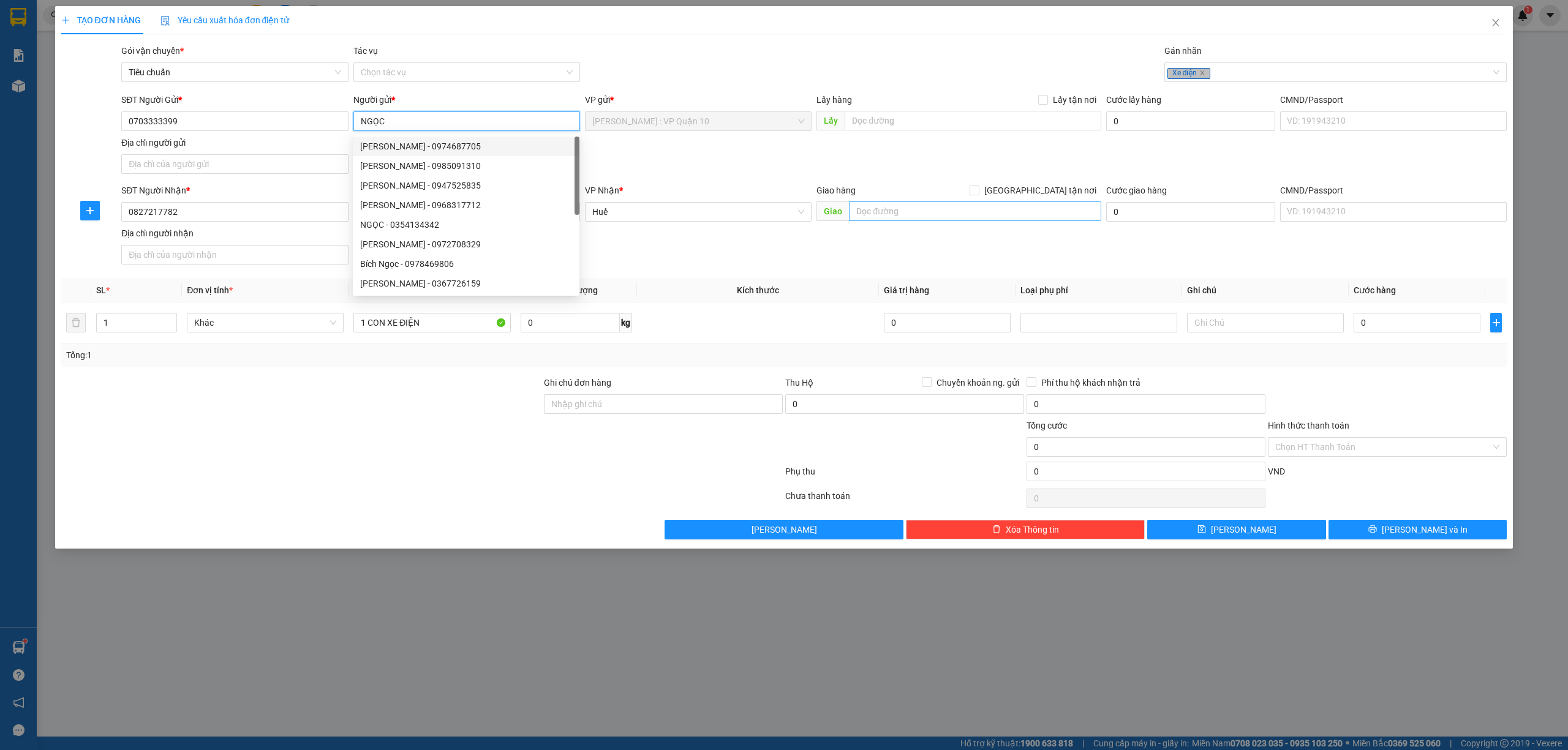
type input "NGỌC"
click at [887, 219] on input "text" at bounding box center [975, 211] width 252 height 20
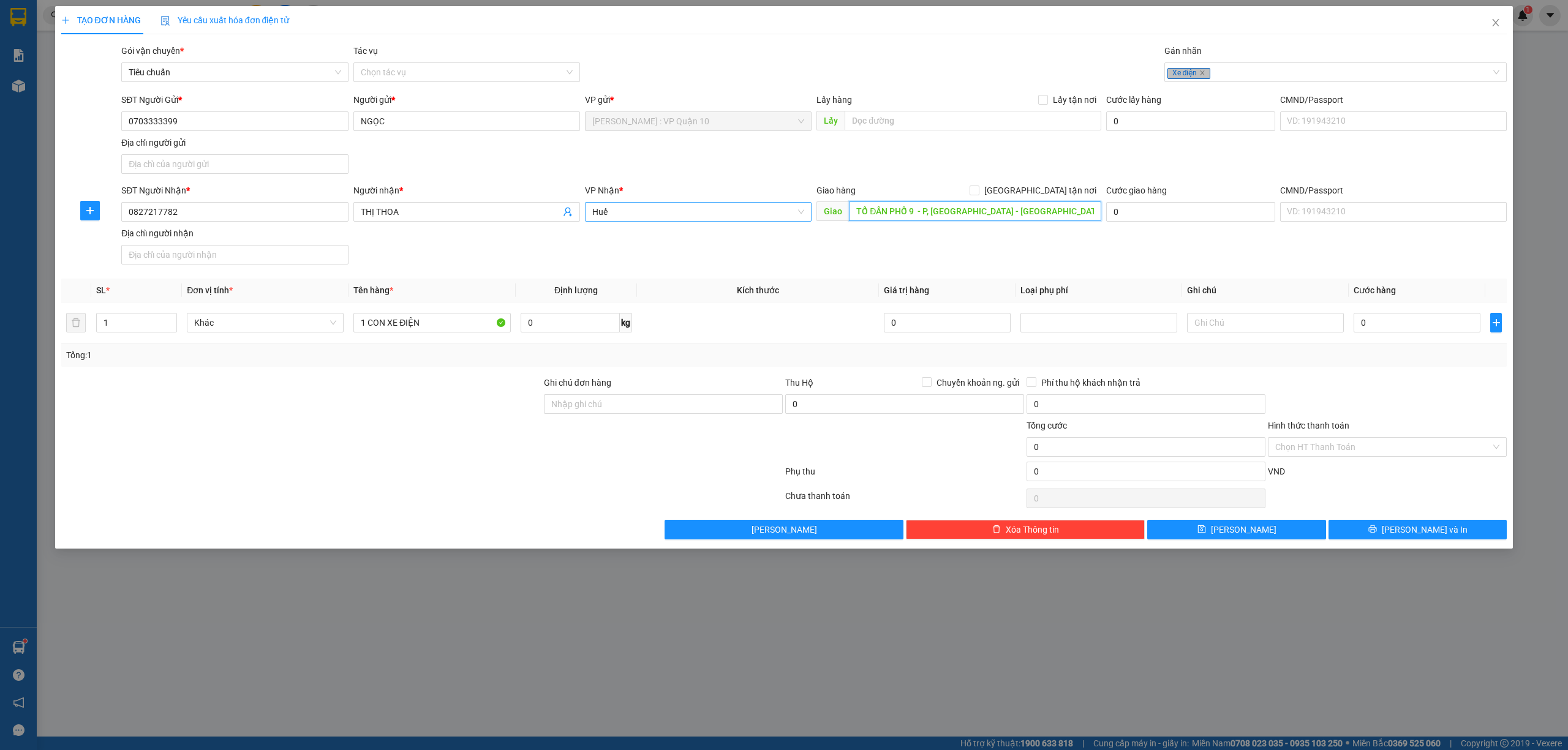
click at [655, 213] on span "Huế" at bounding box center [698, 212] width 212 height 18
type input "TỔ ĐÂN PHỐ 9 - P, HƯƠNG TRÀ - TP HUẾ"
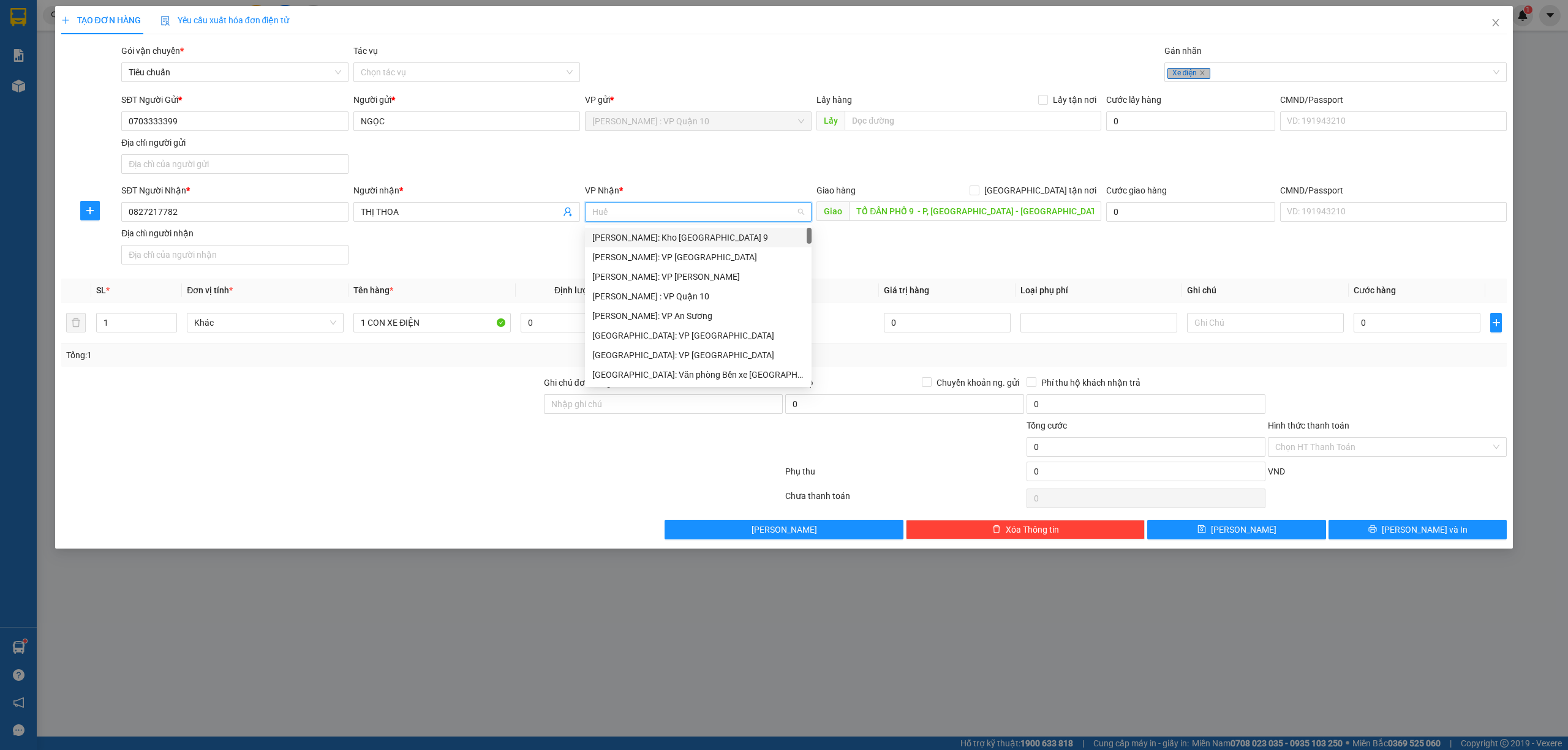
scroll to position [82, 0]
drag, startPoint x: 690, startPoint y: 316, endPoint x: 691, endPoint y: 308, distance: 8.1
click at [690, 316] on div "Đà Nẵng : VP Thanh Khê" at bounding box center [698, 312] width 212 height 13
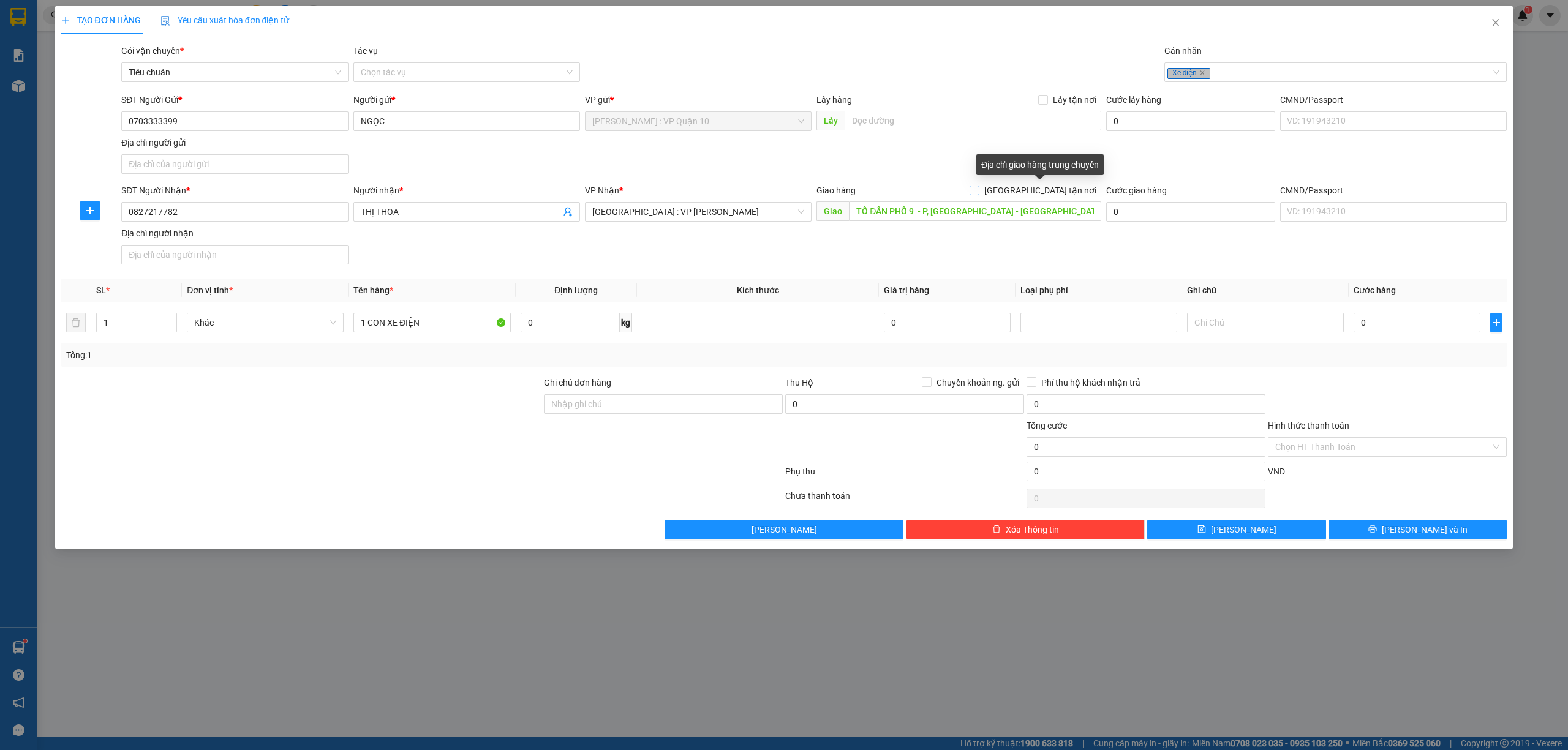
click at [978, 191] on input "Giao tận nơi" at bounding box center [974, 189] width 9 height 9
checkbox input "true"
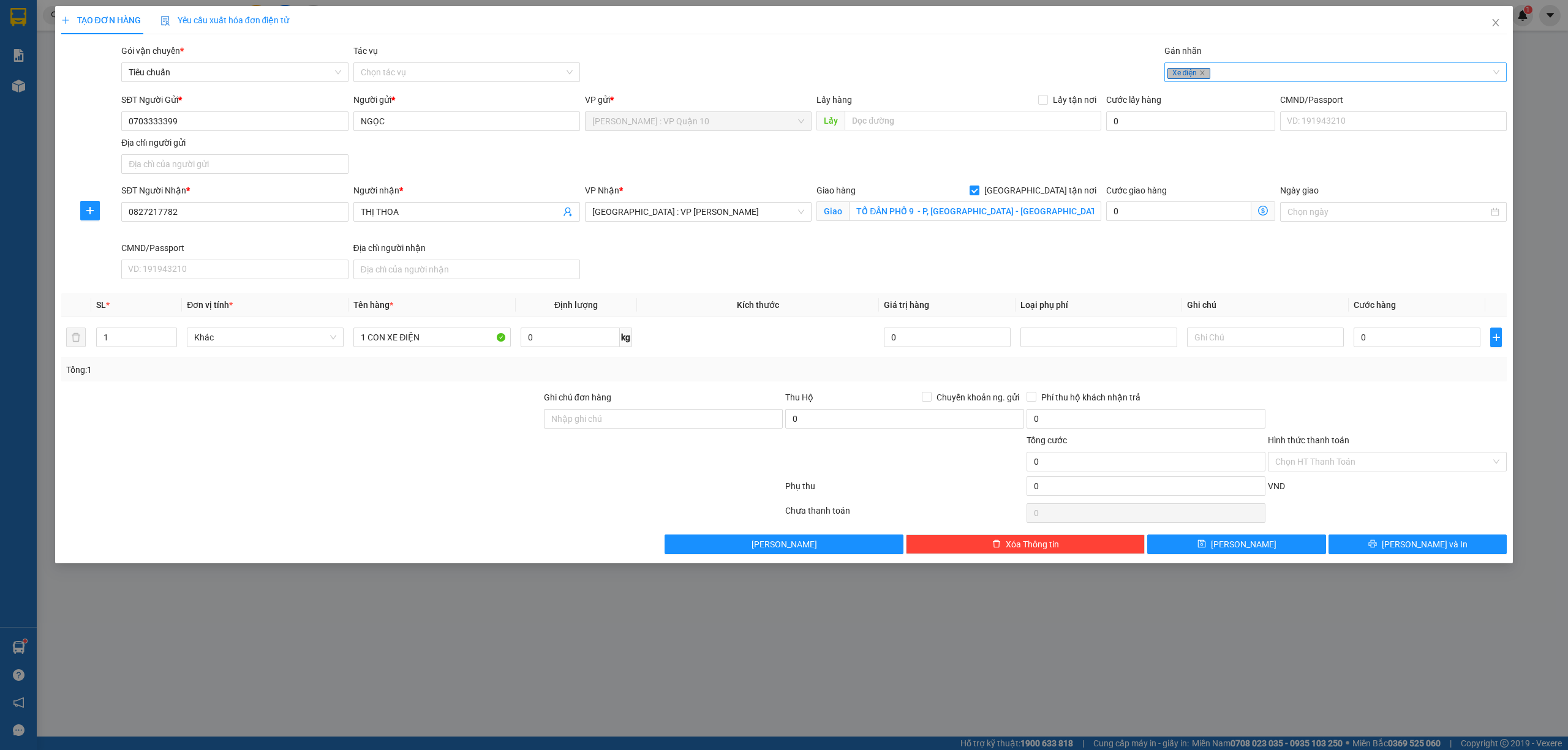
click at [1240, 65] on div "Xe điện" at bounding box center [1329, 72] width 324 height 15
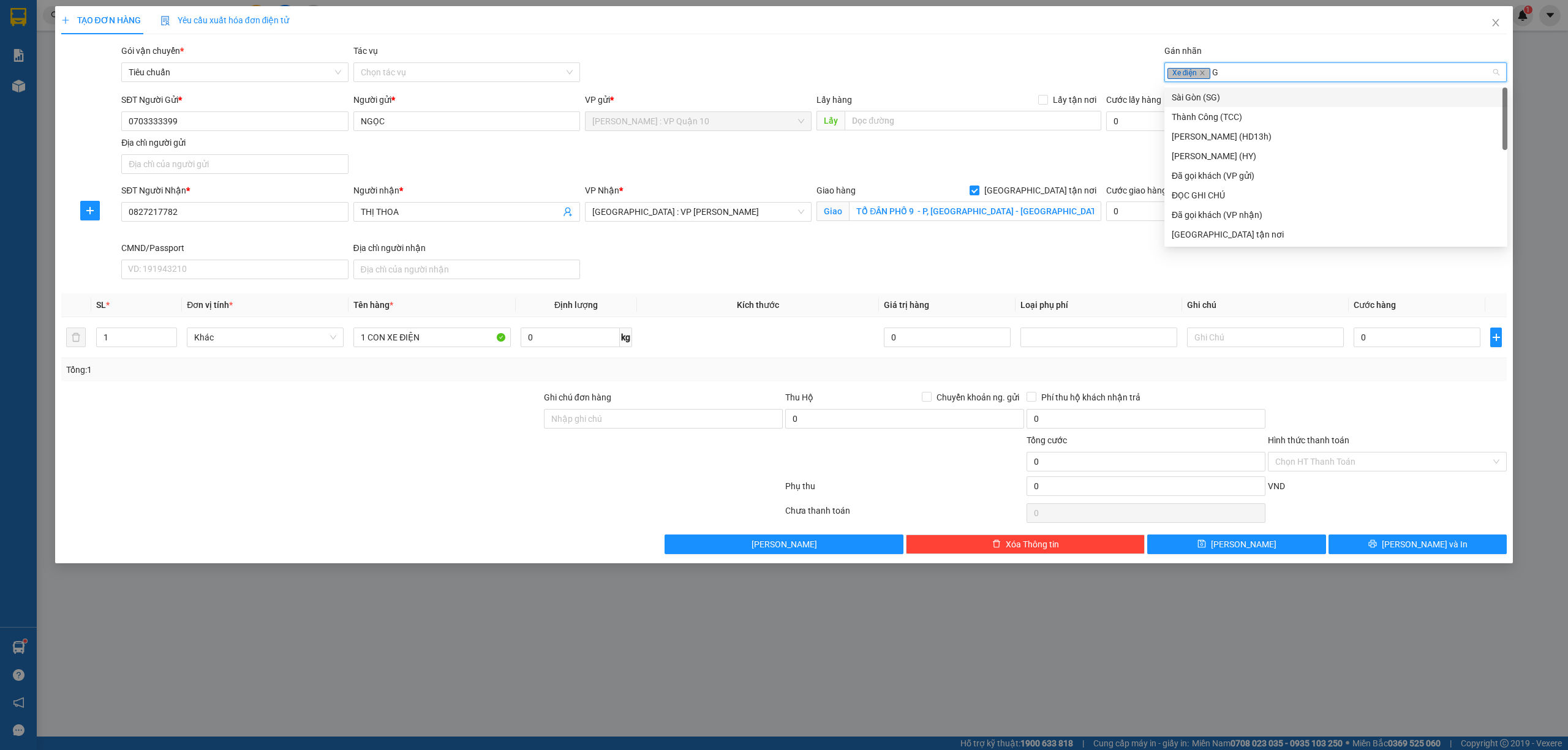
type input "GI"
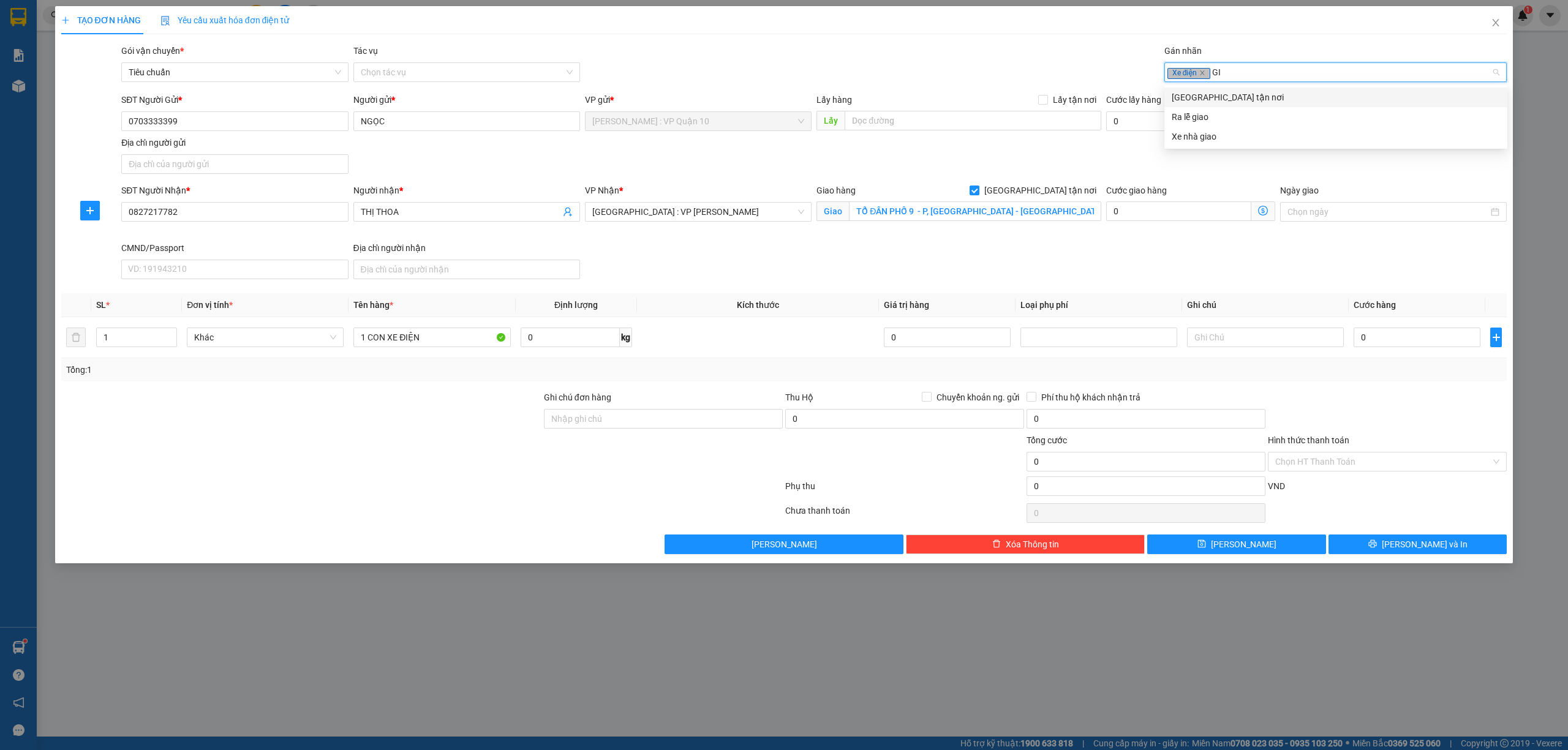
click at [1215, 101] on div "Giao tận nơi" at bounding box center [1336, 97] width 328 height 13
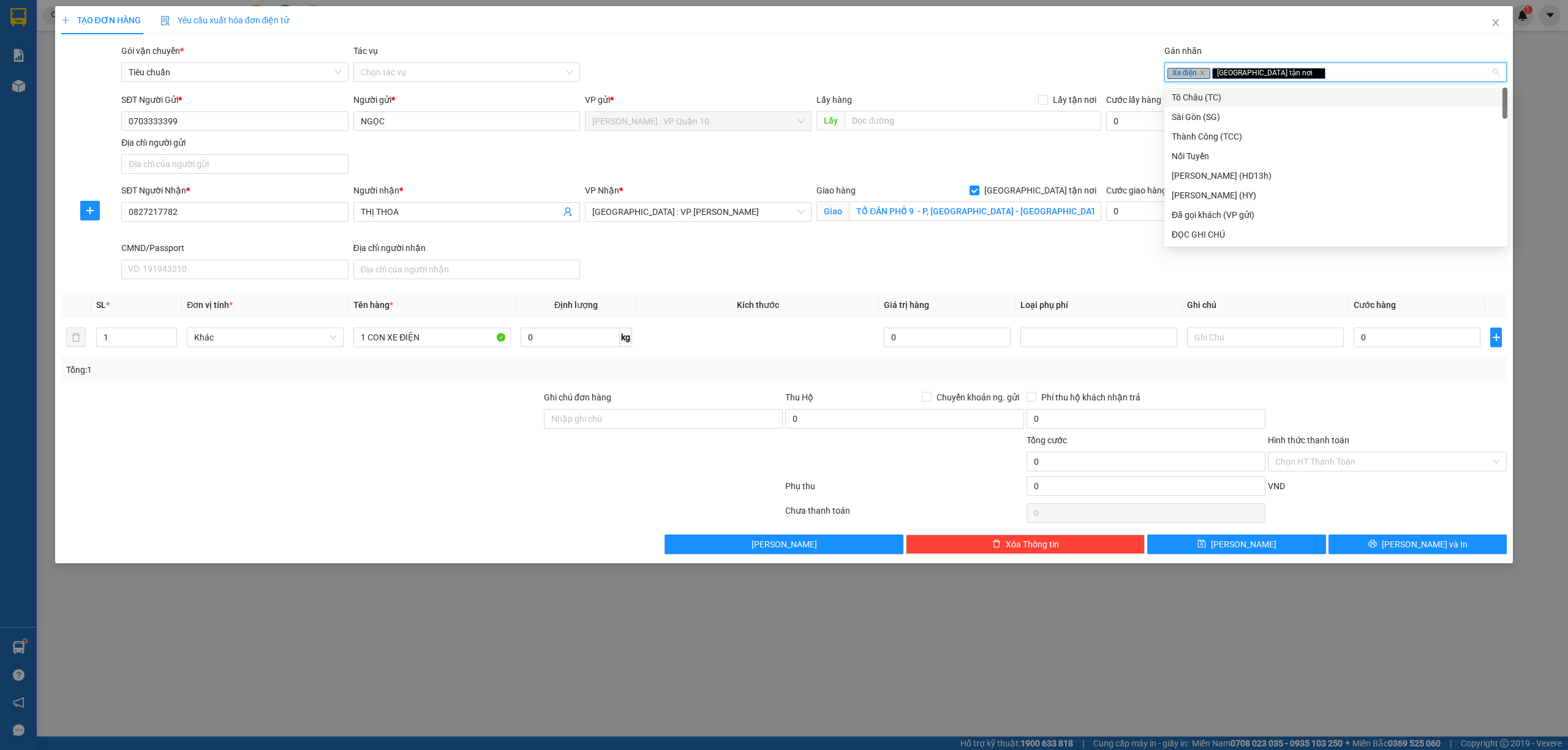
click at [968, 50] on div "Gói vận chuyển * Tiêu chuẩn Tác vụ Chọn tác vụ Gán nhãn Xe điện Giao tận nơi" at bounding box center [814, 66] width 1390 height 43
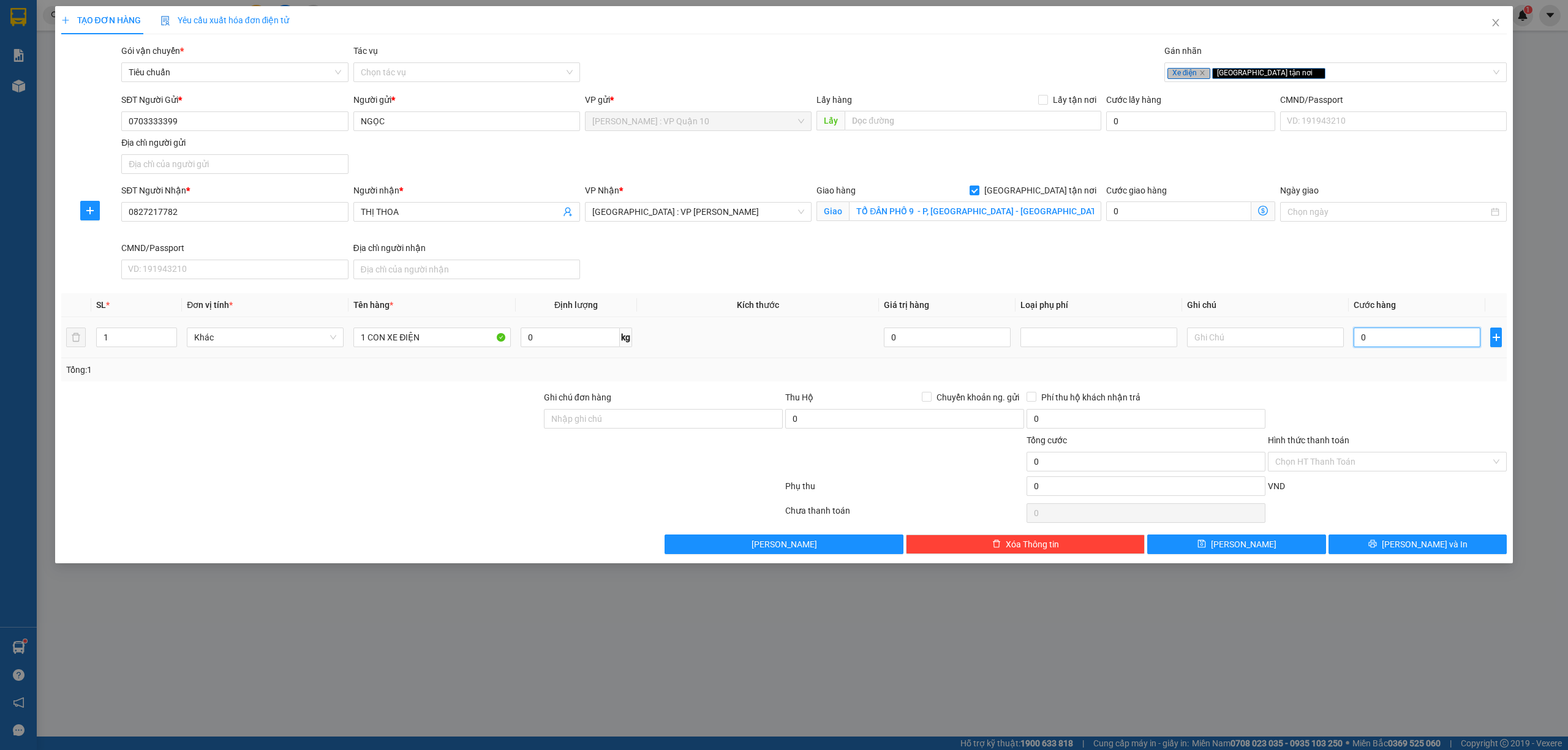
click at [1424, 344] on input "0" at bounding box center [1417, 337] width 127 height 20
click at [912, 212] on input "TỔ ĐÂN PHỐ 9 - P, HƯƠNG TRÀ - TP HUẾ" at bounding box center [975, 211] width 252 height 20
click at [1412, 351] on td "0" at bounding box center [1417, 338] width 136 height 41
type input "80"
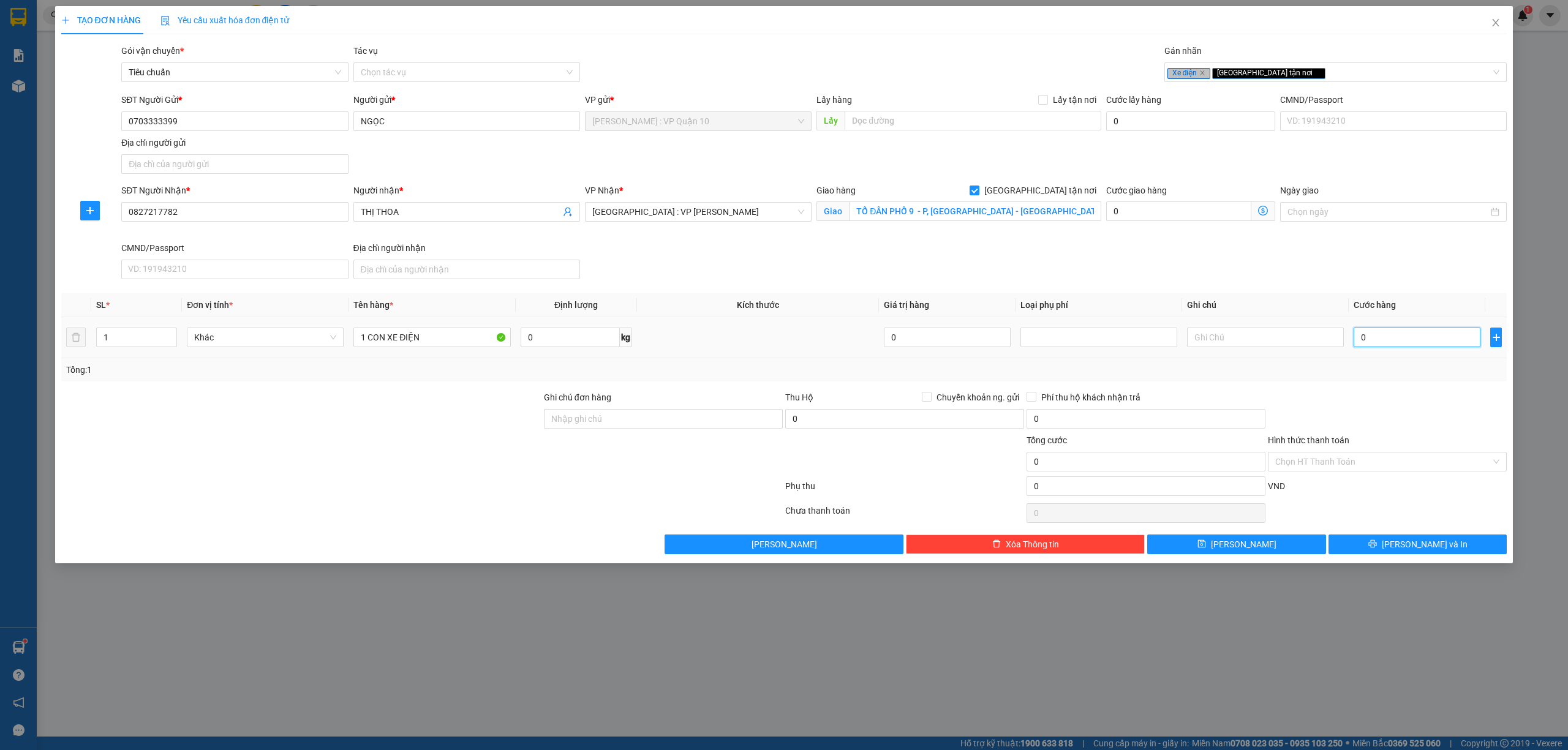
type input "80"
type input "820"
type input "8.200"
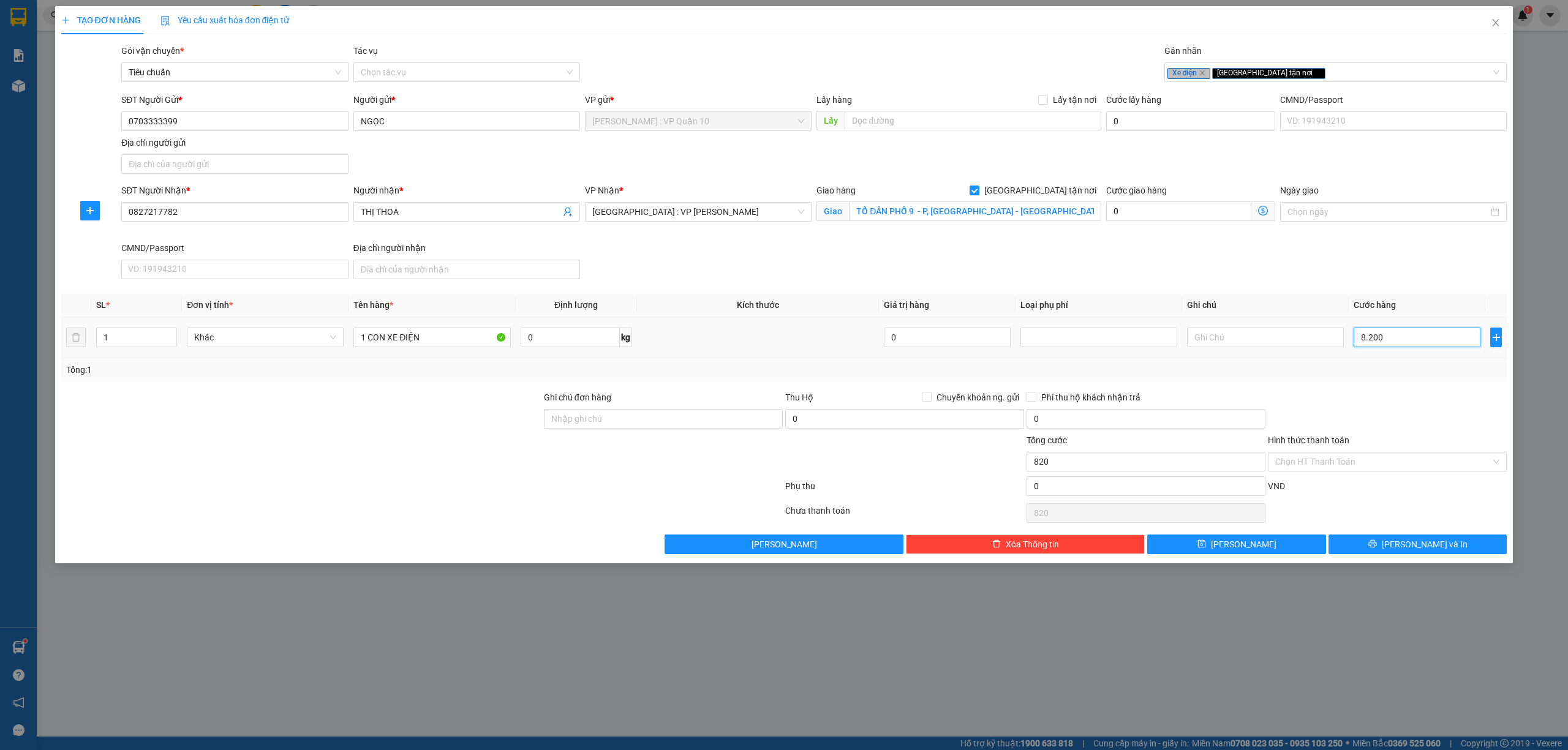
type input "8.200"
type input "82.000"
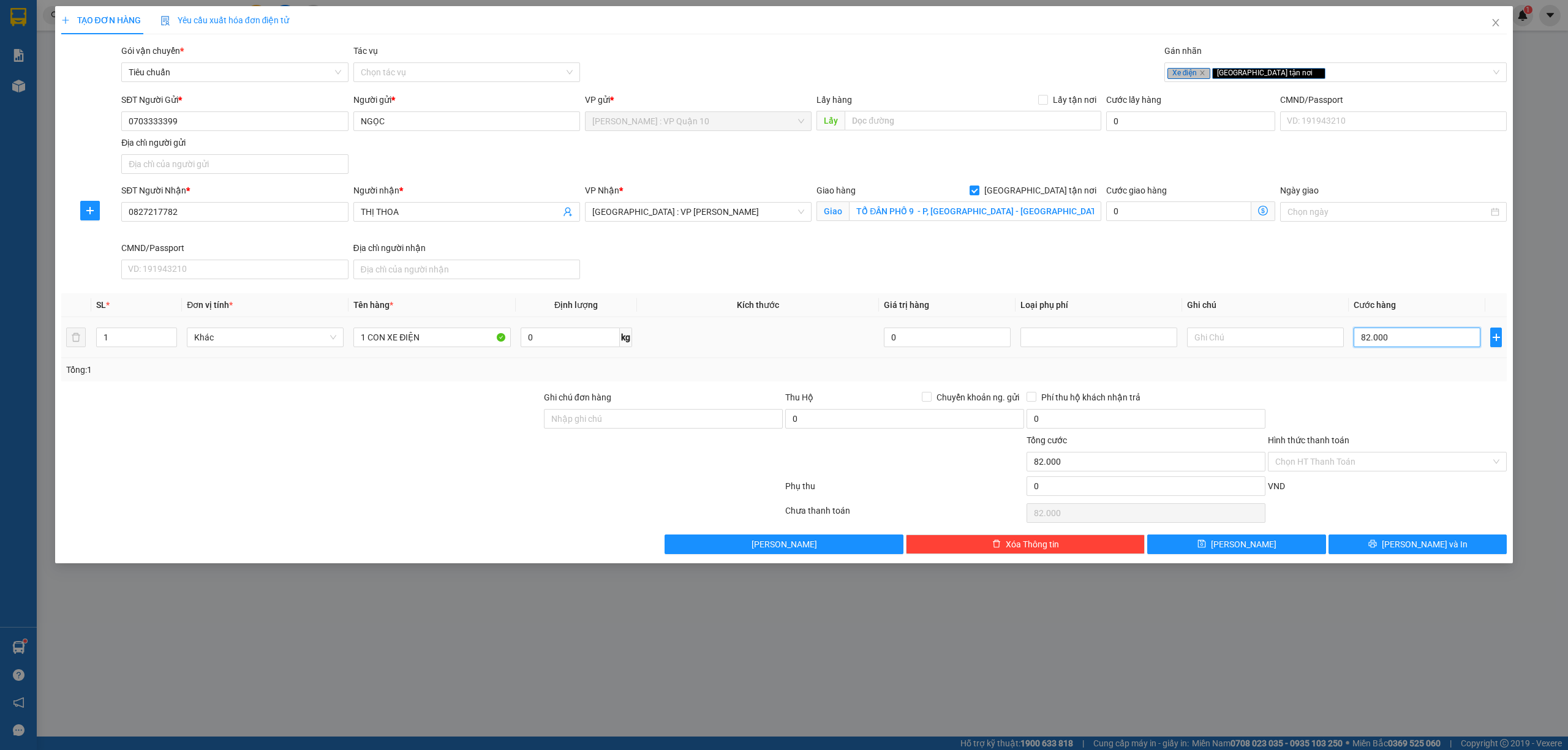
type input "820.000"
click at [631, 423] on input "Ghi chú đơn hàng" at bounding box center [663, 419] width 239 height 20
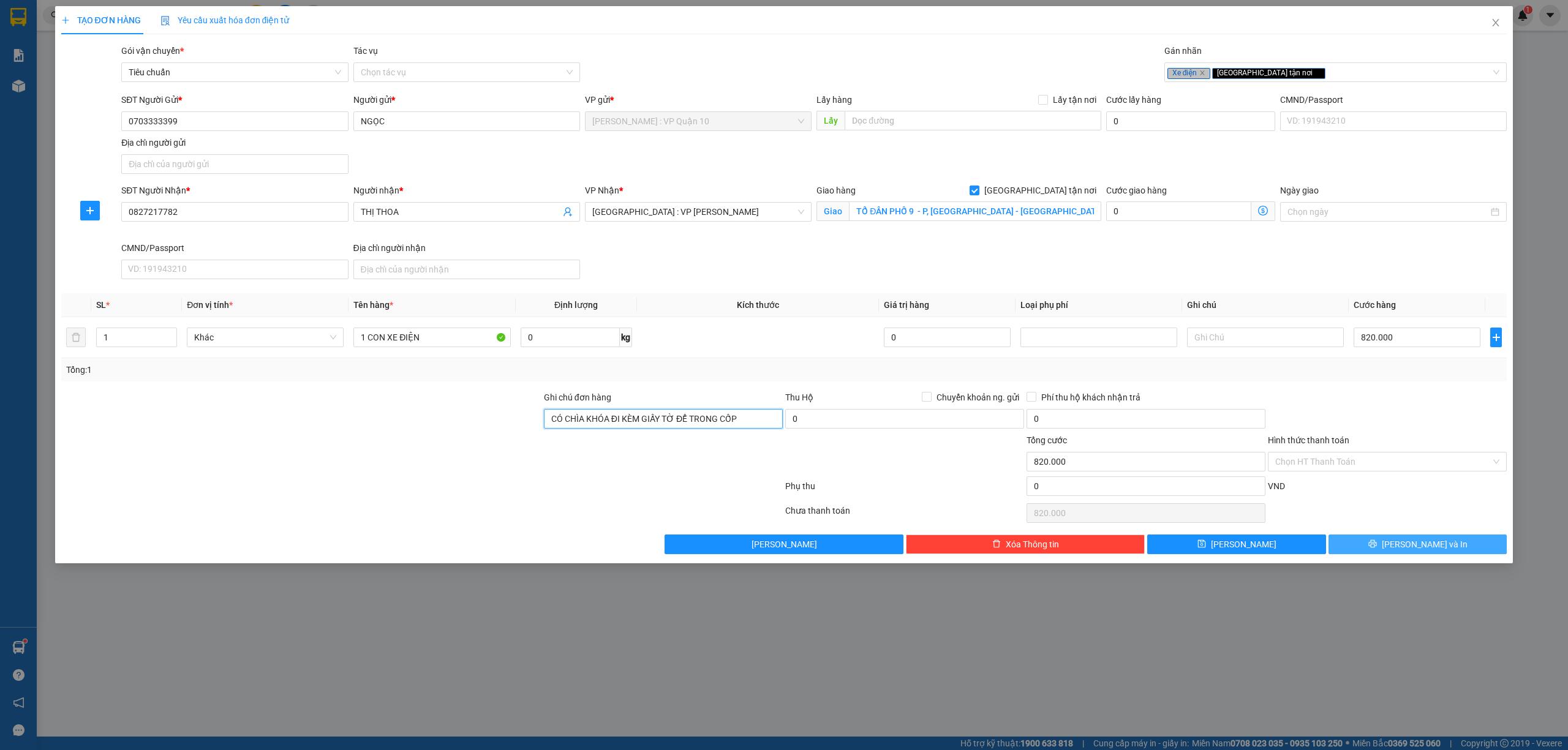
type input "CÓ CHÌA KHÓA ĐI KÈM GIẤY TỜ ĐỂ TRONG CỐP"
click at [1385, 544] on button "Lưu và In" at bounding box center [1418, 544] width 179 height 20
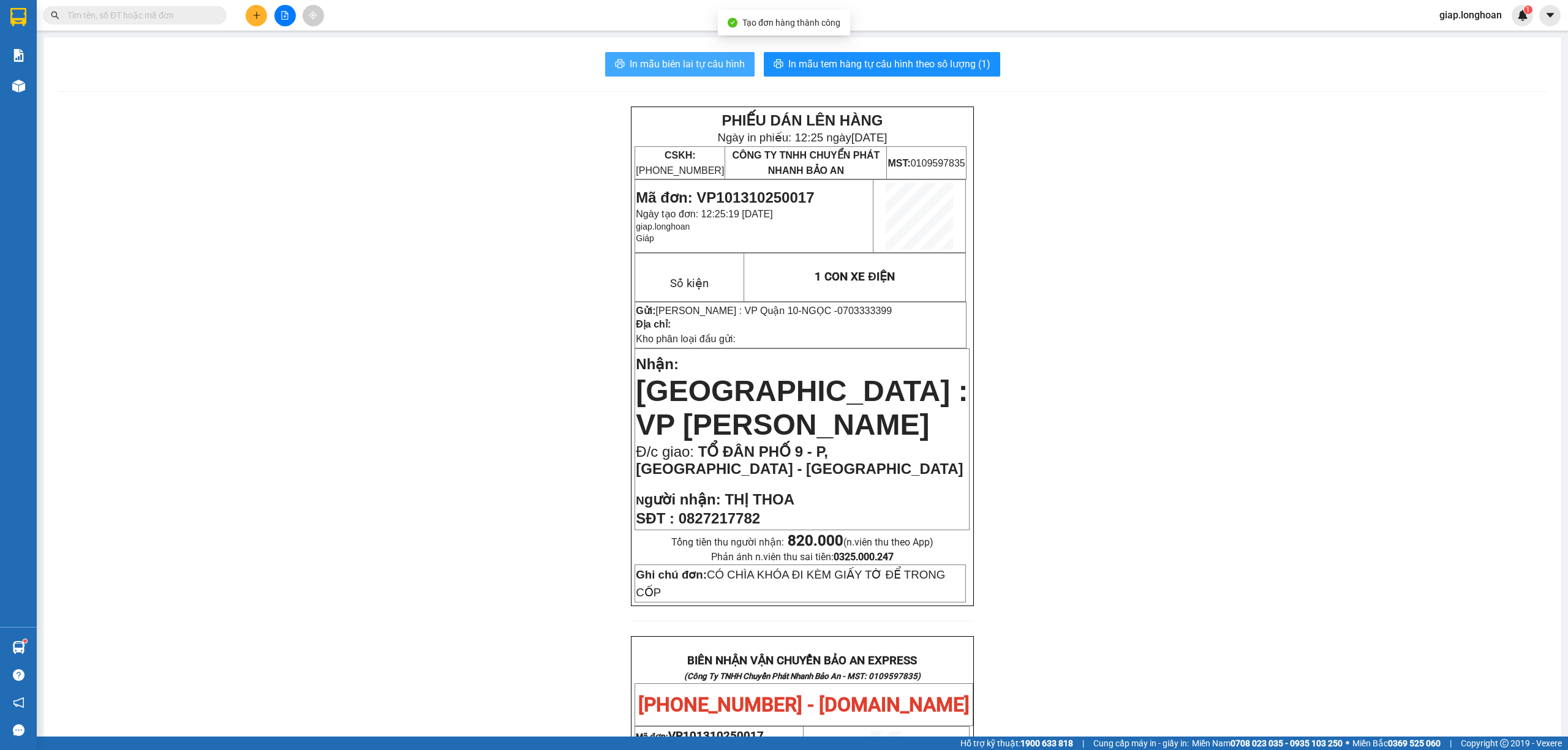
click at [677, 67] on span "In mẫu biên lai tự cấu hình" at bounding box center [687, 63] width 115 height 15
click at [831, 63] on span "In mẫu tem hàng tự cấu hình theo số lượng (1)" at bounding box center [889, 63] width 202 height 15
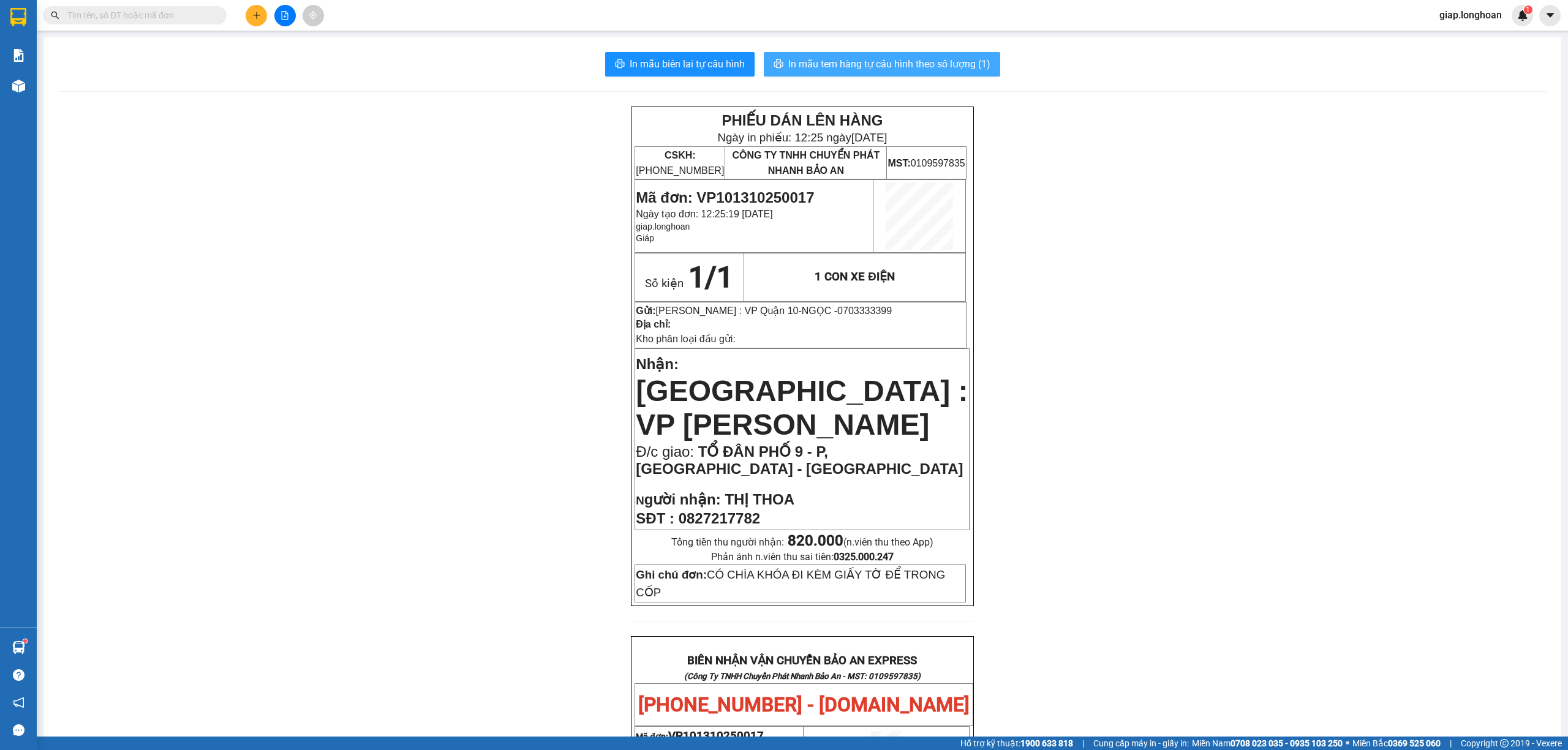
scroll to position [0, 0]
